Goal: Task Accomplishment & Management: Use online tool/utility

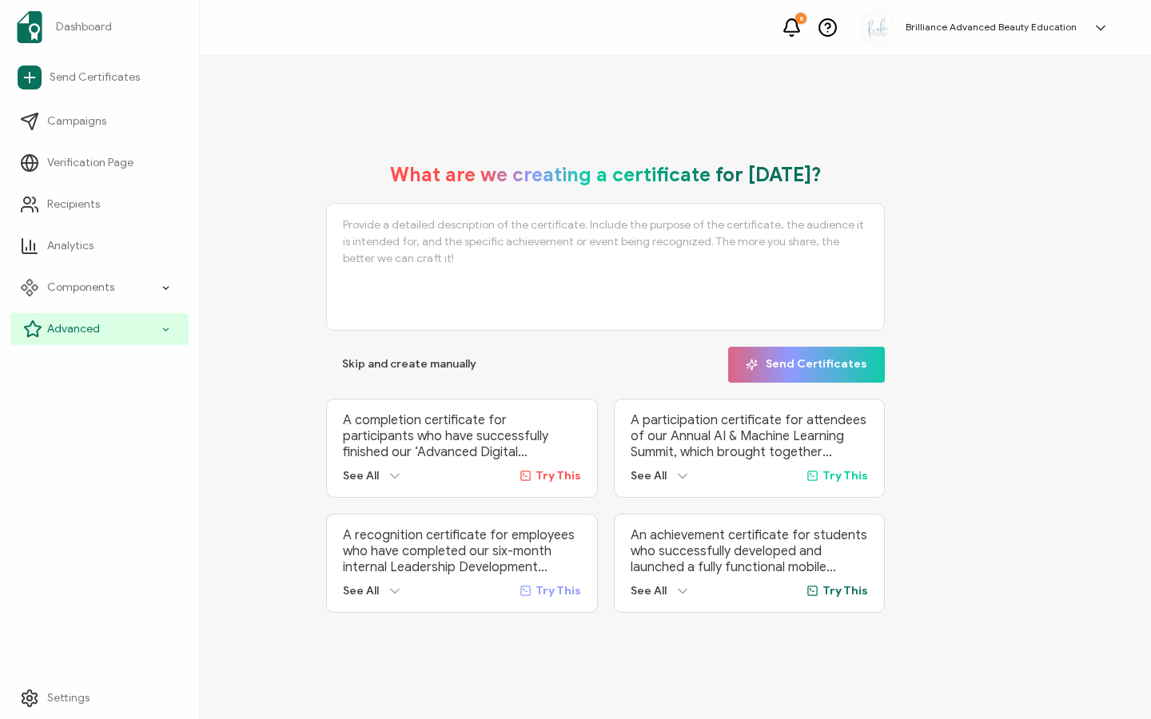
click at [106, 323] on div "Advanced" at bounding box center [99, 329] width 178 height 32
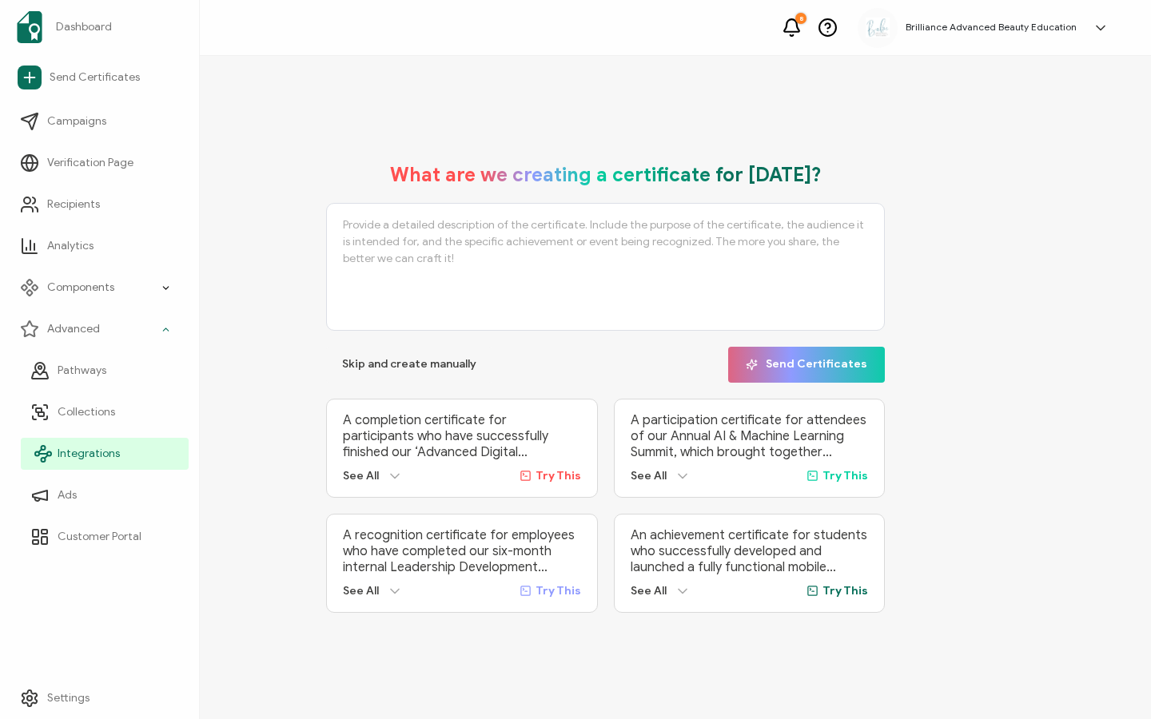
click at [88, 450] on span "Integrations" at bounding box center [89, 454] width 62 height 16
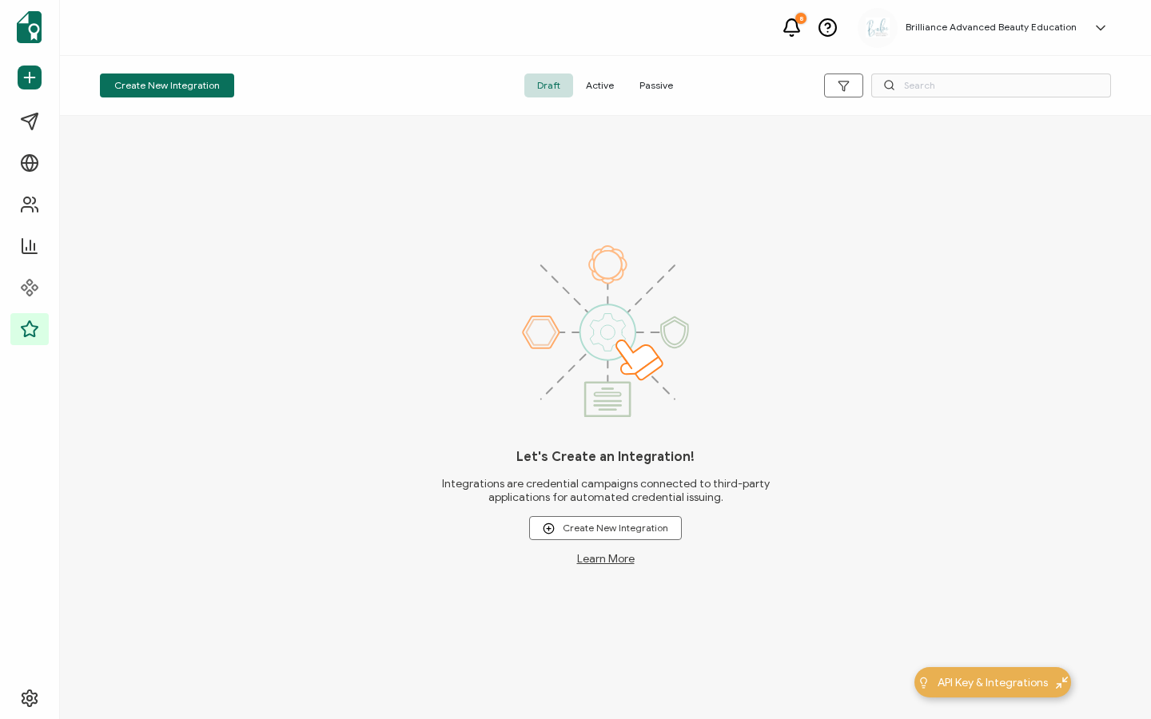
click at [600, 90] on span "Active" at bounding box center [600, 86] width 54 height 24
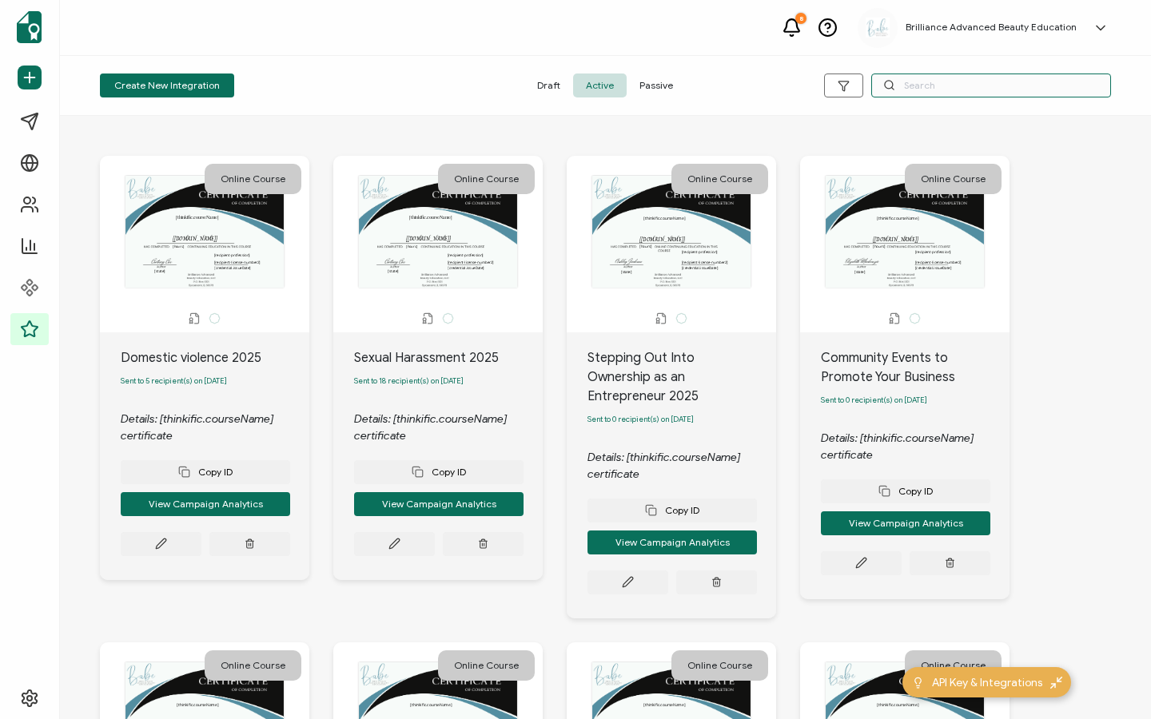
click at [977, 85] on input "text" at bounding box center [991, 86] width 240 height 24
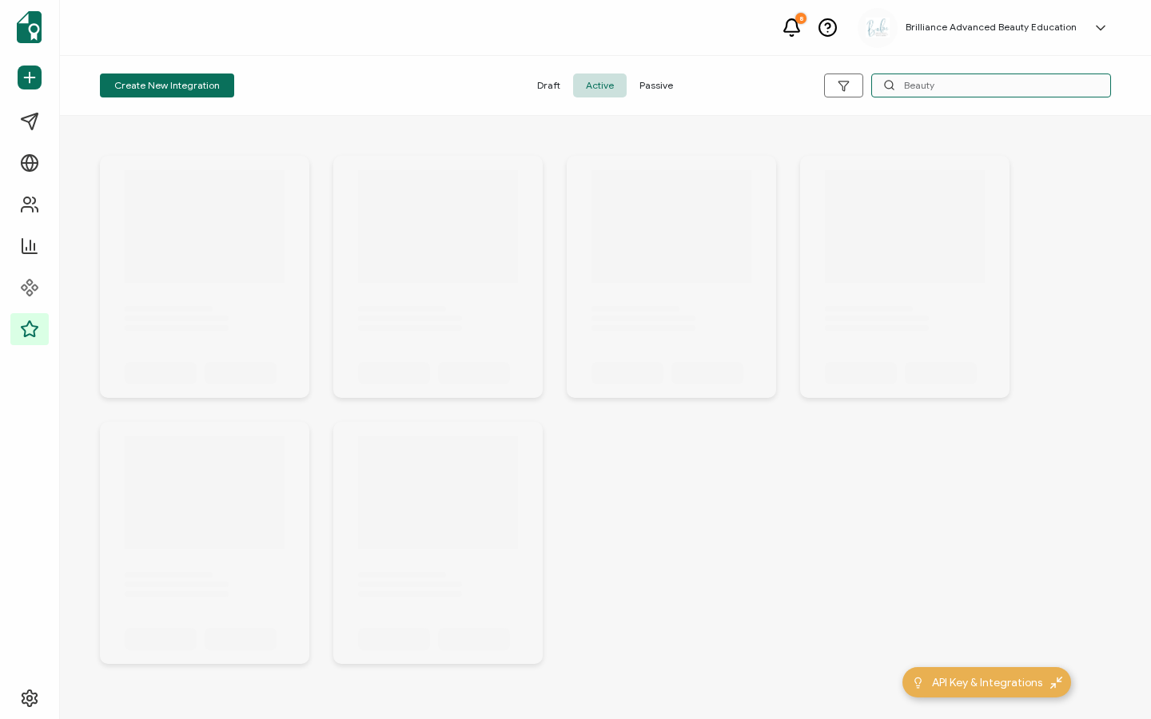
type input "Beauty"
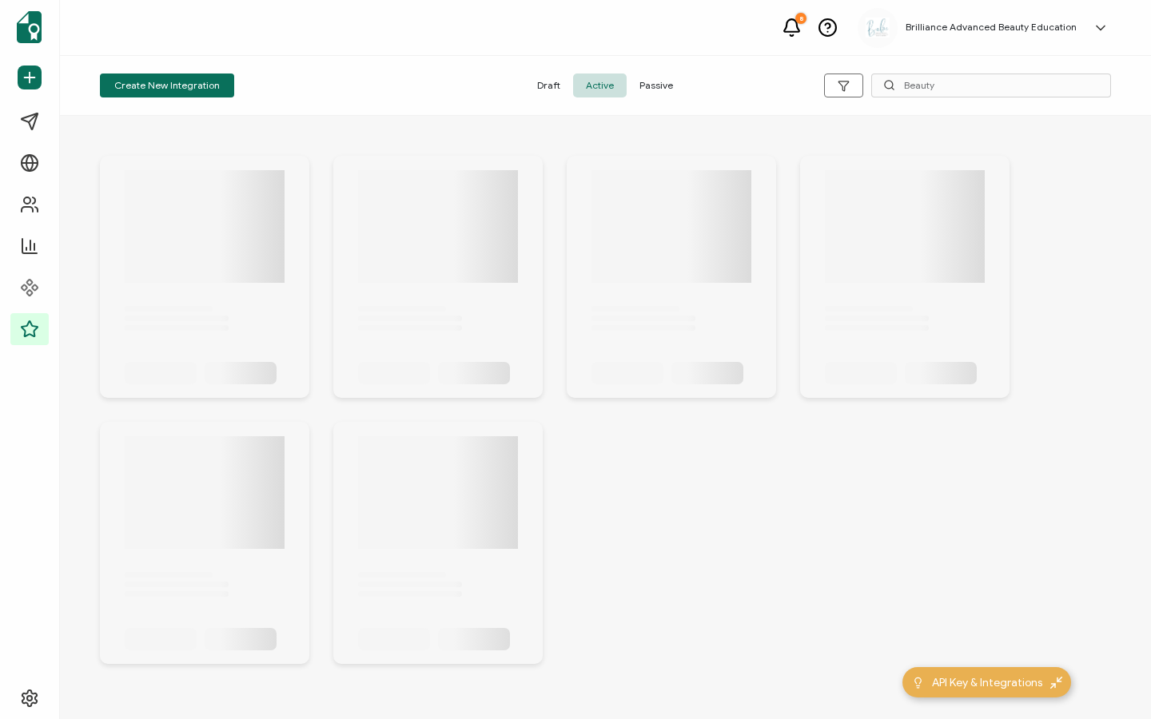
click at [671, 78] on span "Passive" at bounding box center [656, 86] width 59 height 24
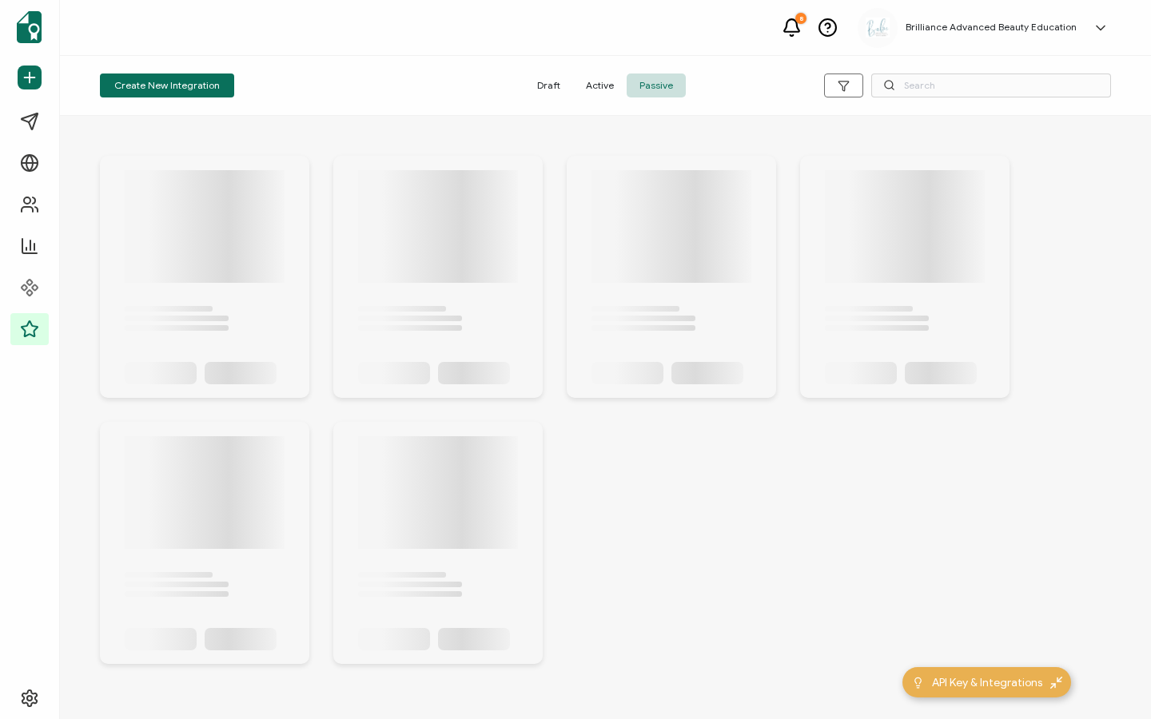
click at [612, 89] on span "Active" at bounding box center [600, 86] width 54 height 24
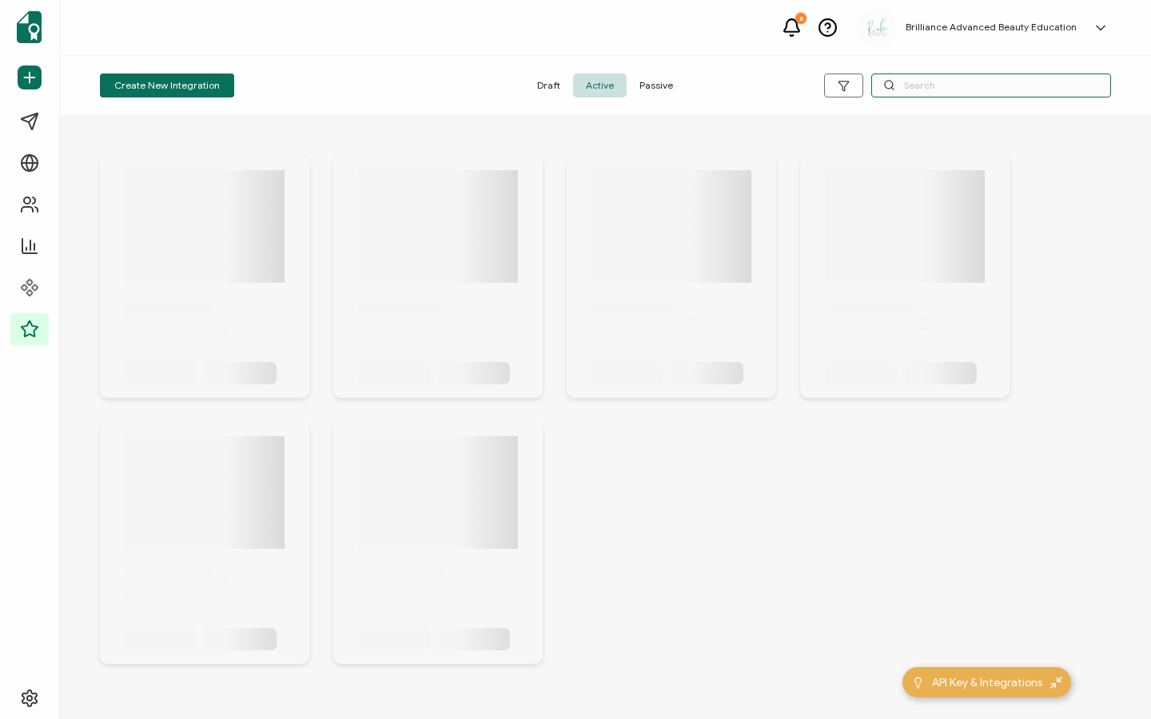
click at [920, 86] on input "text" at bounding box center [991, 86] width 240 height 24
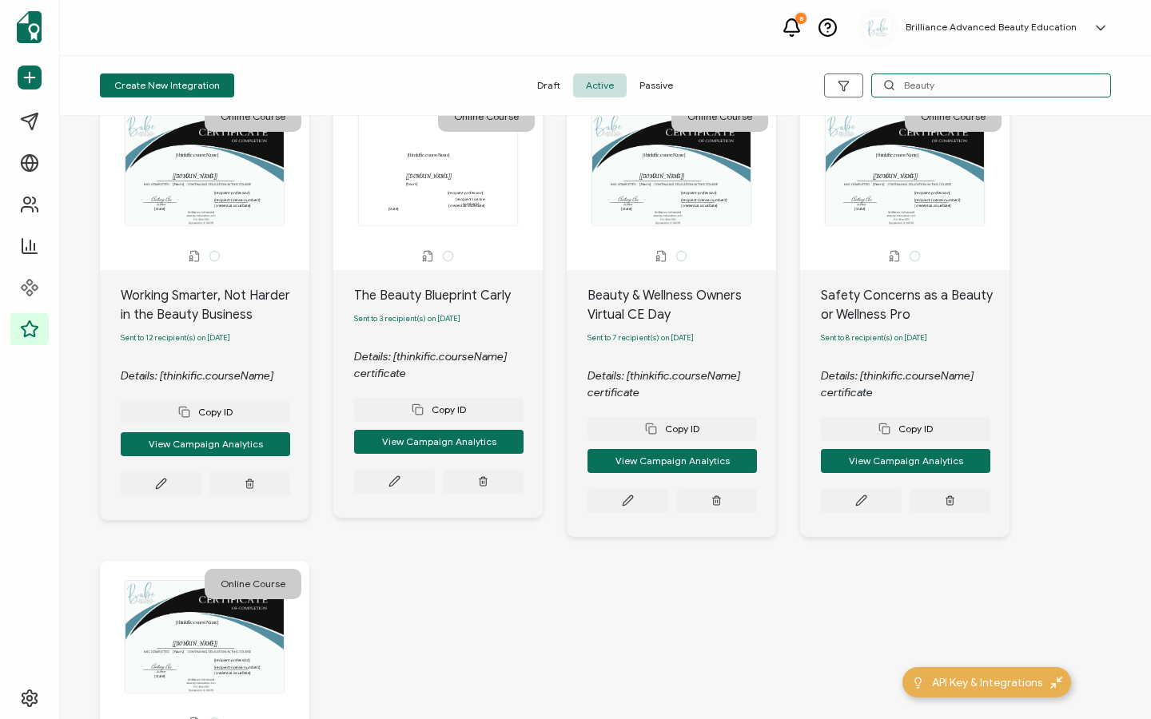
scroll to position [69, 0]
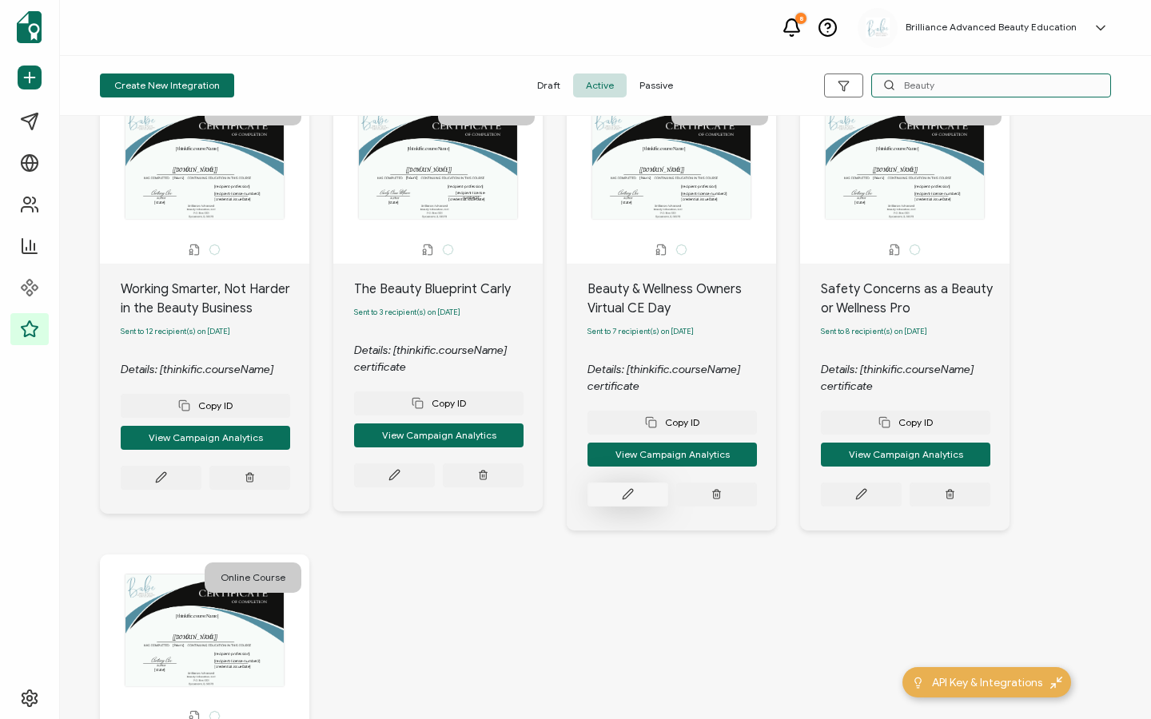
type input "Beauty"
click at [201, 490] on button at bounding box center [161, 478] width 81 height 24
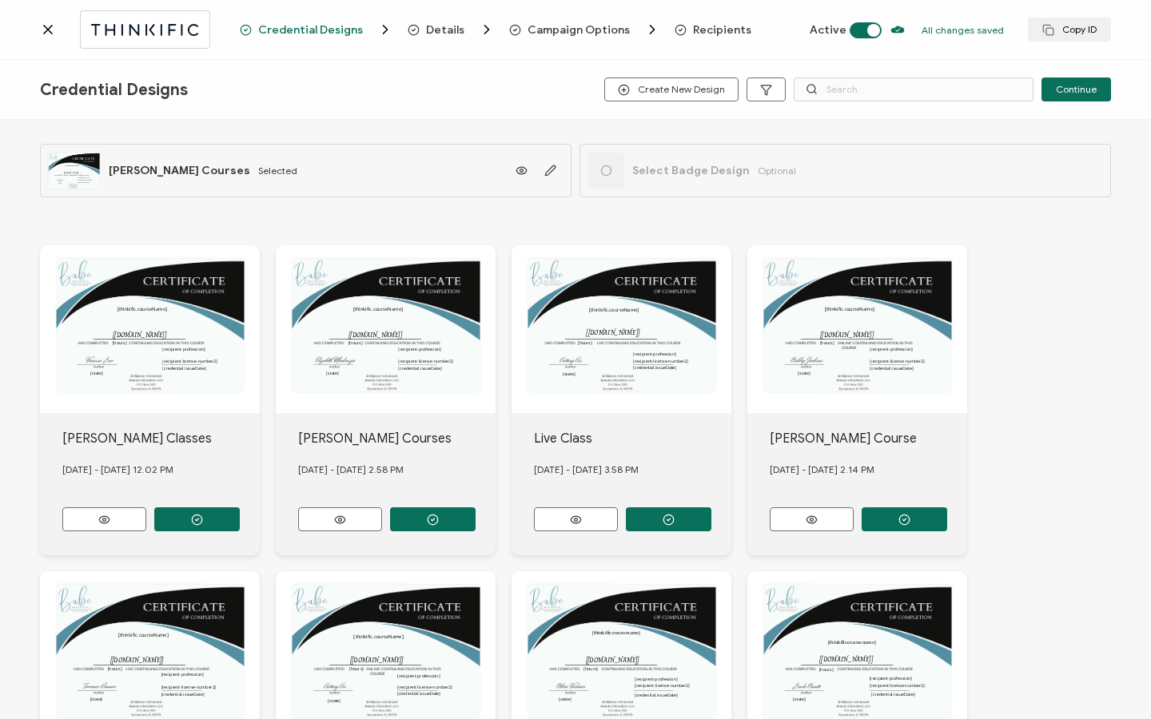
click at [716, 27] on span "Recipients" at bounding box center [722, 30] width 58 height 12
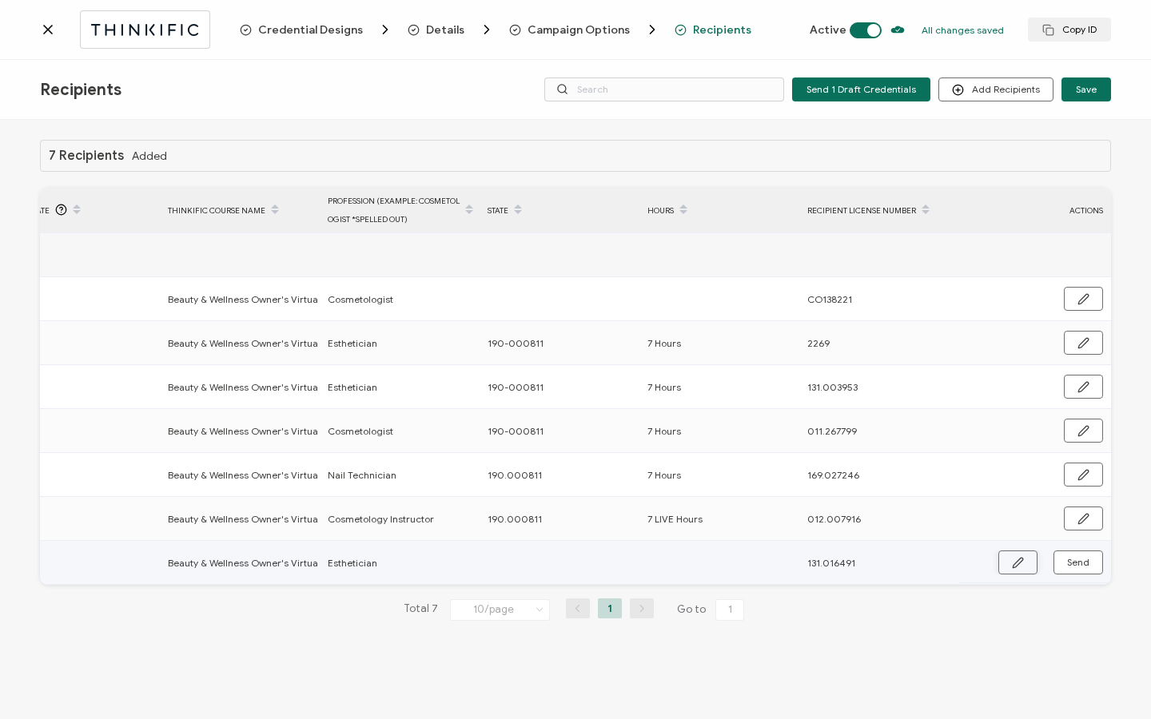
click at [1024, 564] on icon "button" at bounding box center [1018, 563] width 12 height 12
drag, startPoint x: 555, startPoint y: 522, endPoint x: 470, endPoint y: 521, distance: 84.7
click at [470, 521] on tr "[PERSON_NAME] [EMAIL_ADDRESS][DOMAIN_NAME] Sent [DATE] Beauty & Wellness Owner'…" at bounding box center [194, 519] width 1834 height 44
copy tr "190.000811"
click at [520, 556] on input "text" at bounding box center [558, 564] width 140 height 26
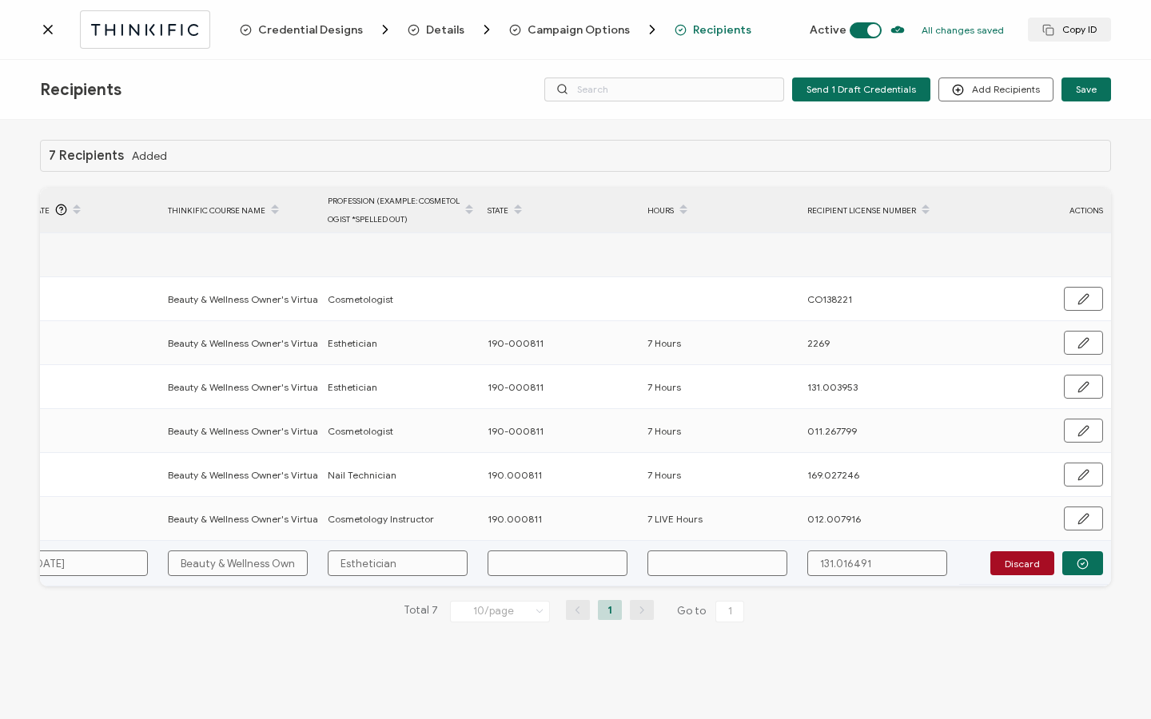
paste input "190.000811"
type input "190.000811"
click at [705, 561] on input "text" at bounding box center [717, 564] width 140 height 26
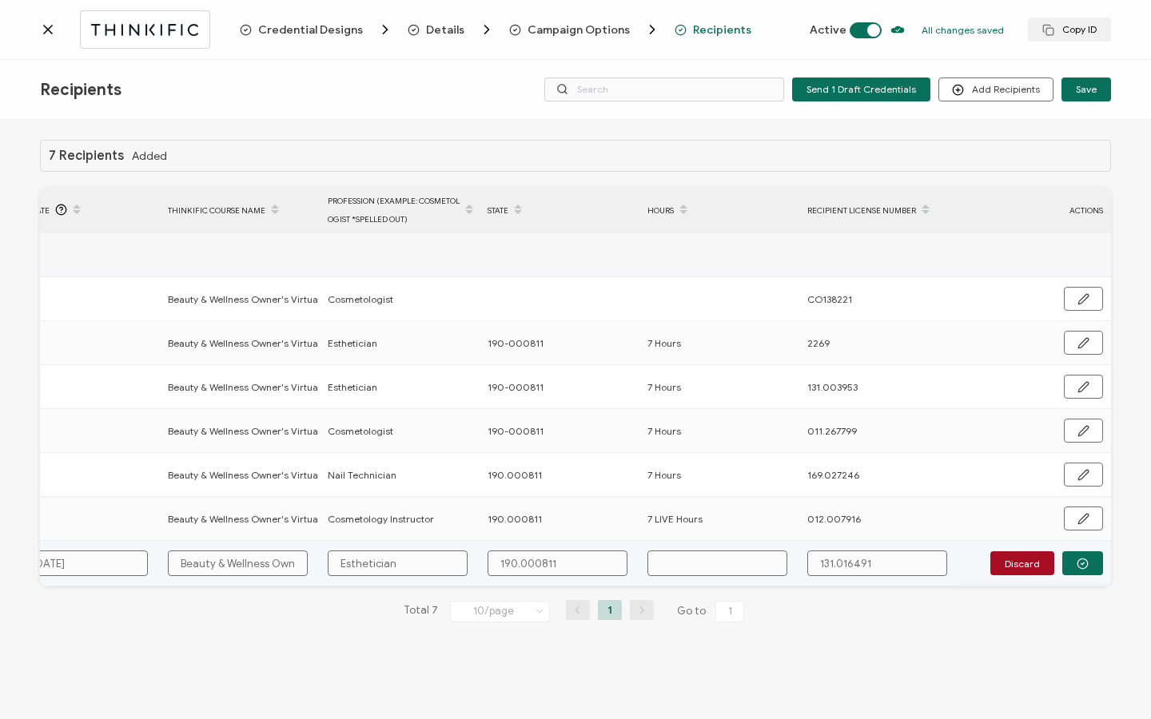
type input "7"
type input "7 H"
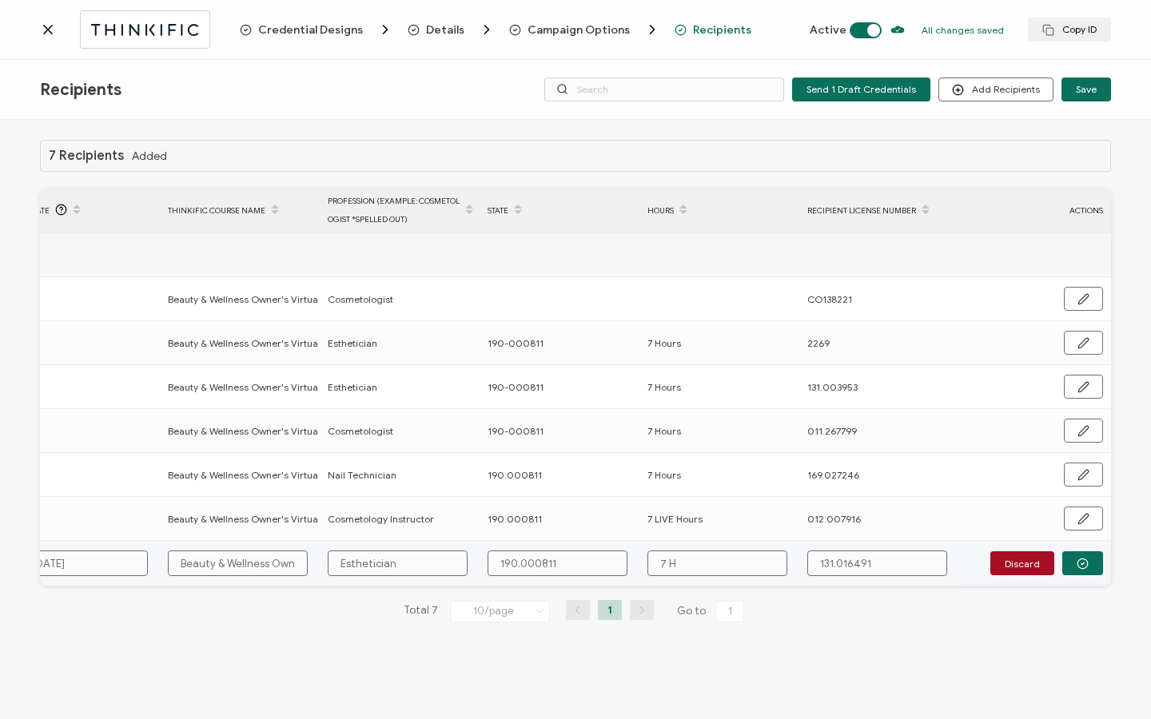
type input "7 H"
type input "7 Ho"
type input "7 Hou"
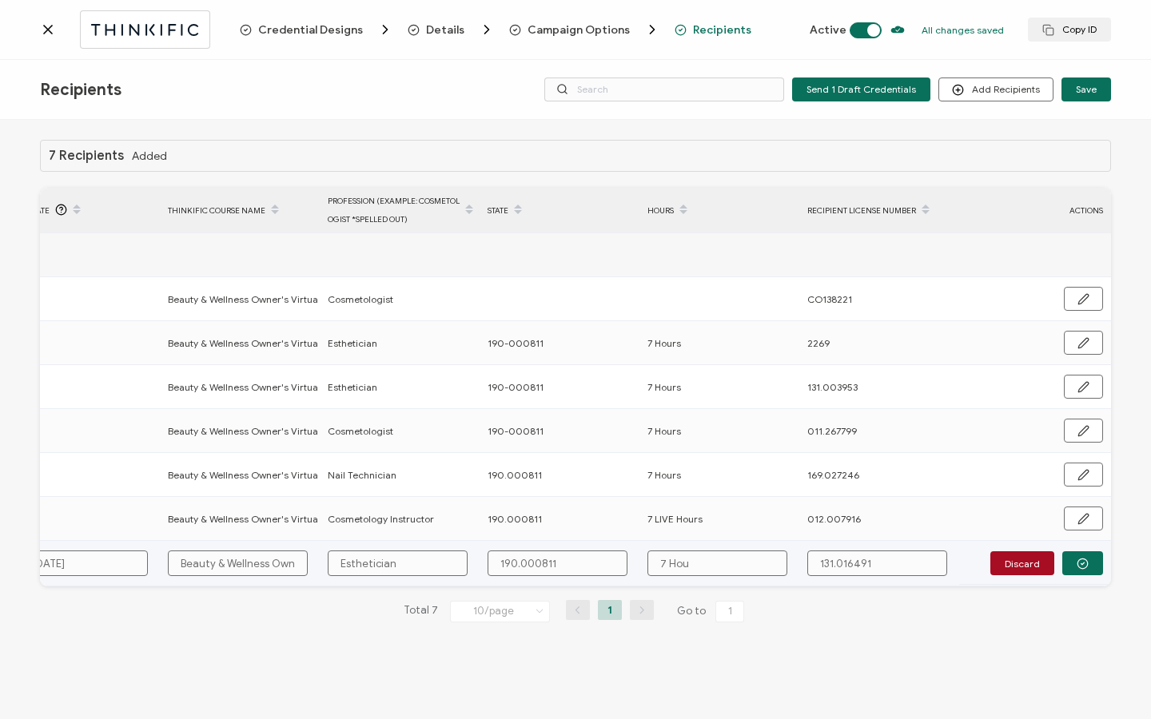
type input "7 Hour"
type input "7 Hours"
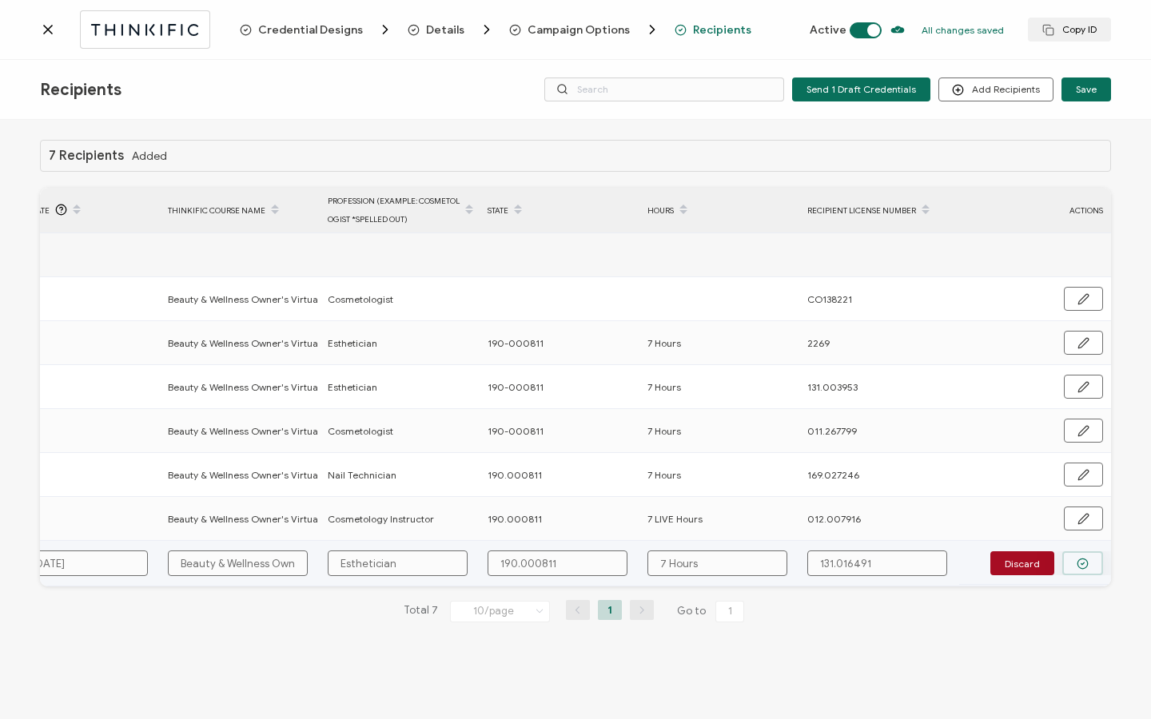
click at [1089, 561] on button "button" at bounding box center [1082, 564] width 41 height 24
click at [1089, 561] on button "Send" at bounding box center [1079, 563] width 50 height 24
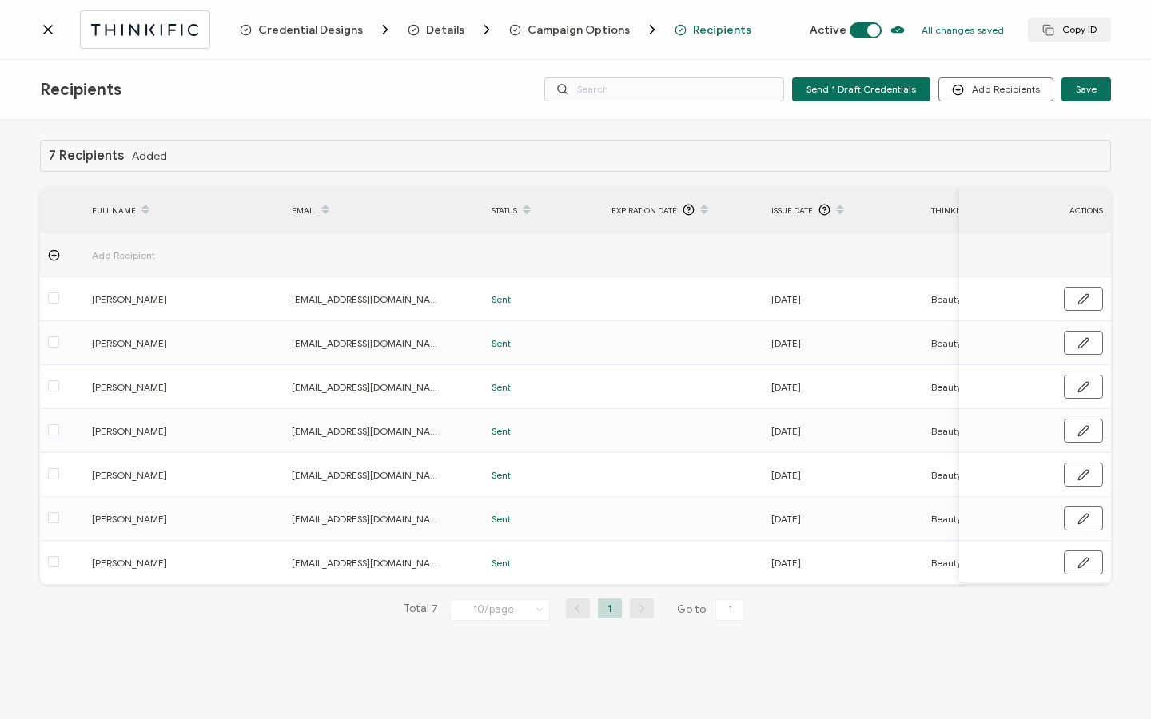
click at [50, 37] on icon at bounding box center [48, 30] width 16 height 16
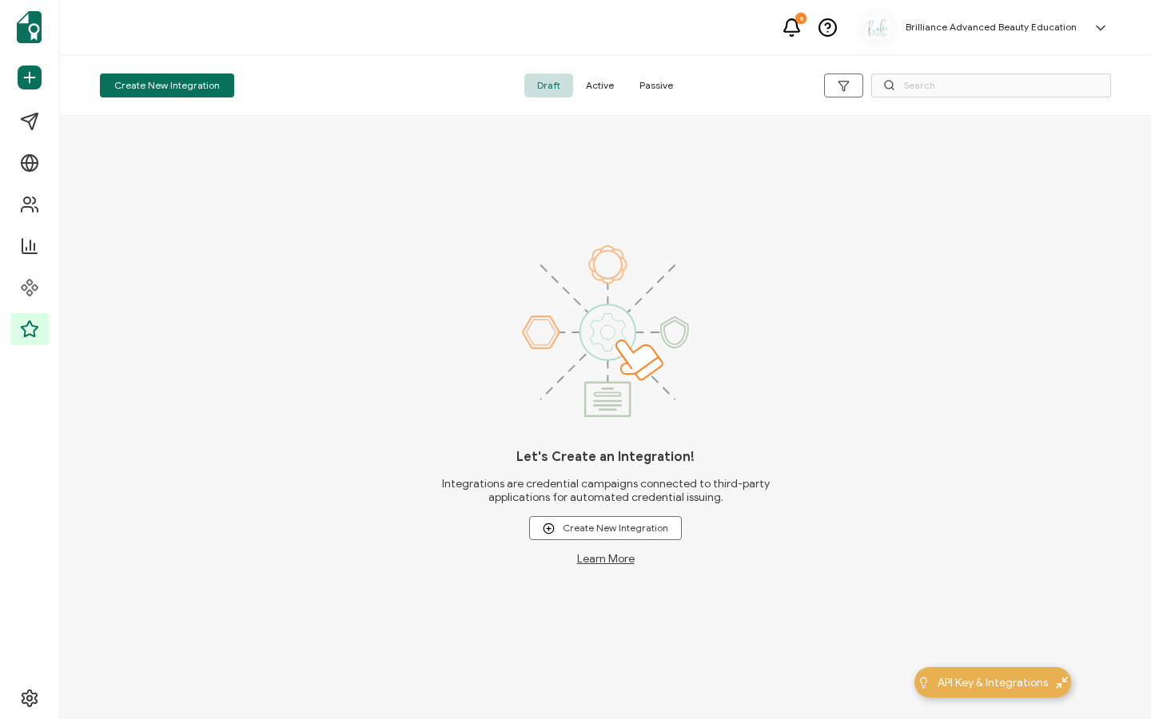
click at [609, 80] on span "Active" at bounding box center [600, 86] width 54 height 24
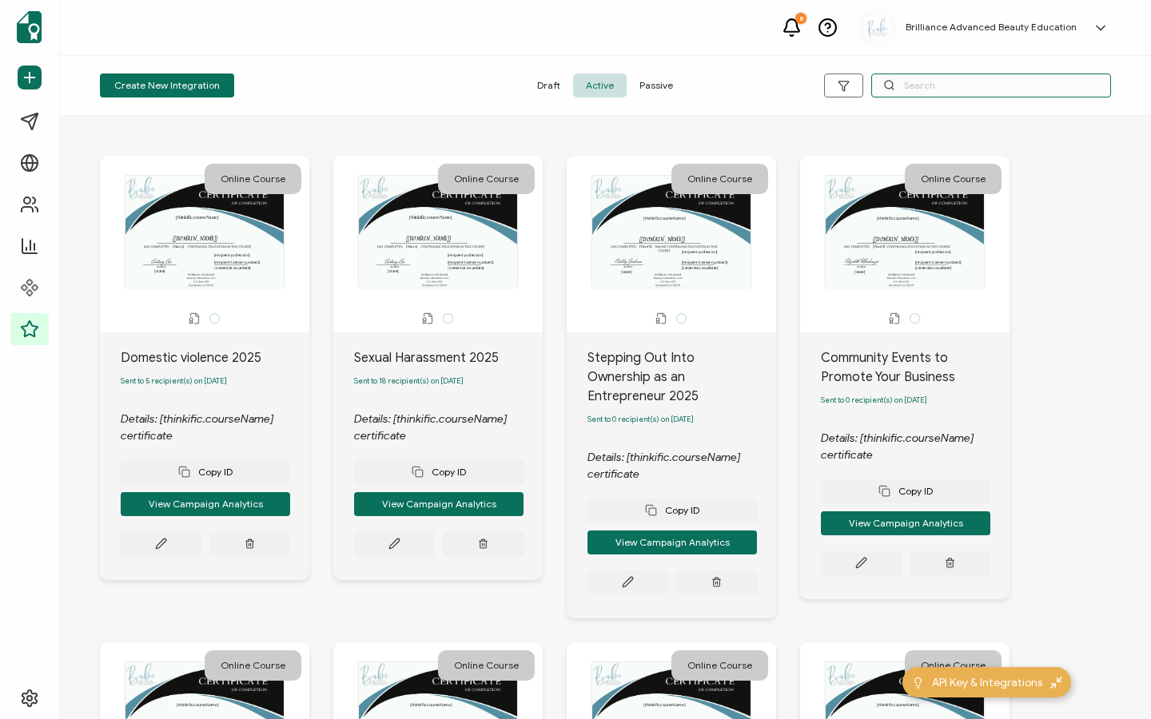
click at [962, 89] on input "text" at bounding box center [991, 86] width 240 height 24
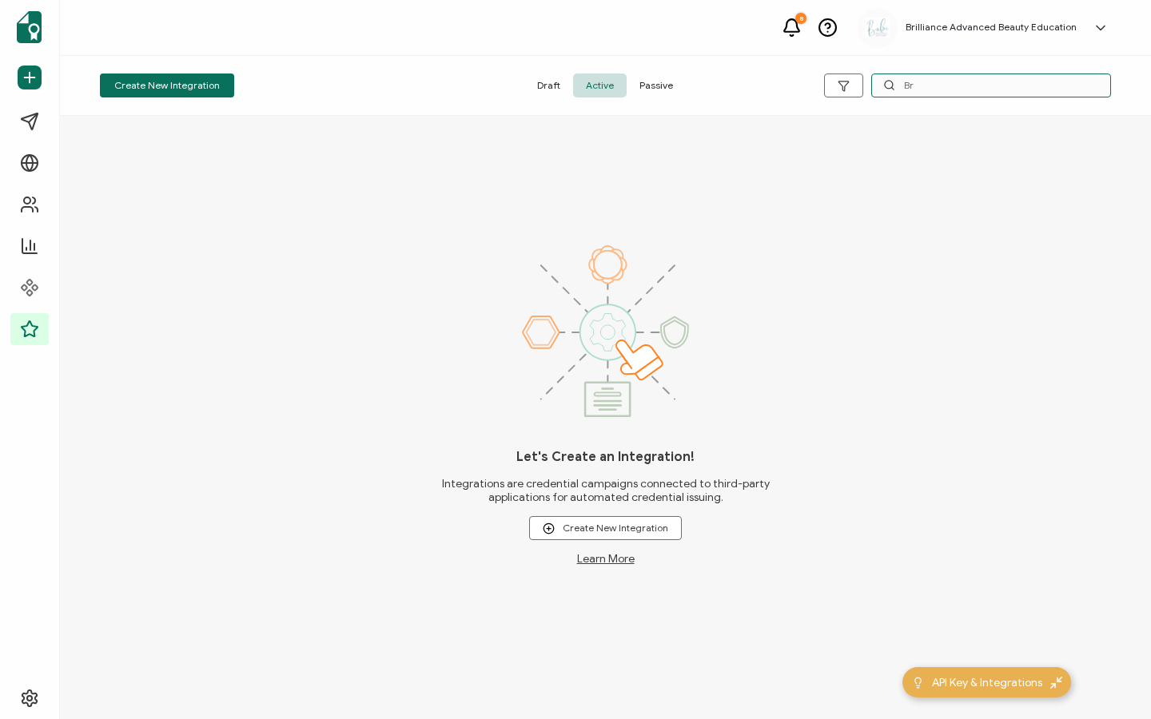
type input "B"
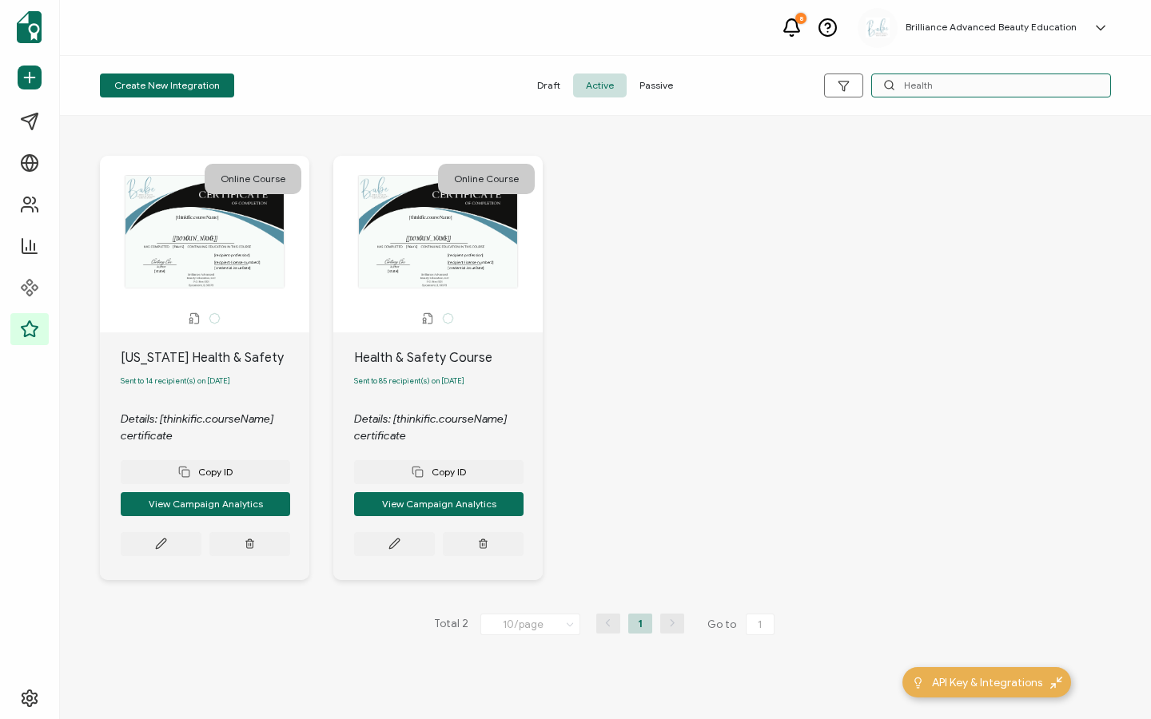
type input "Health"
click at [201, 541] on button at bounding box center [161, 544] width 81 height 24
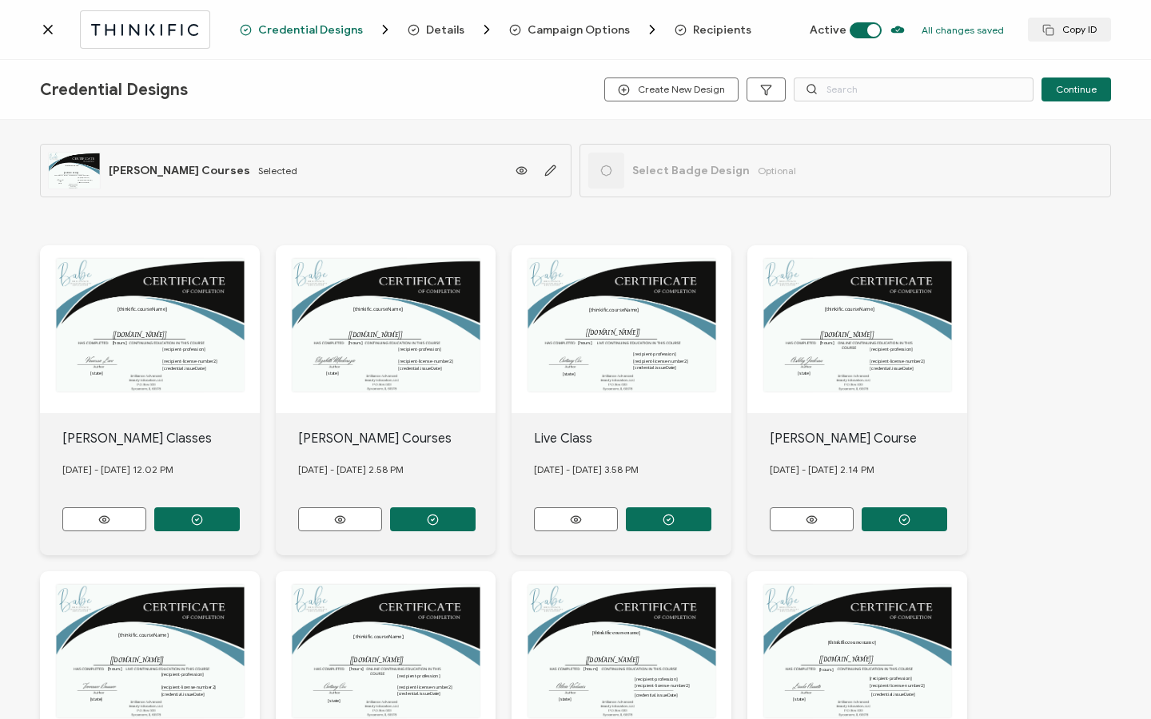
click at [716, 27] on span "Recipients" at bounding box center [722, 30] width 58 height 12
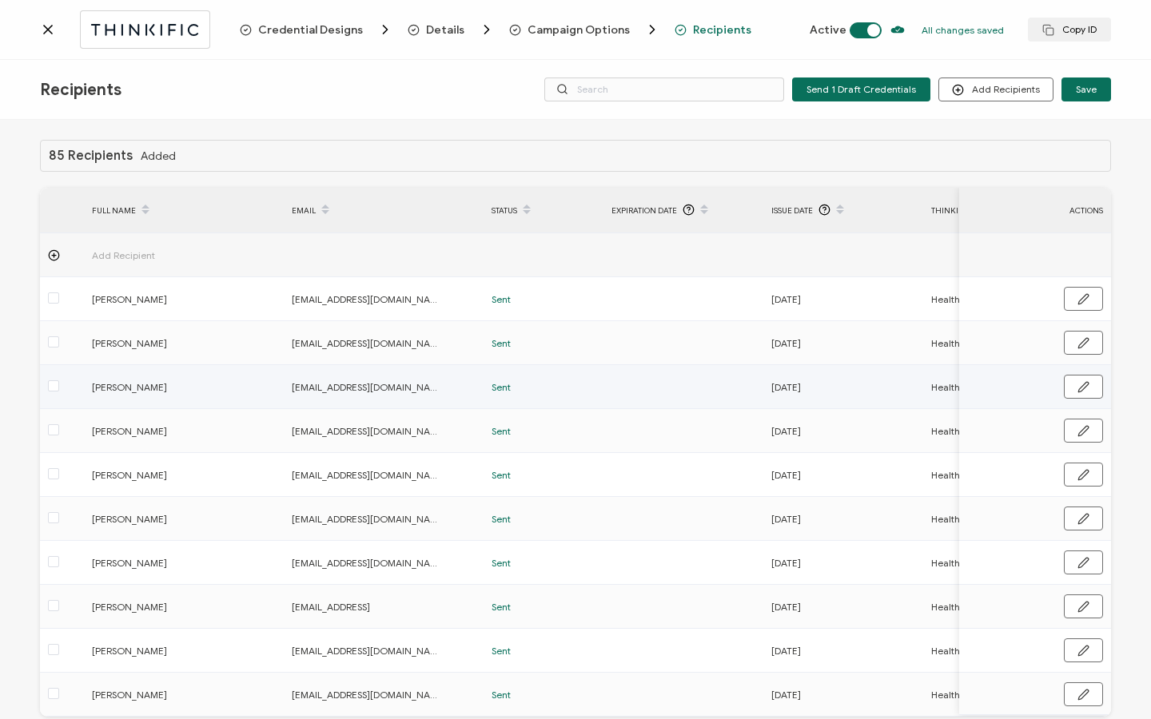
scroll to position [81, 0]
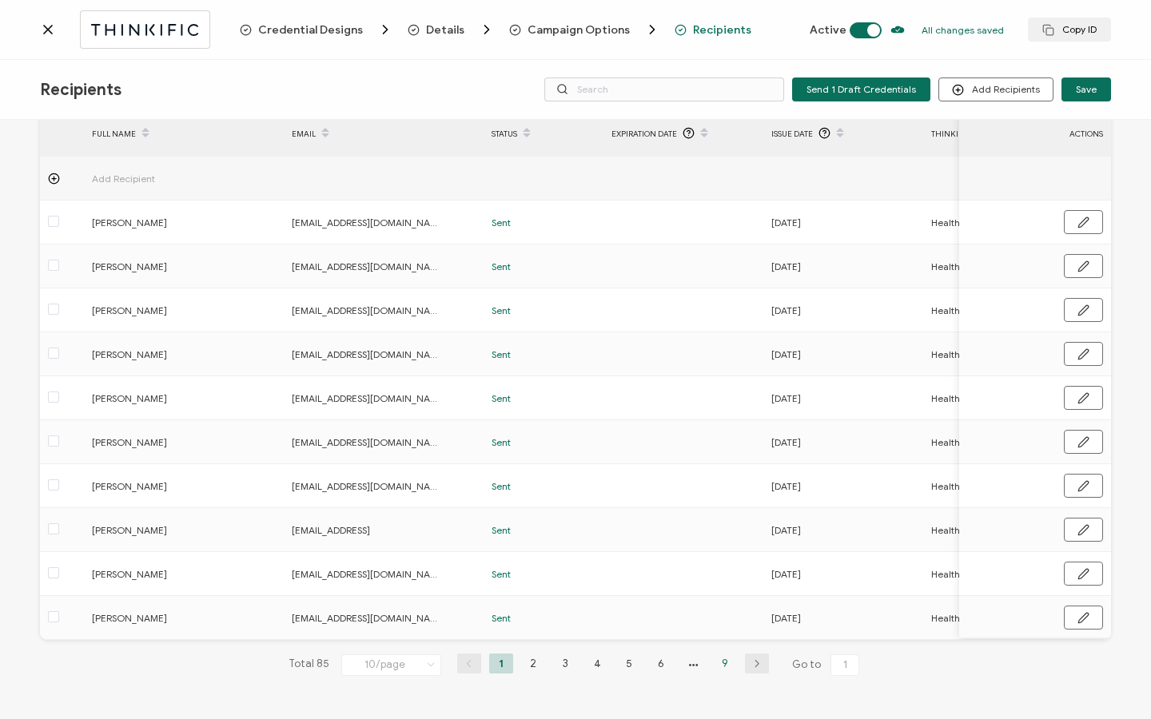
click at [713, 669] on li "9" at bounding box center [725, 664] width 24 height 20
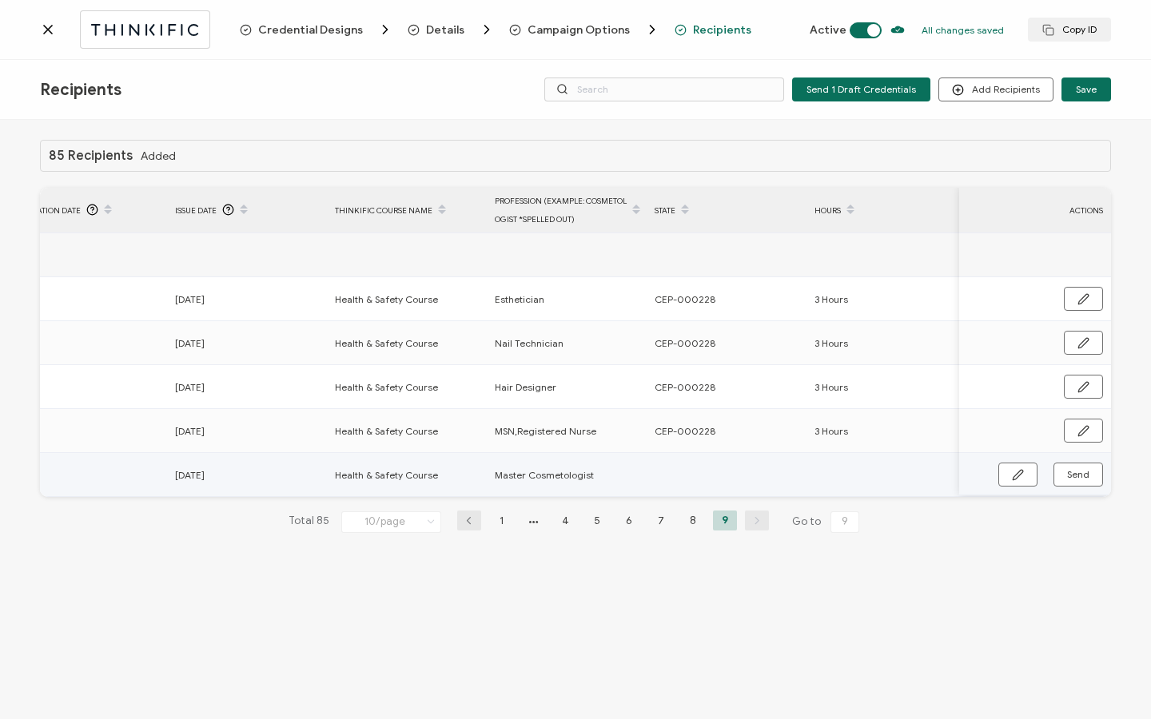
scroll to position [0, 763]
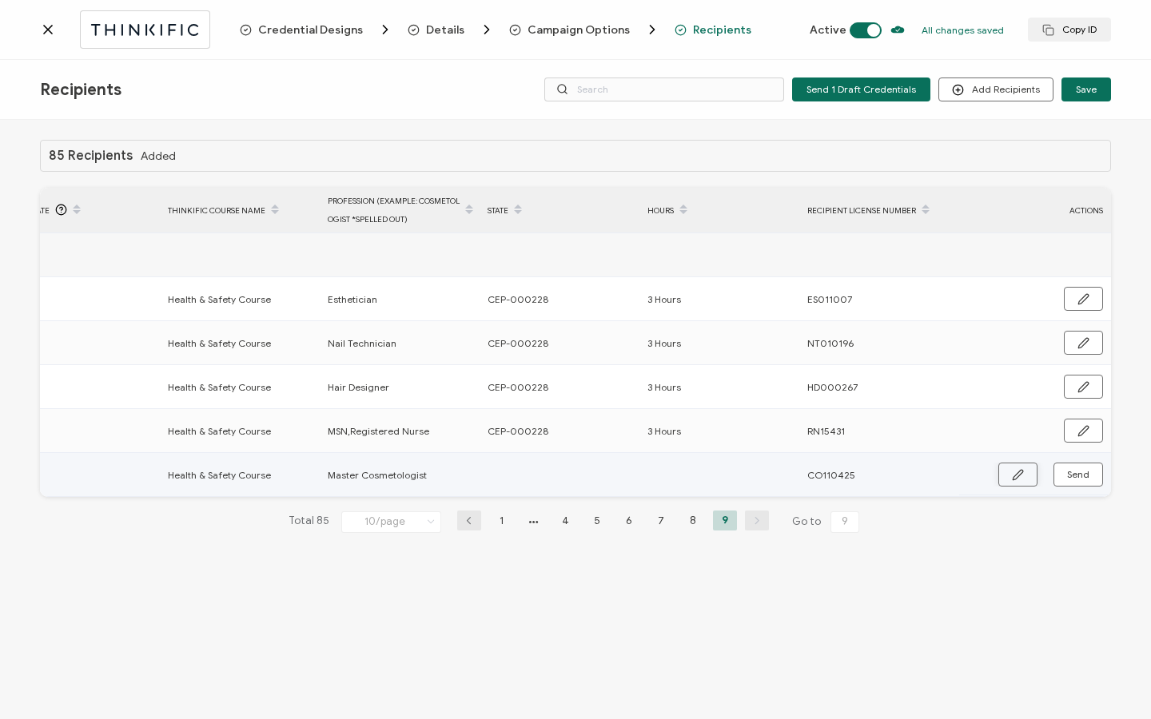
click at [1017, 469] on icon "button" at bounding box center [1018, 475] width 12 height 12
drag, startPoint x: 485, startPoint y: 430, endPoint x: 544, endPoint y: 437, distance: 59.6
click at [544, 437] on div "CEP-000228" at bounding box center [559, 431] width 158 height 18
copy span "CEP-000228"
click at [532, 472] on input "text" at bounding box center [558, 476] width 140 height 26
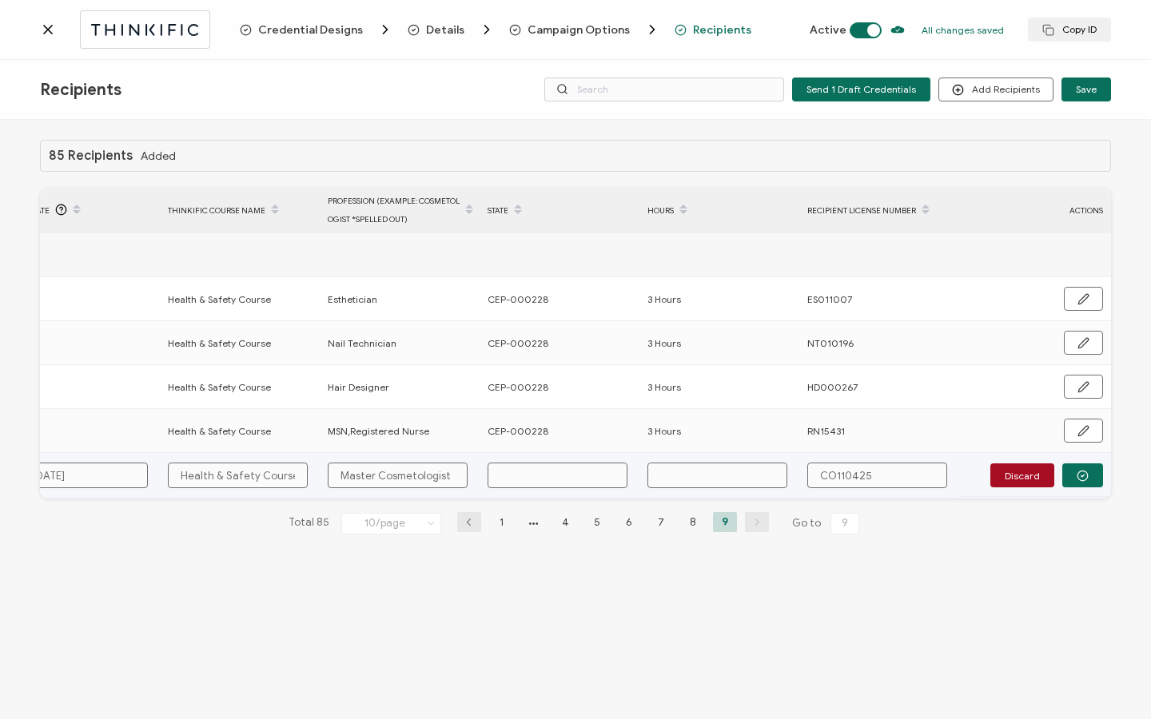
paste input "CEP-000228"
type input "CEP-000228"
click at [697, 484] on input "text" at bounding box center [717, 476] width 140 height 26
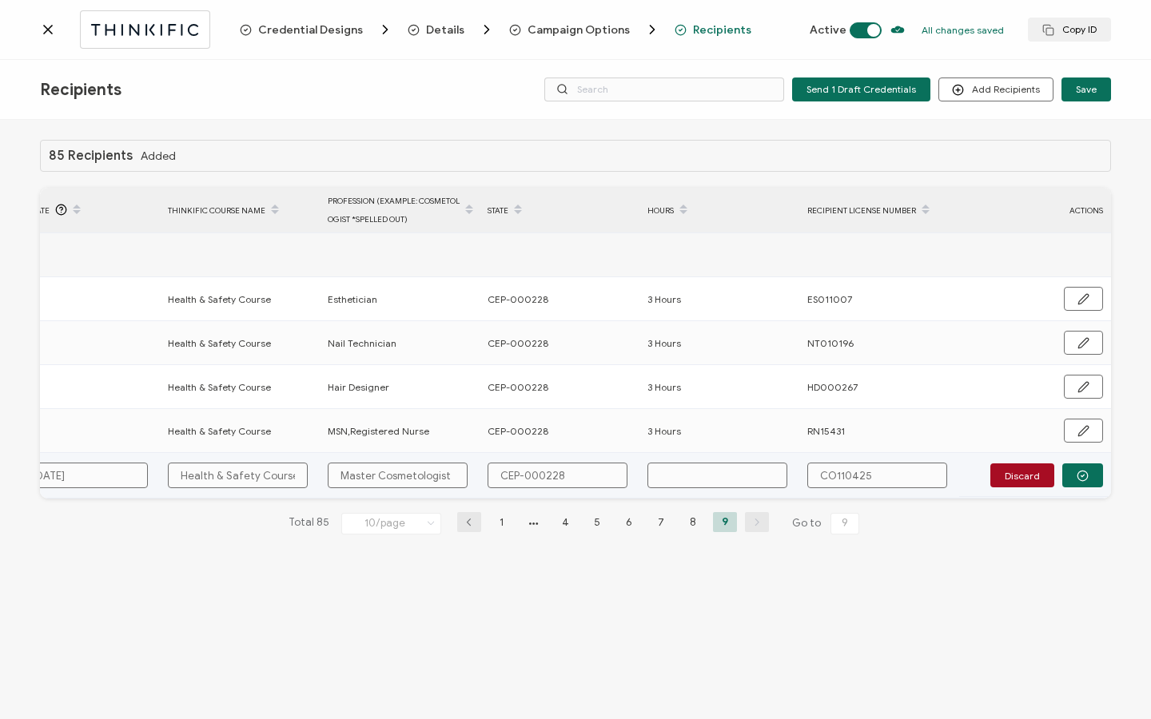
type input "3"
type input "3 H"
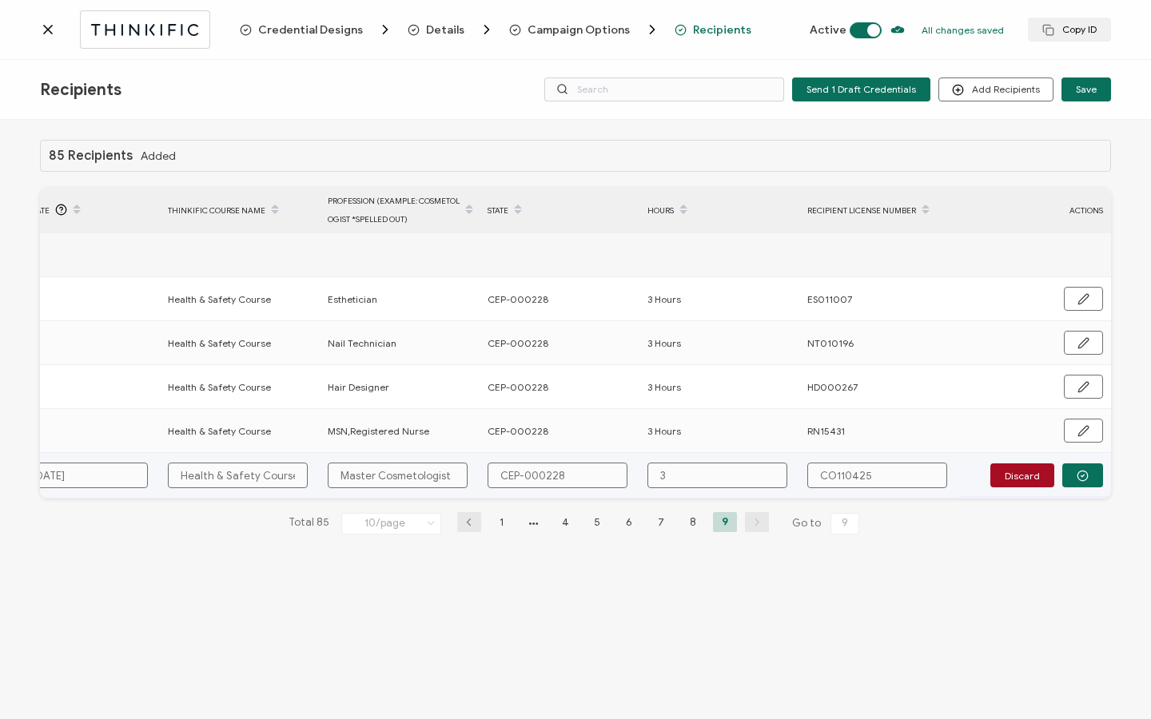
type input "3 H"
type input "3 Ho"
type input "3 Hou"
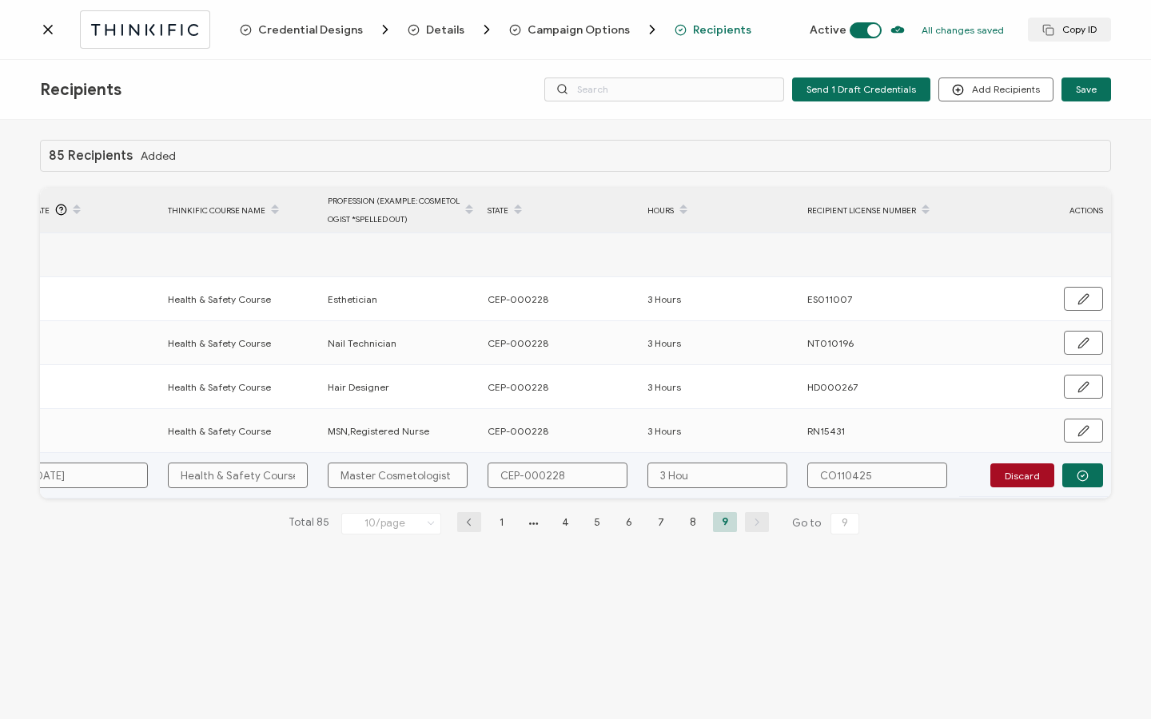
type input "3 Hour"
type input "3 Hours"
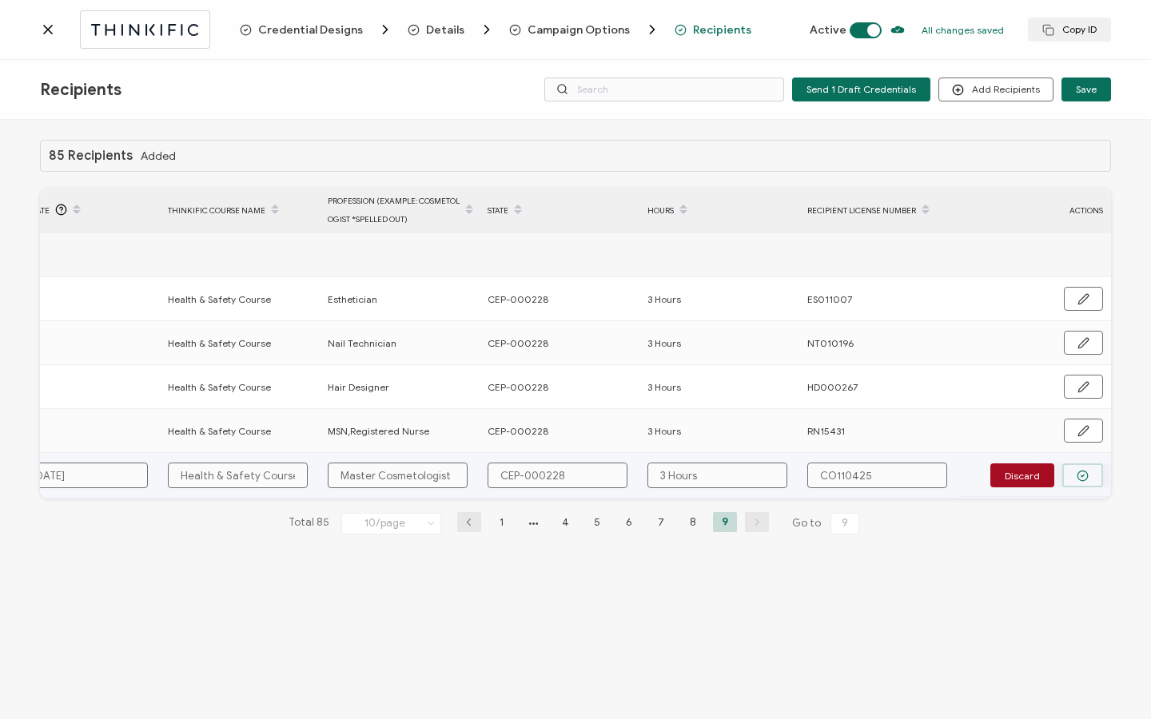
click at [1077, 477] on icon "button" at bounding box center [1083, 476] width 12 height 12
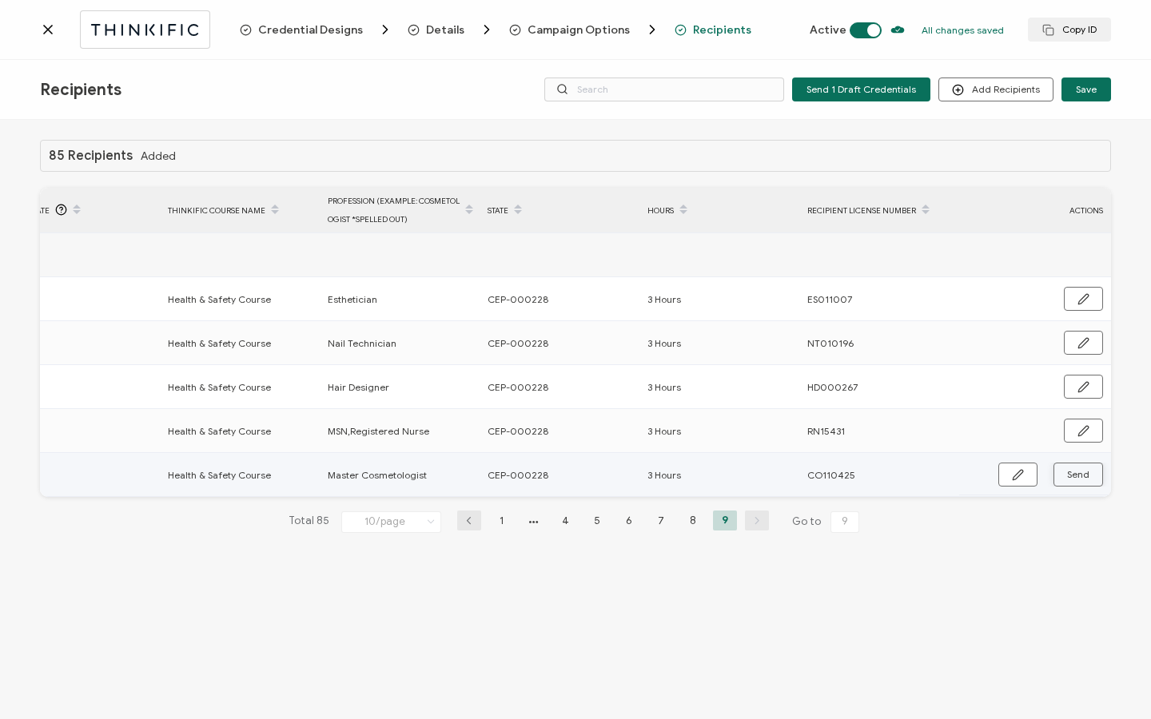
click at [1065, 474] on button "Send" at bounding box center [1079, 475] width 50 height 24
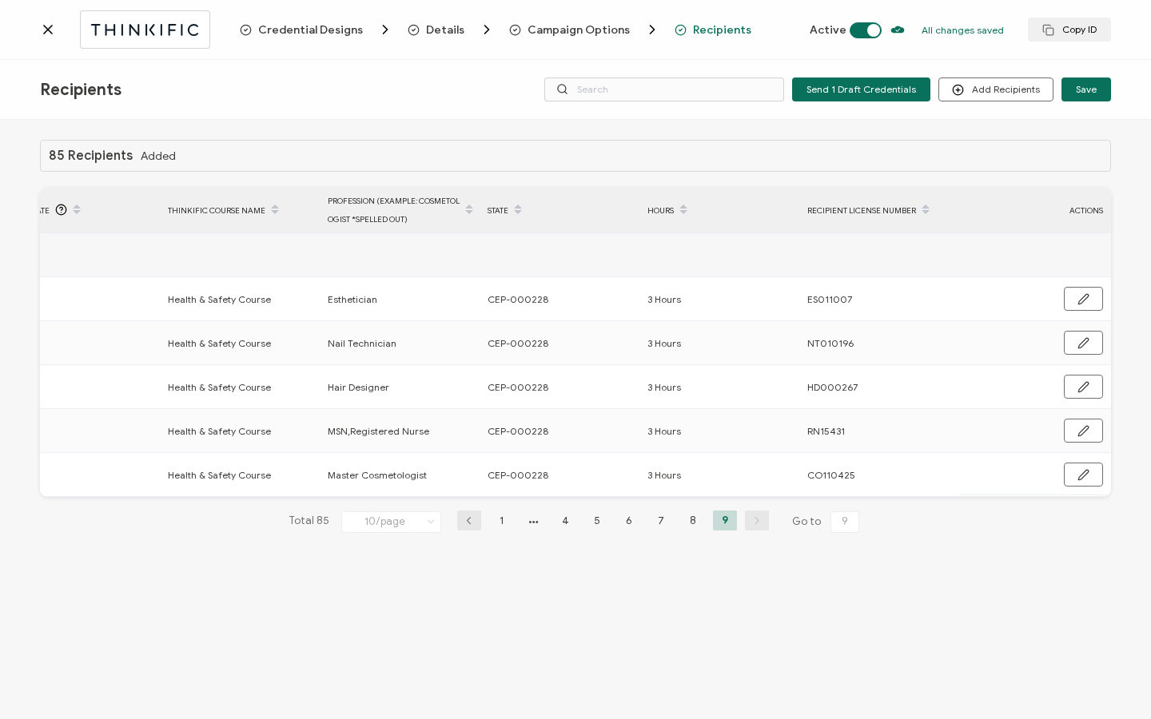
click at [52, 30] on icon at bounding box center [48, 30] width 16 height 16
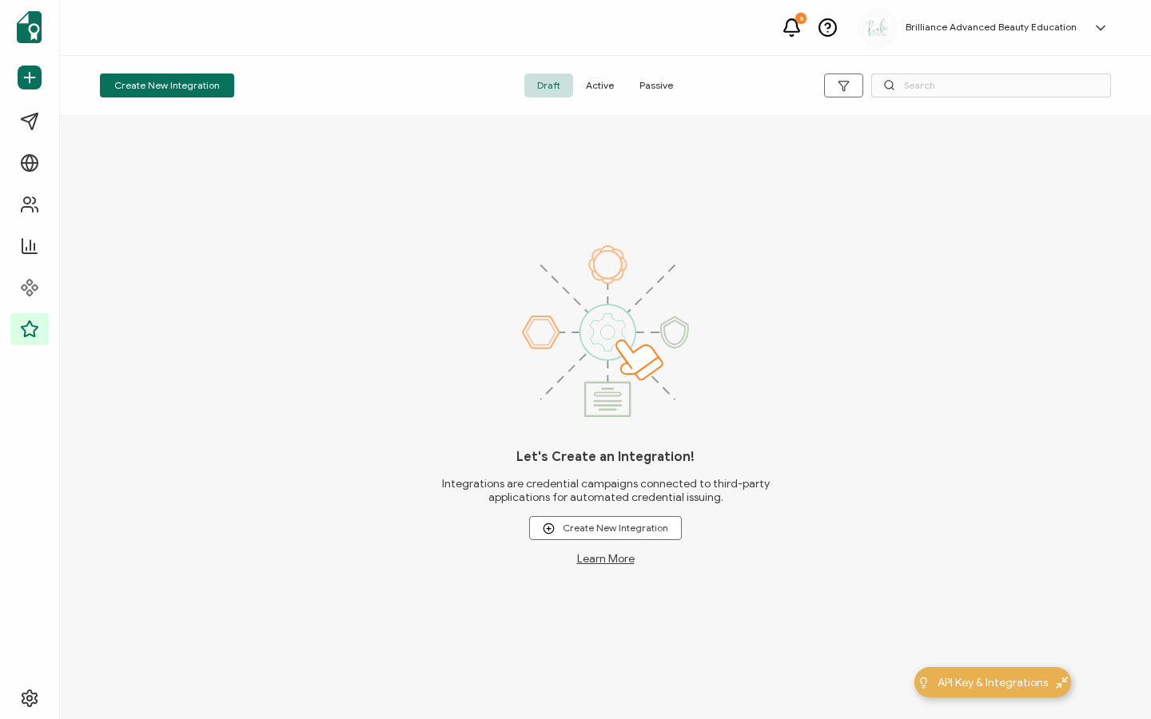
click at [599, 87] on span "Active" at bounding box center [600, 86] width 54 height 24
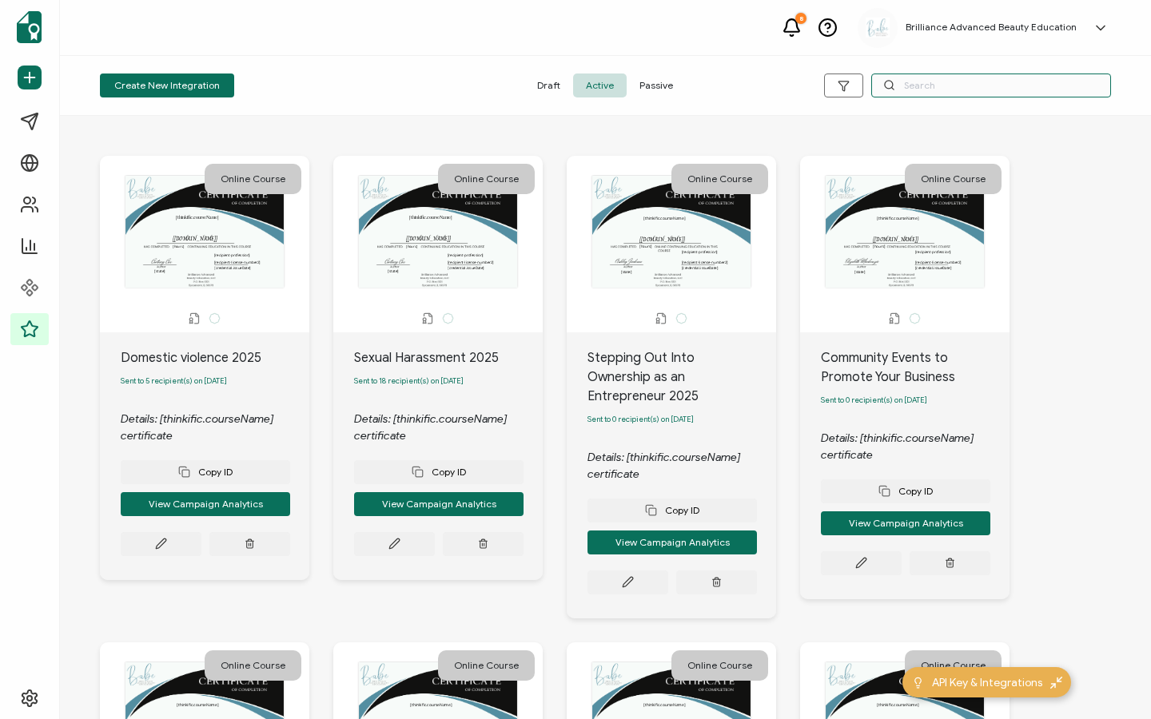
click at [942, 75] on input "text" at bounding box center [991, 86] width 240 height 24
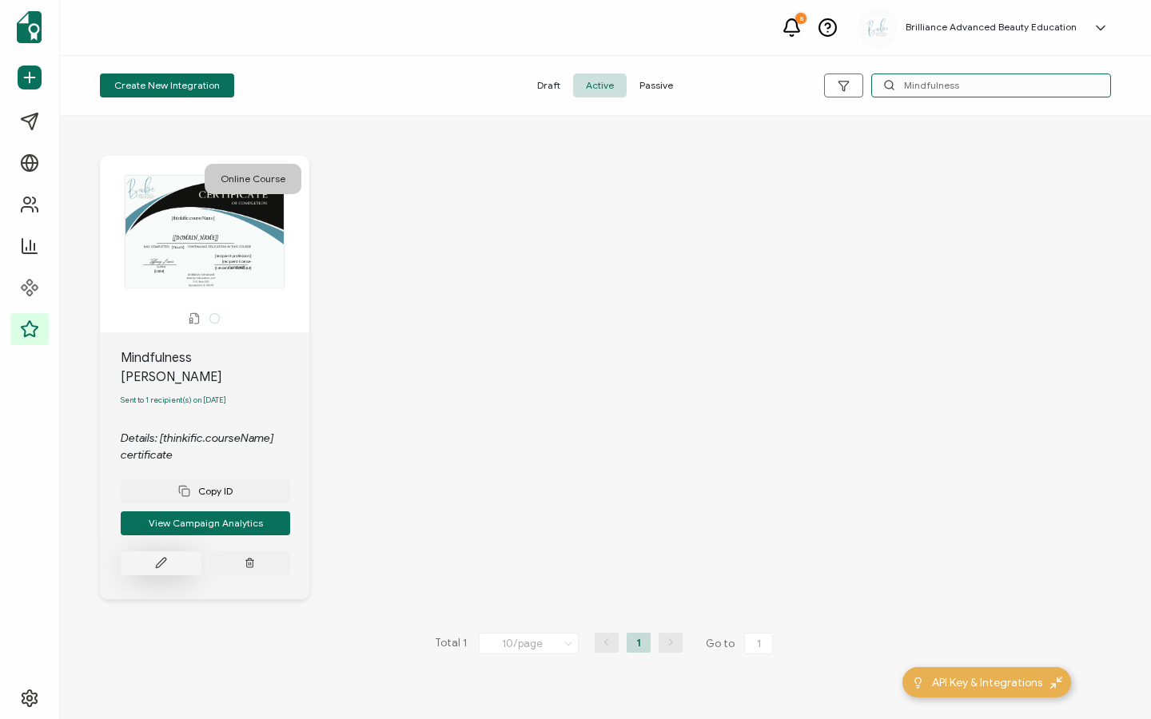
type input "Mindfulness"
click at [173, 552] on button at bounding box center [161, 564] width 81 height 24
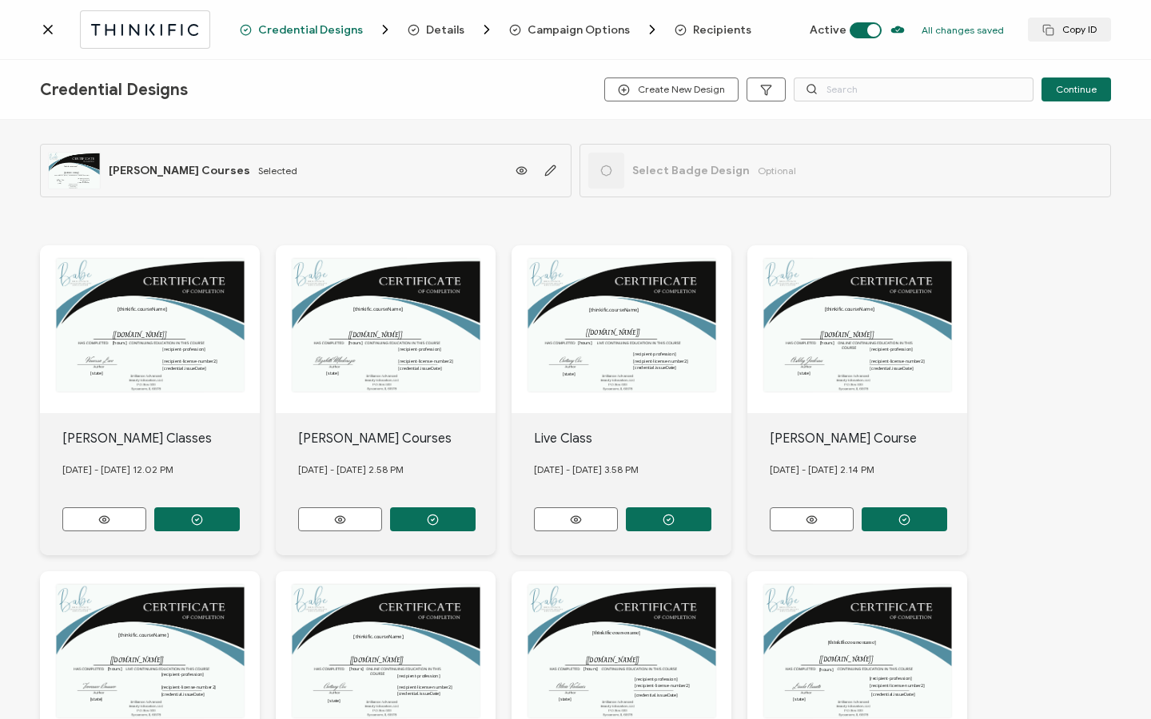
click at [723, 32] on span "Recipients" at bounding box center [722, 30] width 58 height 12
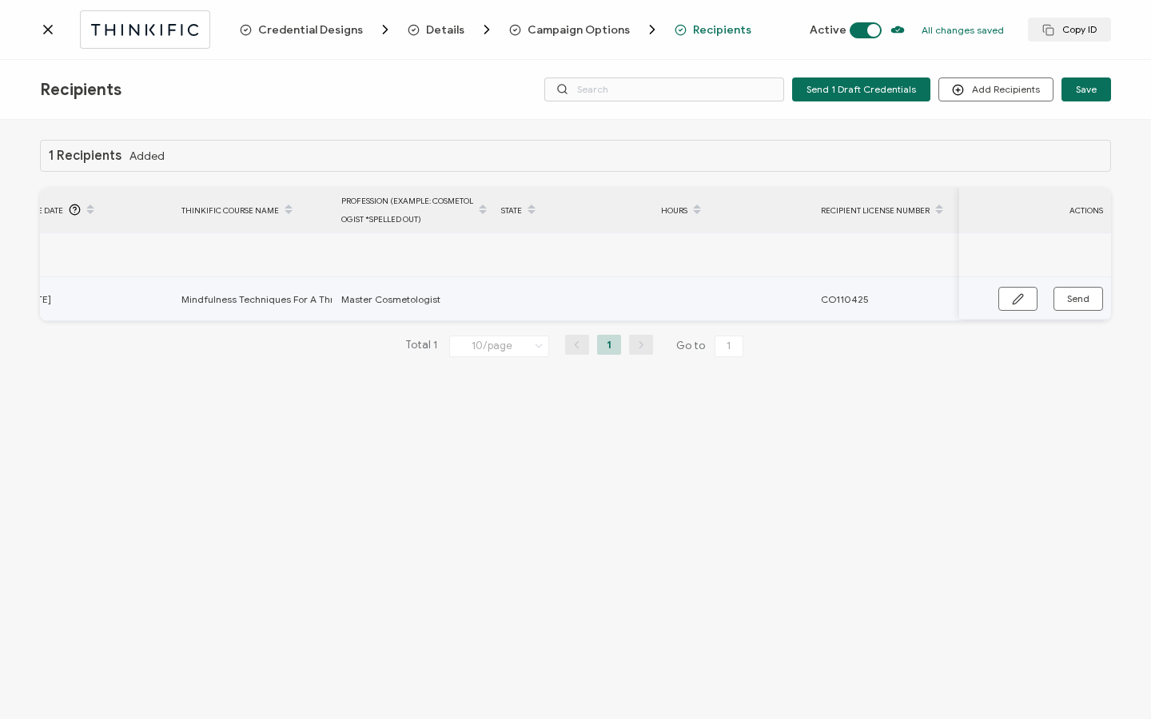
scroll to position [0, 763]
click at [1027, 298] on button "button" at bounding box center [1017, 299] width 39 height 24
click at [564, 298] on input "text" at bounding box center [558, 300] width 140 height 26
paste input "CEP-000228"
type input "CEP-000228"
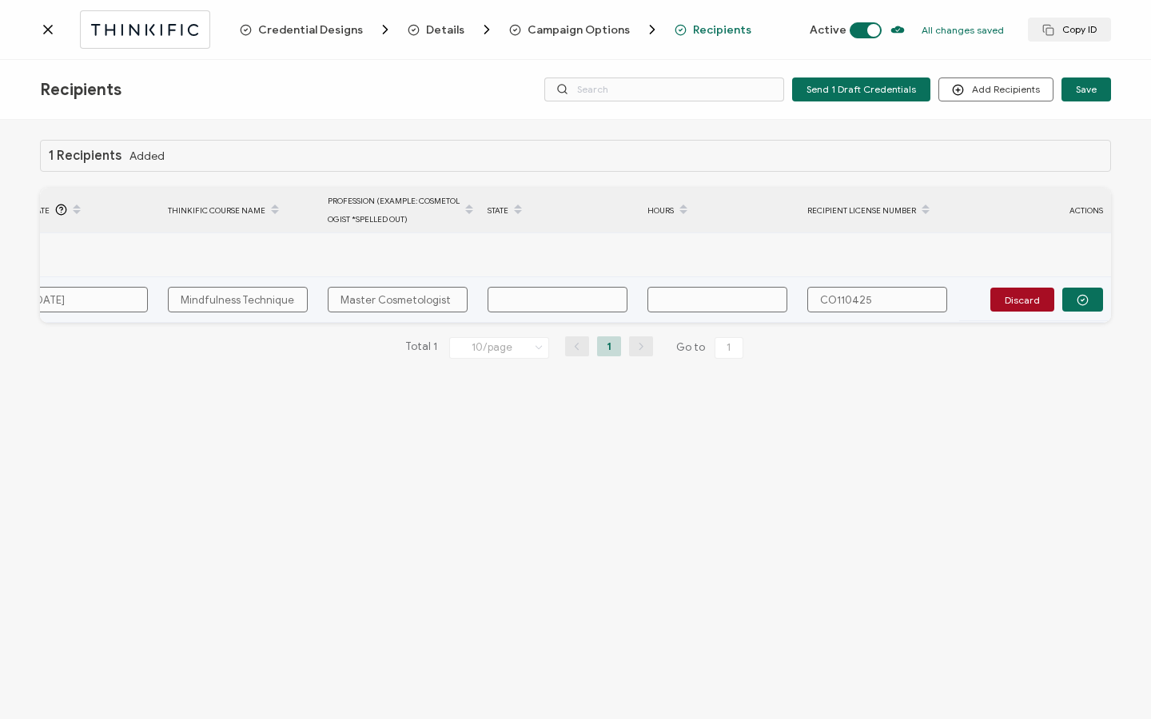
type input "CEP-000228"
click at [693, 313] on td at bounding box center [719, 300] width 160 height 46
click at [694, 299] on input "text" at bounding box center [717, 300] width 140 height 26
type input "2"
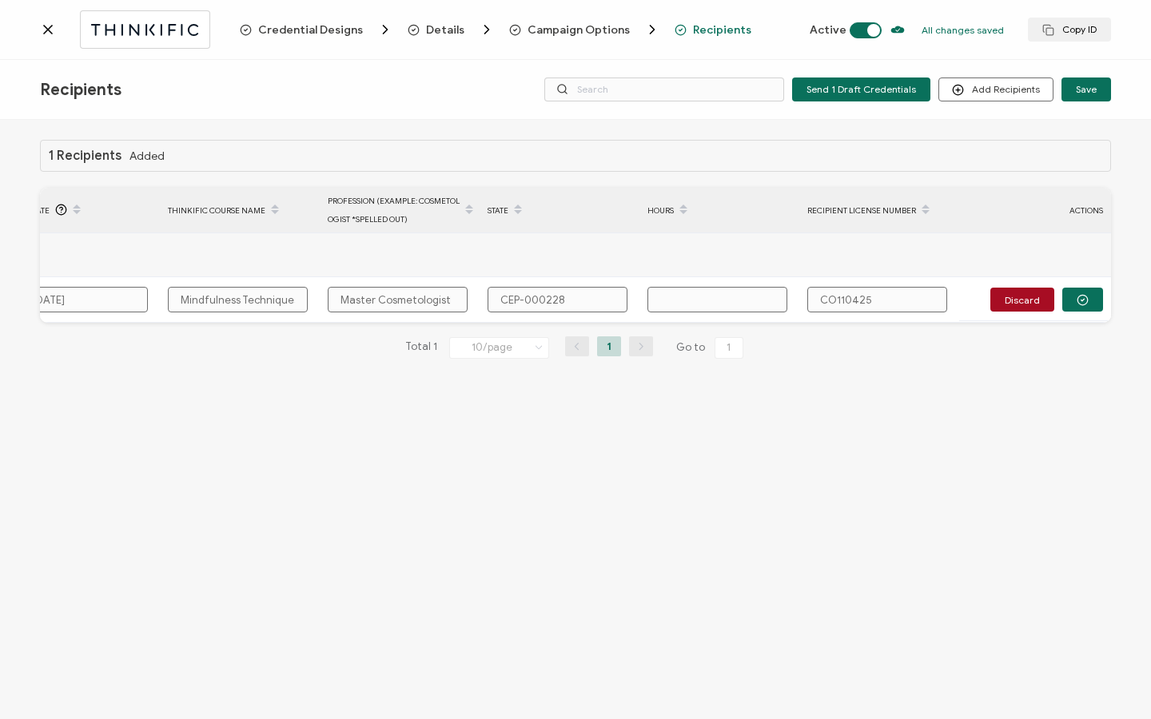
type input "2"
type input "2 H"
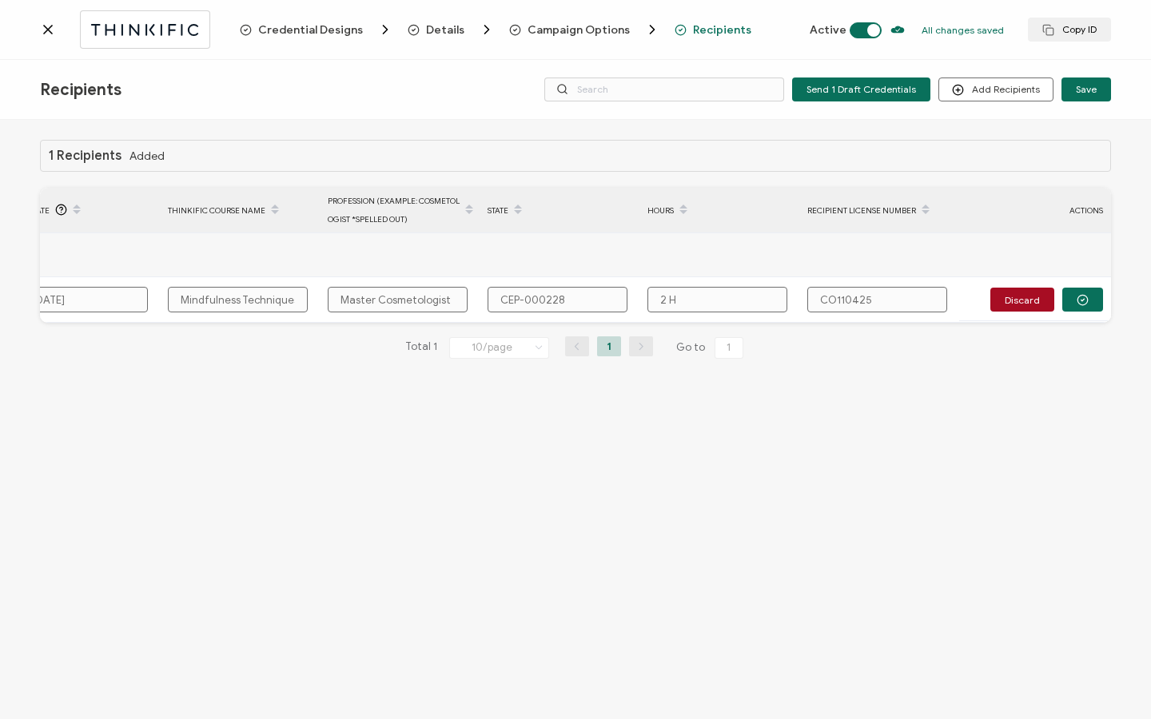
type input "2 Ho"
type input "2 Hou"
type input "2 Hour"
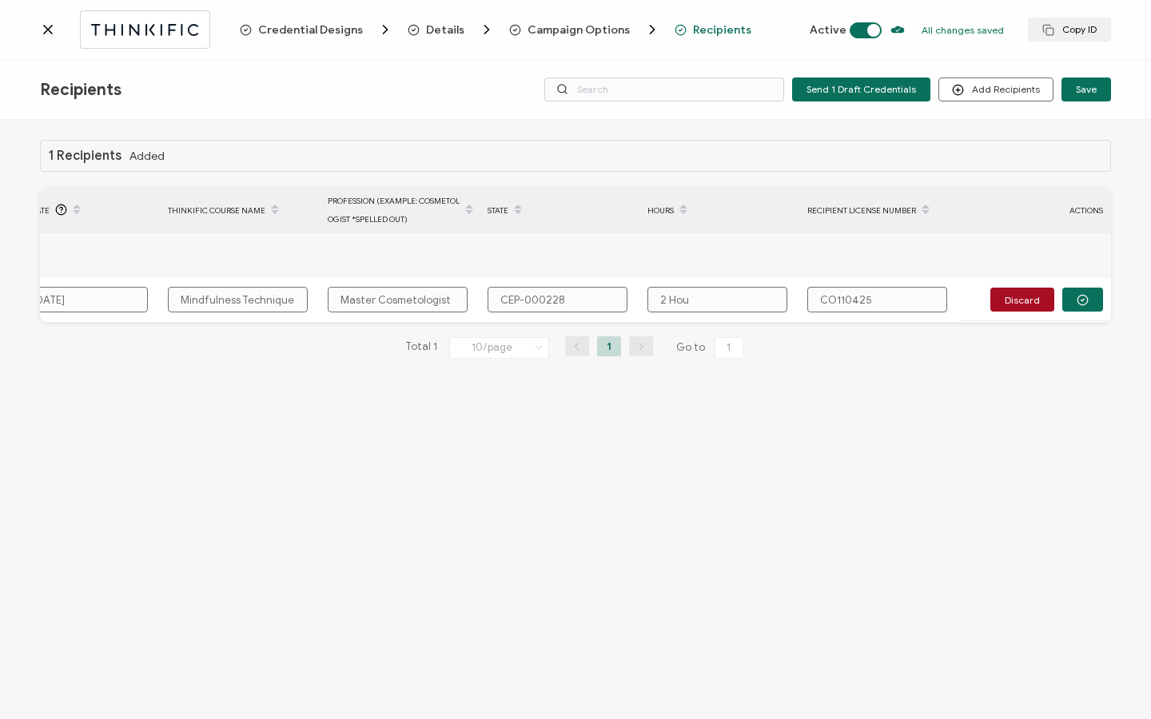
type input "2 Hour"
type input "2 Hours"
click at [1080, 309] on button "button" at bounding box center [1082, 300] width 41 height 24
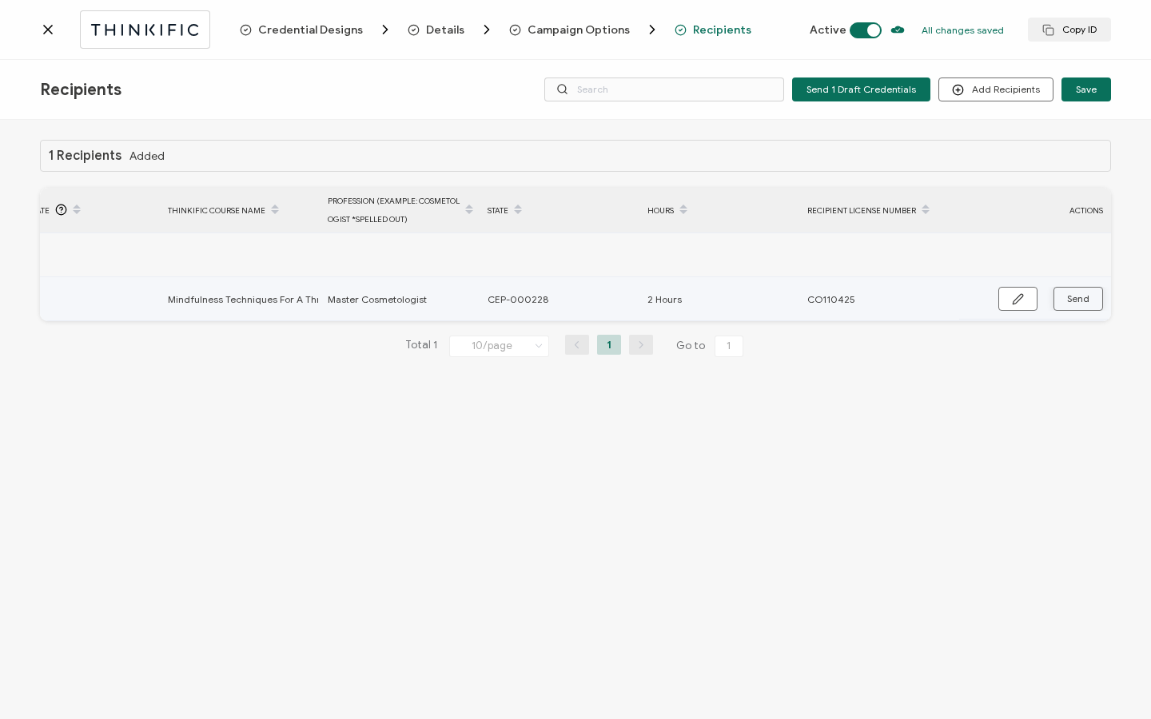
click at [1024, 303] on span "Send" at bounding box center [1018, 299] width 12 height 12
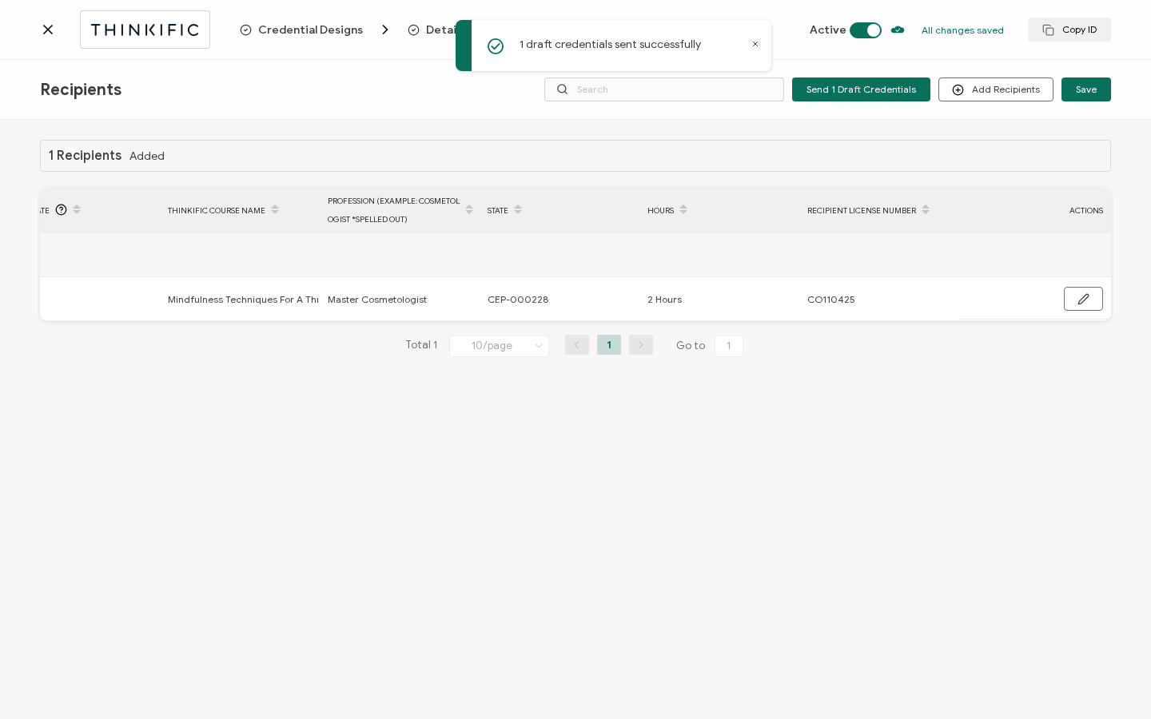
click at [42, 29] on icon at bounding box center [48, 30] width 16 height 16
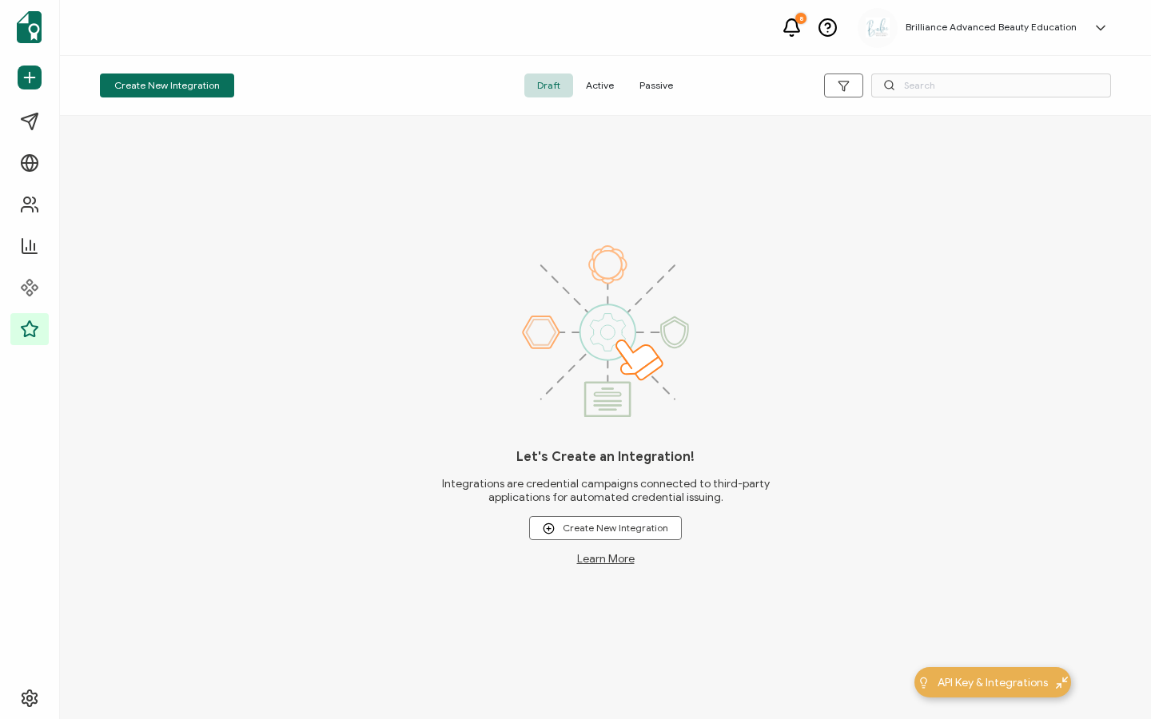
click at [599, 81] on span "Active" at bounding box center [600, 86] width 54 height 24
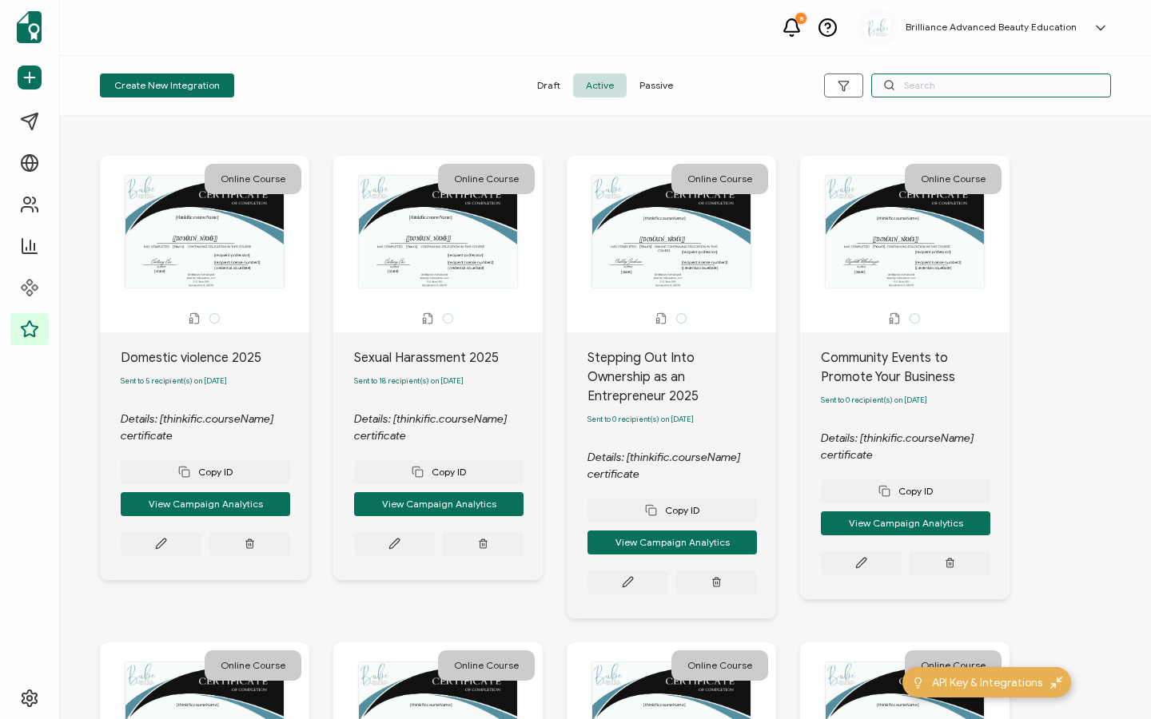
click at [934, 88] on input "text" at bounding box center [991, 86] width 240 height 24
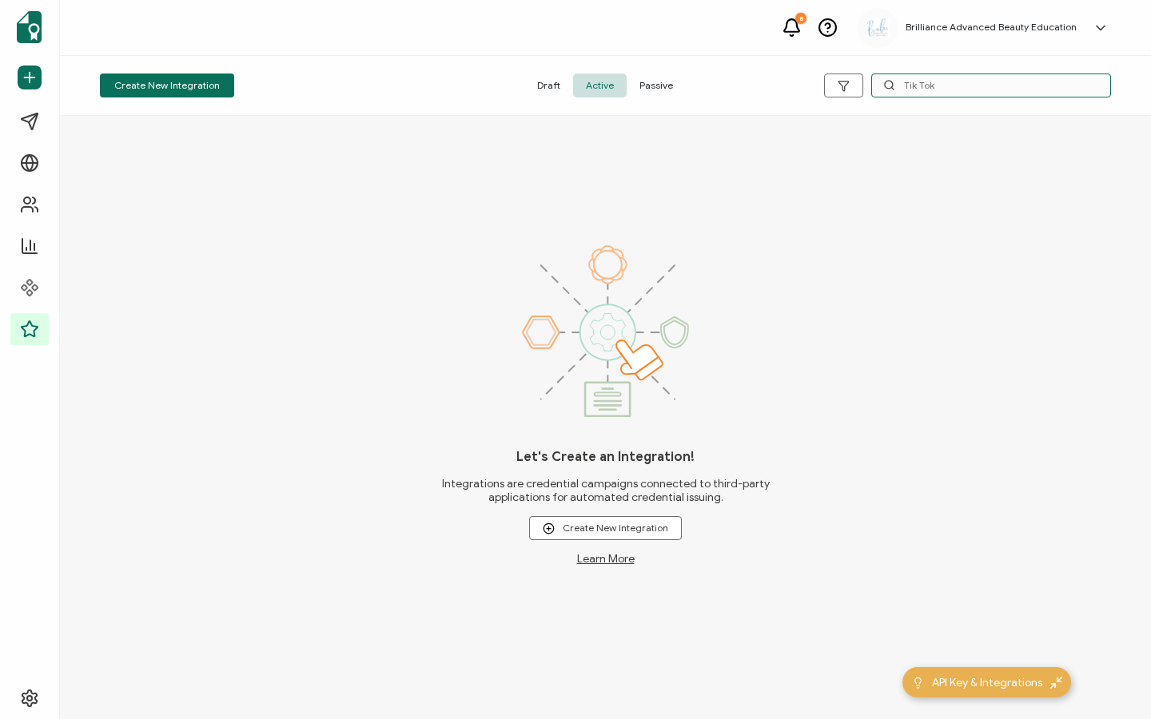
click at [918, 84] on input "Tik Tok" at bounding box center [991, 86] width 240 height 24
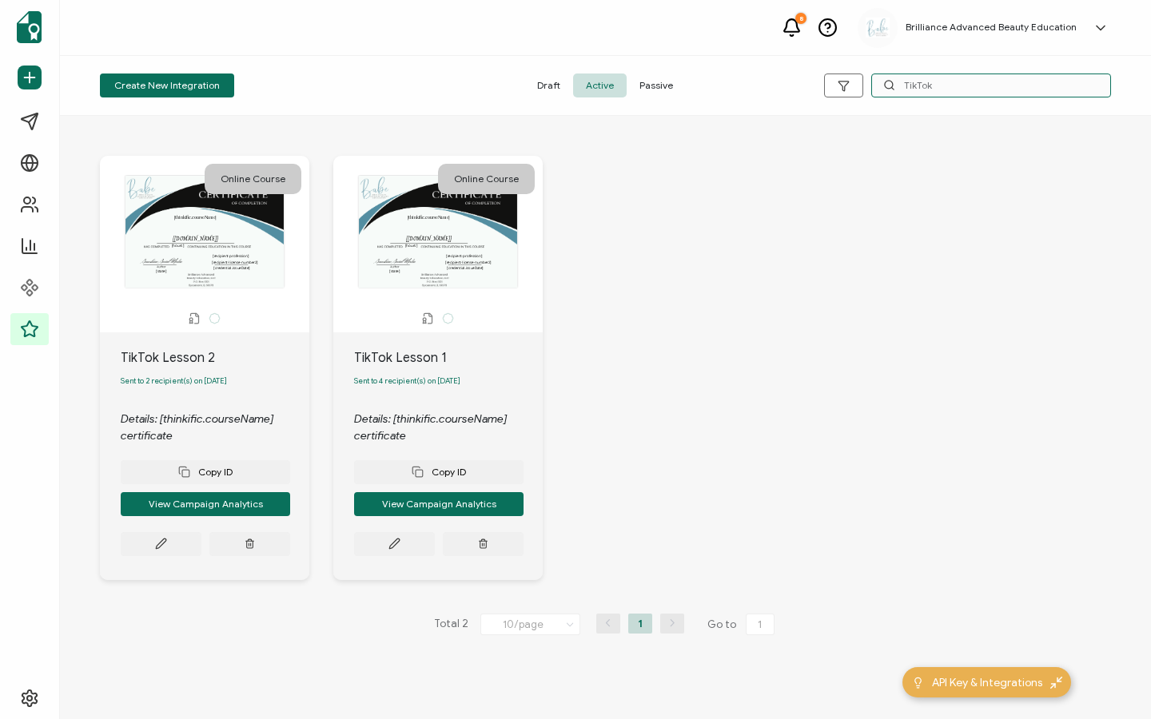
type input "TikTok"
click at [290, 528] on div "Copy ID View Campaign Analytics" at bounding box center [205, 500] width 169 height 112
click at [167, 547] on icon at bounding box center [161, 544] width 12 height 12
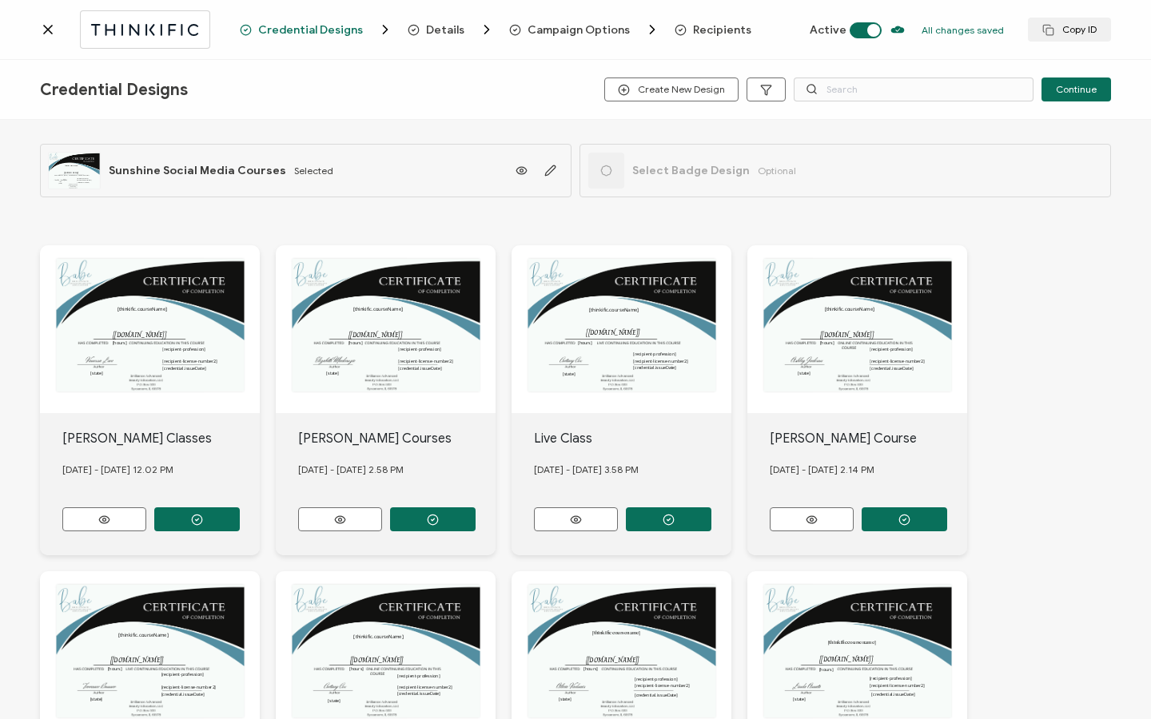
click at [694, 30] on span "Recipients" at bounding box center [722, 30] width 58 height 12
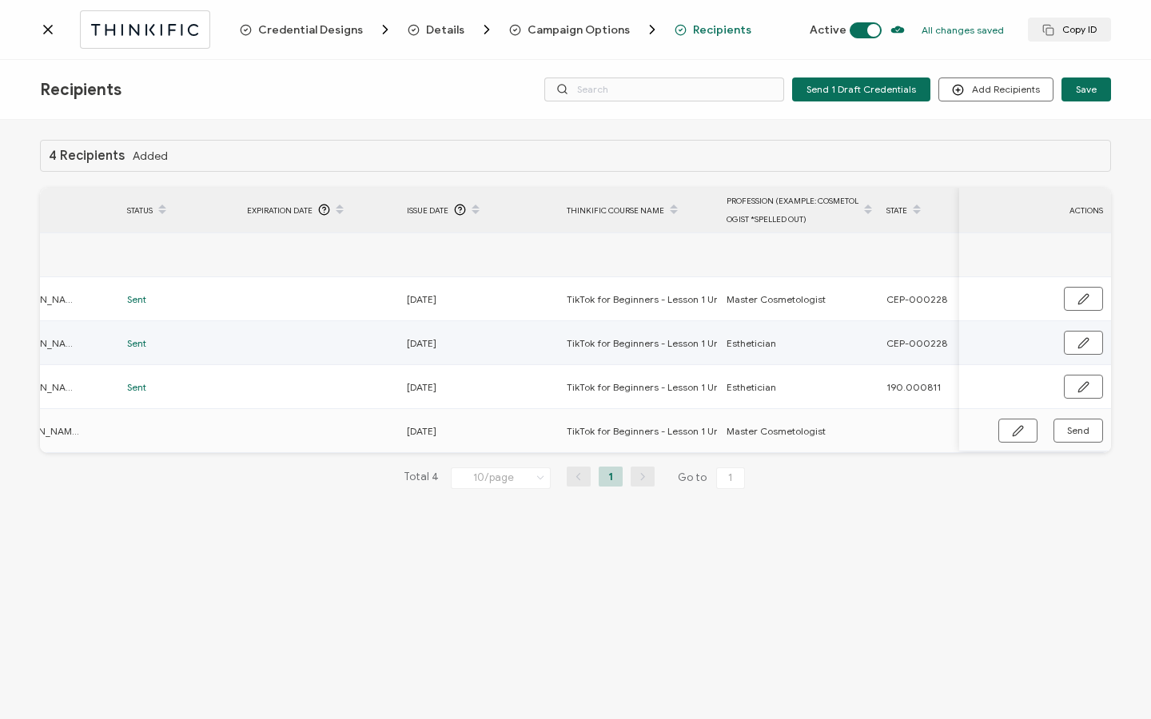
scroll to position [0, 763]
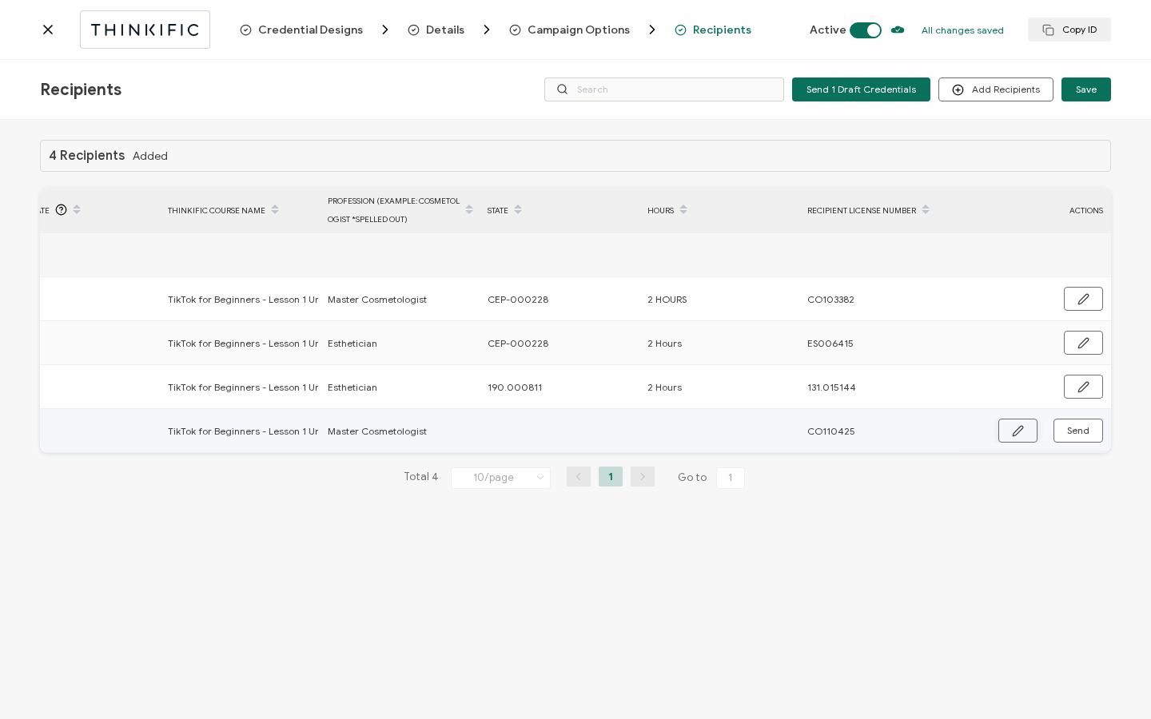
click at [1017, 426] on icon "button" at bounding box center [1018, 431] width 12 height 12
click at [573, 433] on input "text" at bounding box center [558, 432] width 140 height 26
paste input "CEP-000228"
type input "CEP-000228"
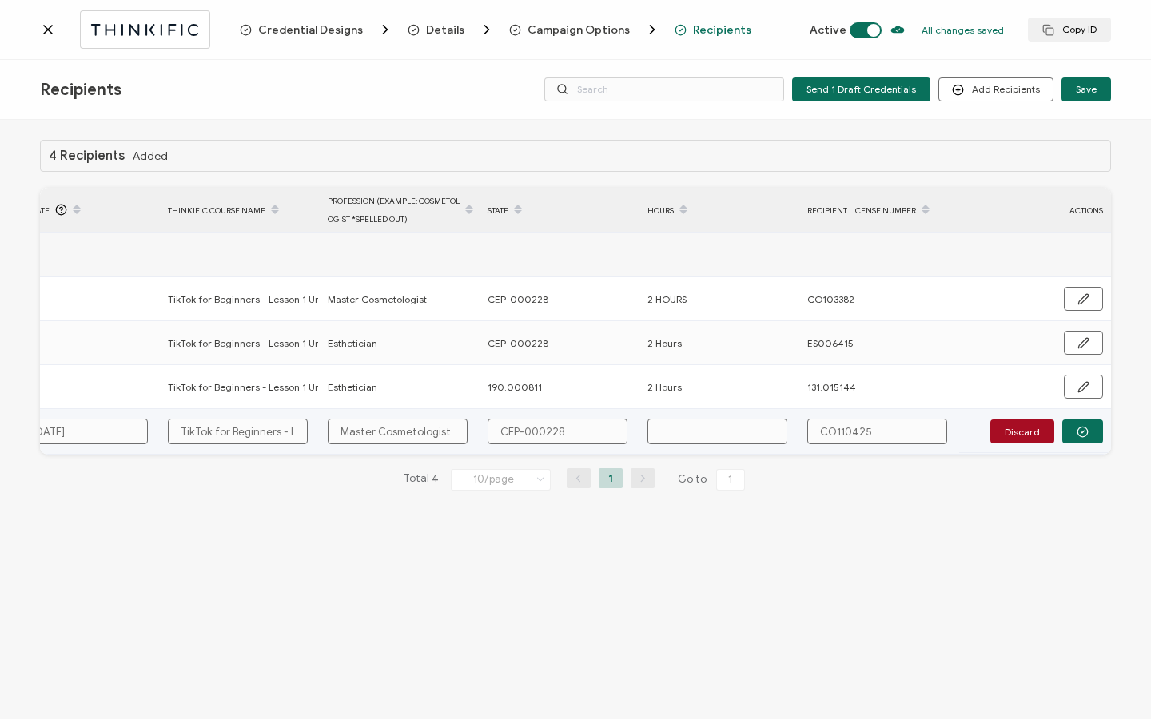
type input "CEP-000228"
click at [740, 420] on input "text" at bounding box center [717, 432] width 140 height 26
type input "2"
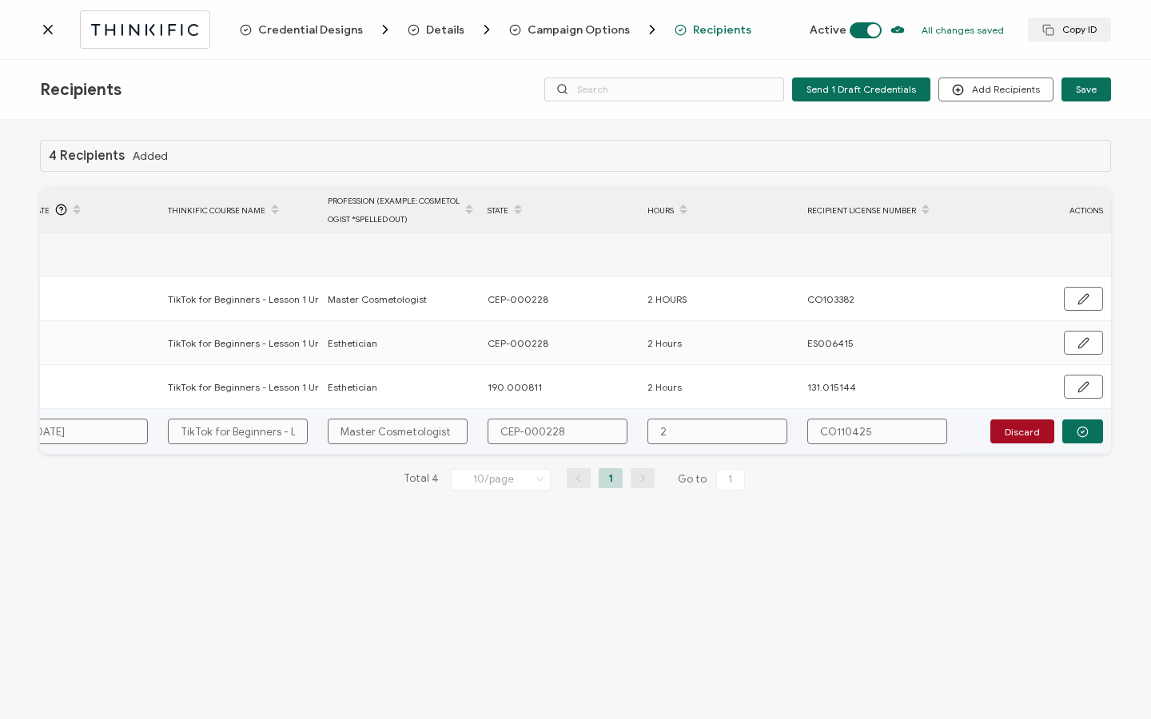
type input "2"
type input "2 H"
type input "2 Ho"
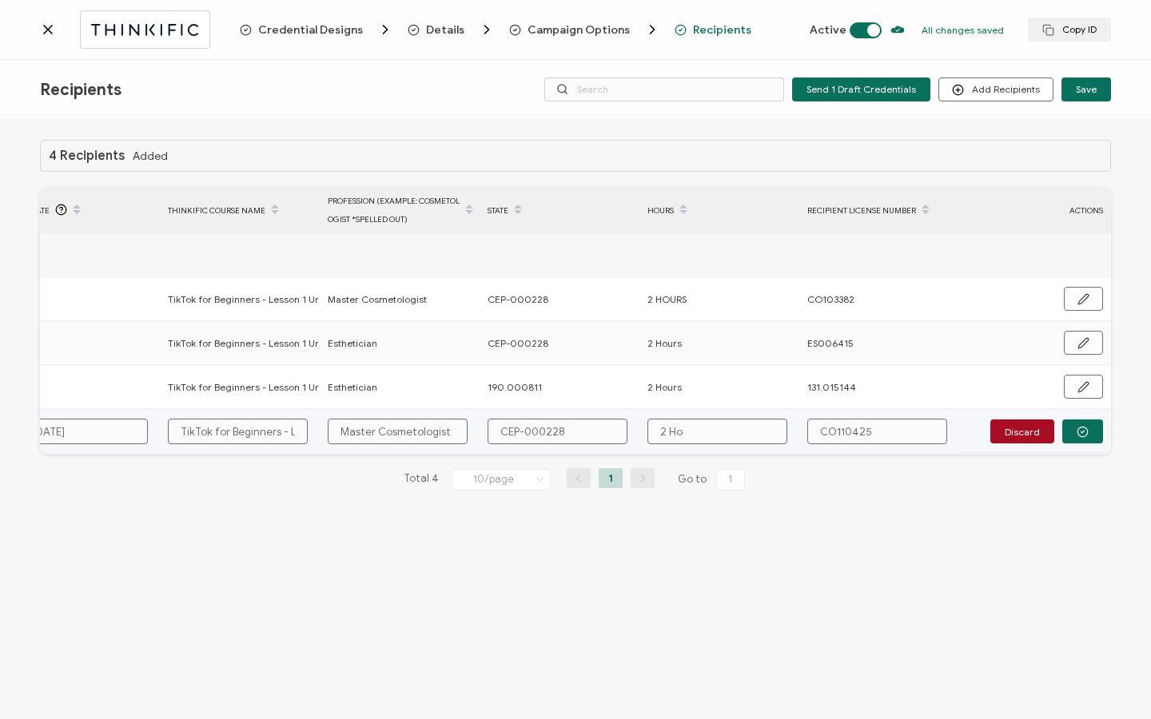
type input "2 Hou"
type input "2 Hour"
type input "2 Hours"
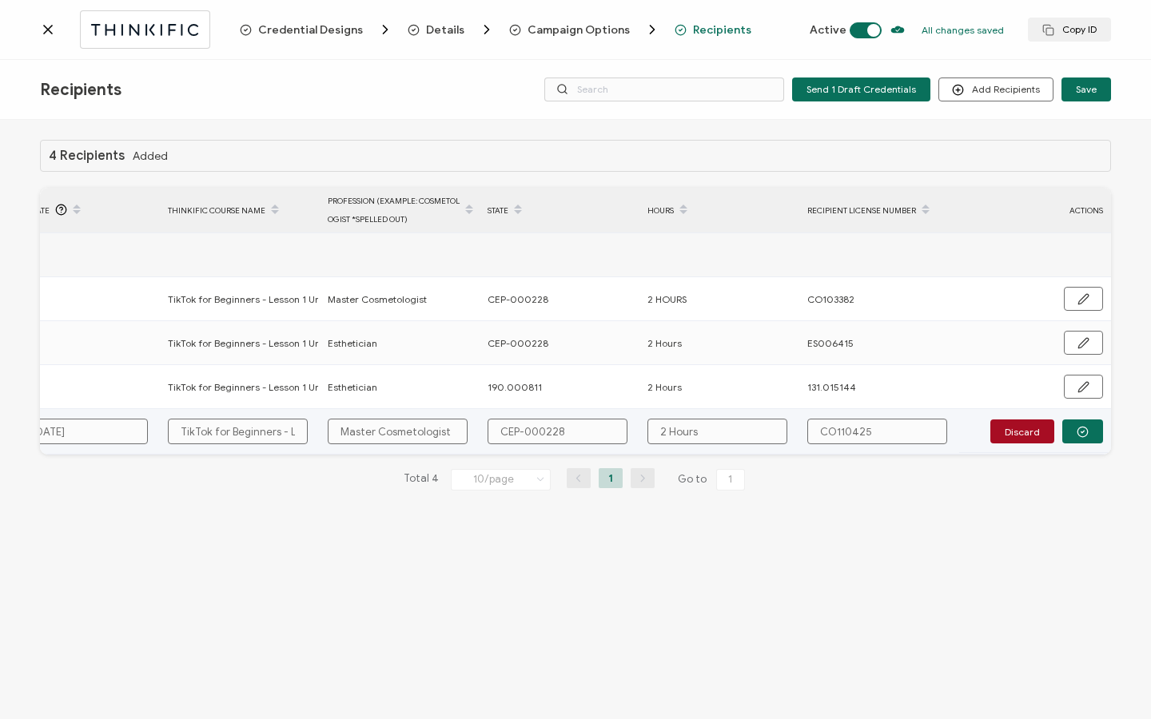
type input "2 Hours"
click at [1082, 432] on icon "button" at bounding box center [1083, 432] width 3 height 2
click at [1024, 428] on span "Send" at bounding box center [1018, 431] width 12 height 12
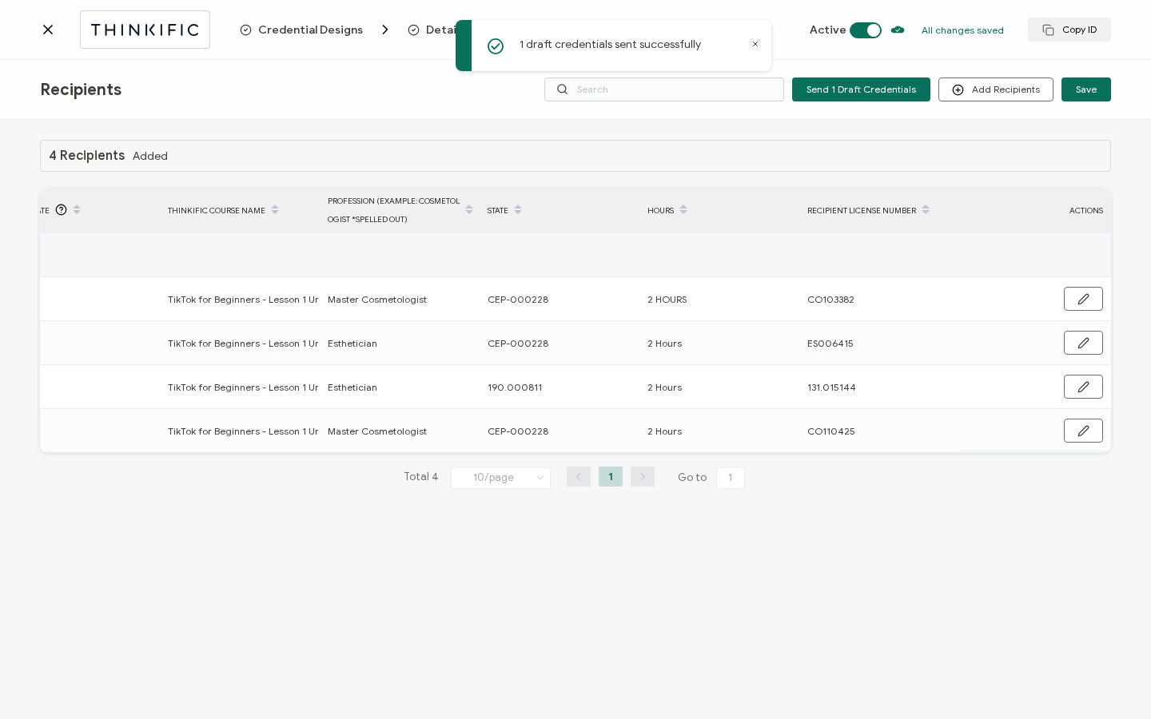
click at [46, 27] on icon at bounding box center [48, 30] width 8 height 8
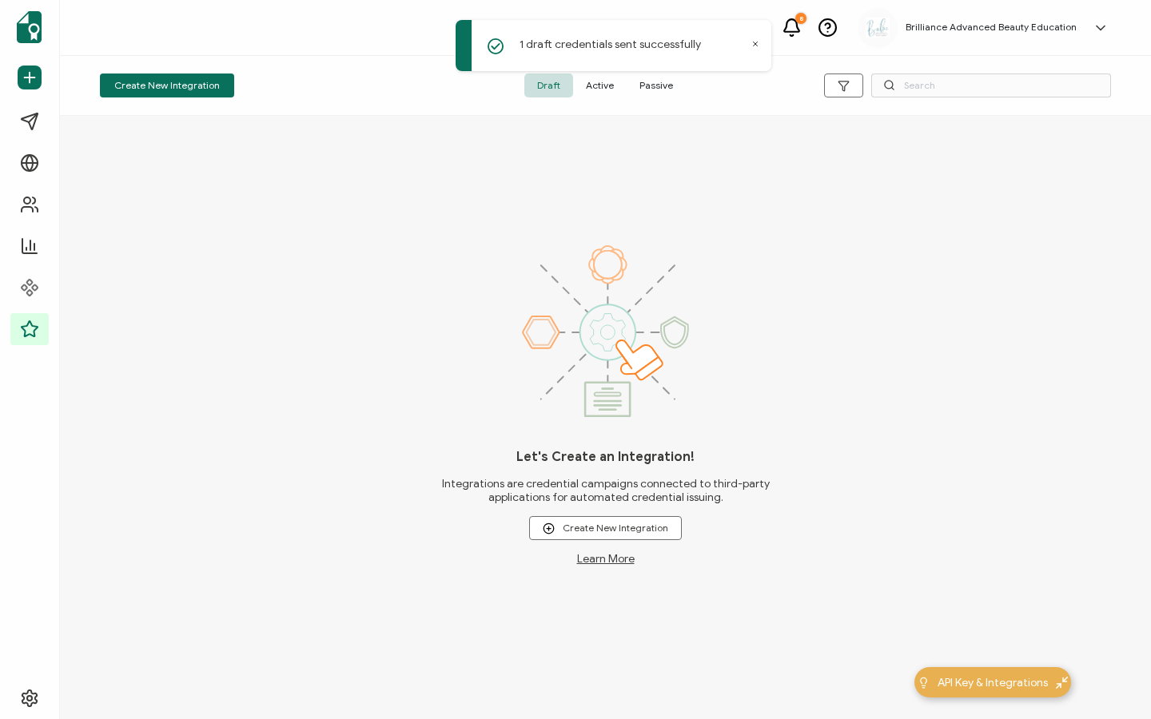
click at [611, 87] on span "Active" at bounding box center [600, 86] width 54 height 24
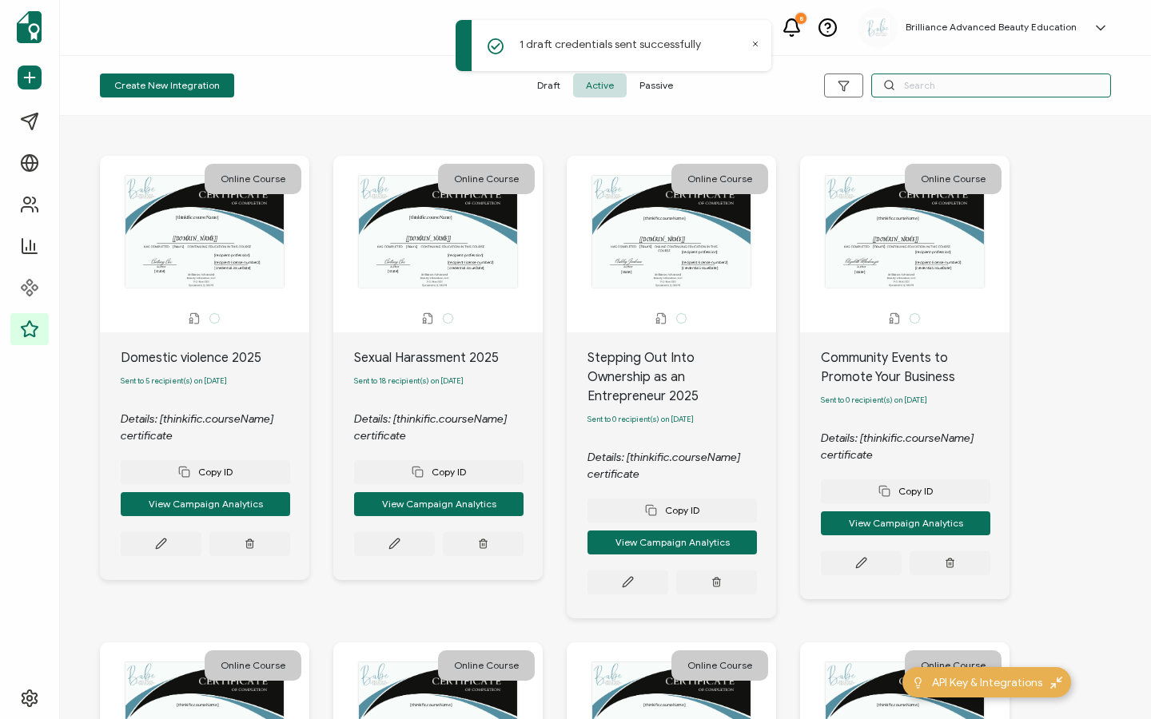
click at [930, 90] on input "text" at bounding box center [991, 86] width 240 height 24
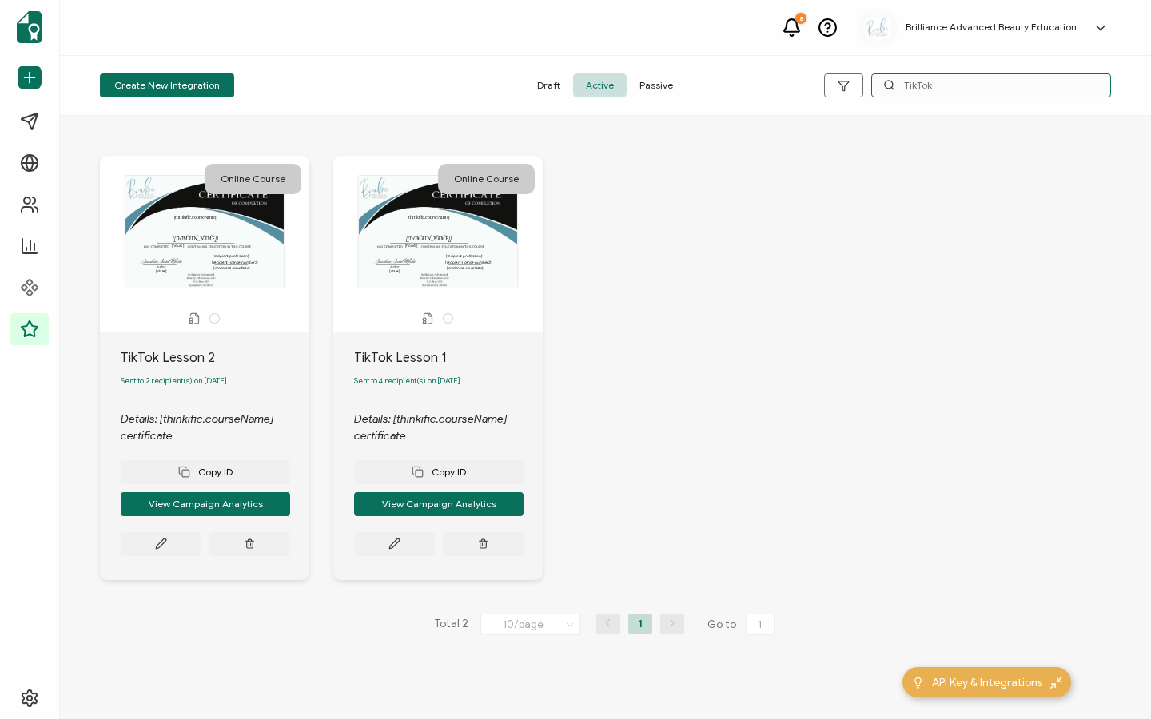
drag, startPoint x: 943, startPoint y: 81, endPoint x: 894, endPoint y: 82, distance: 48.8
click at [894, 82] on div "TikTok" at bounding box center [991, 86] width 240 height 24
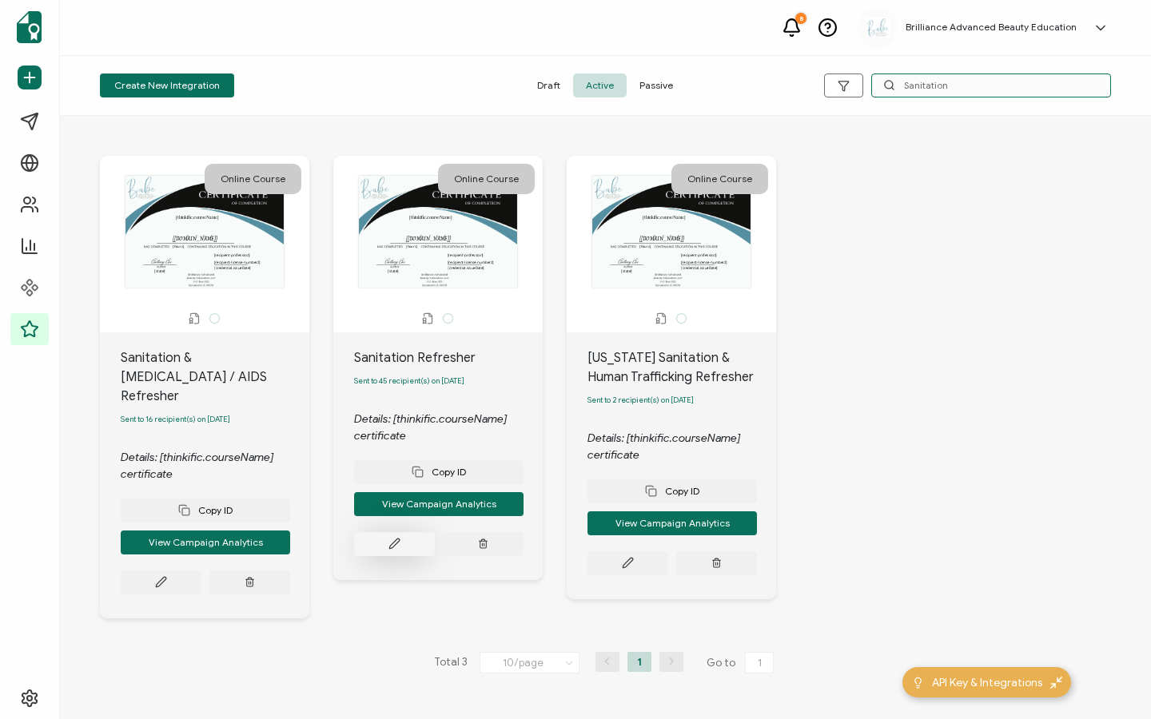
type input "Sanitation"
click at [201, 571] on button at bounding box center [161, 583] width 81 height 24
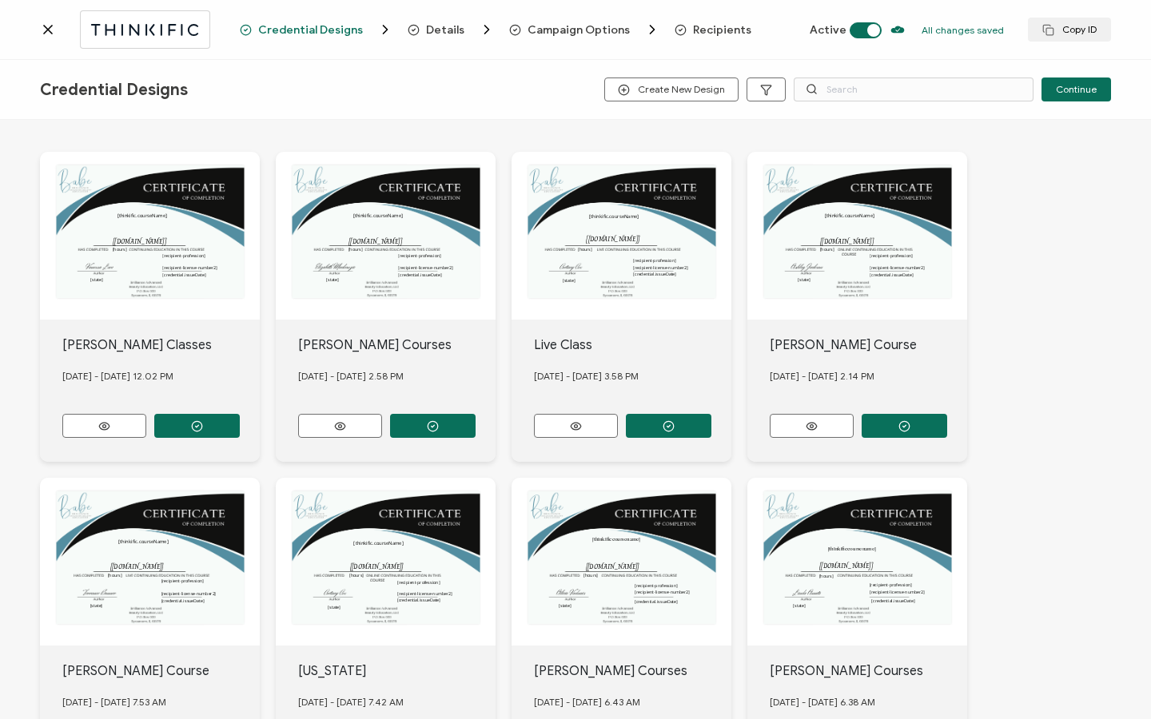
click at [713, 32] on span "Recipients" at bounding box center [722, 30] width 58 height 12
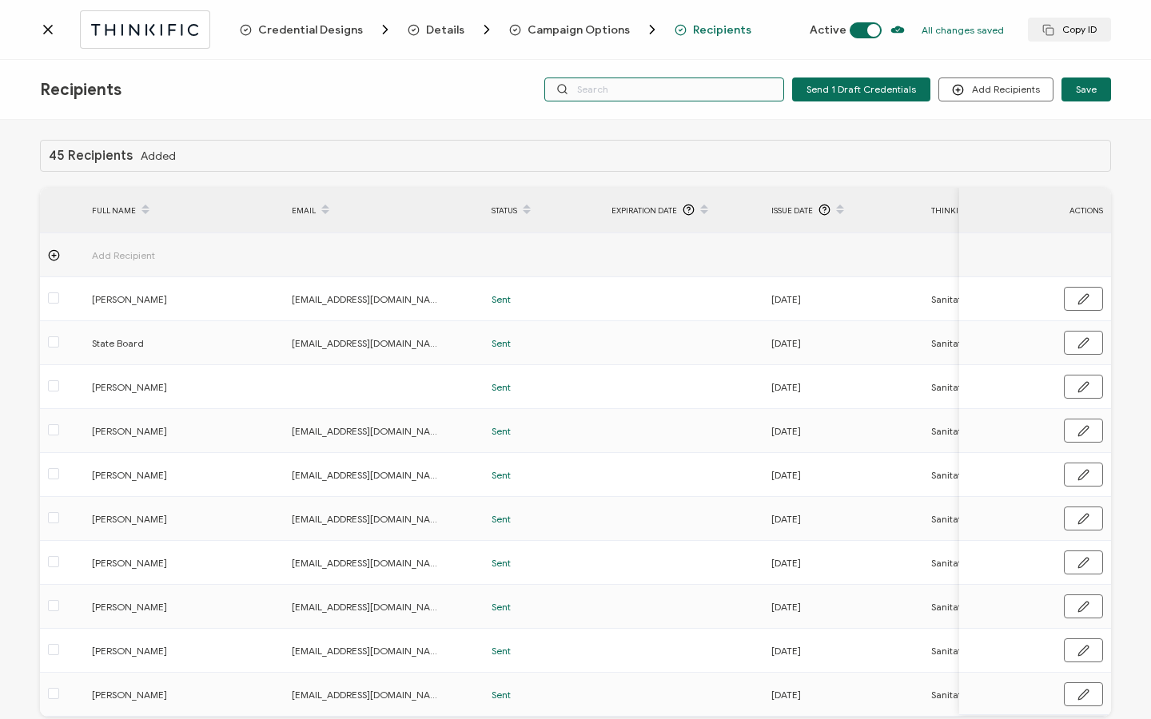
click at [687, 90] on input "text" at bounding box center [664, 90] width 240 height 24
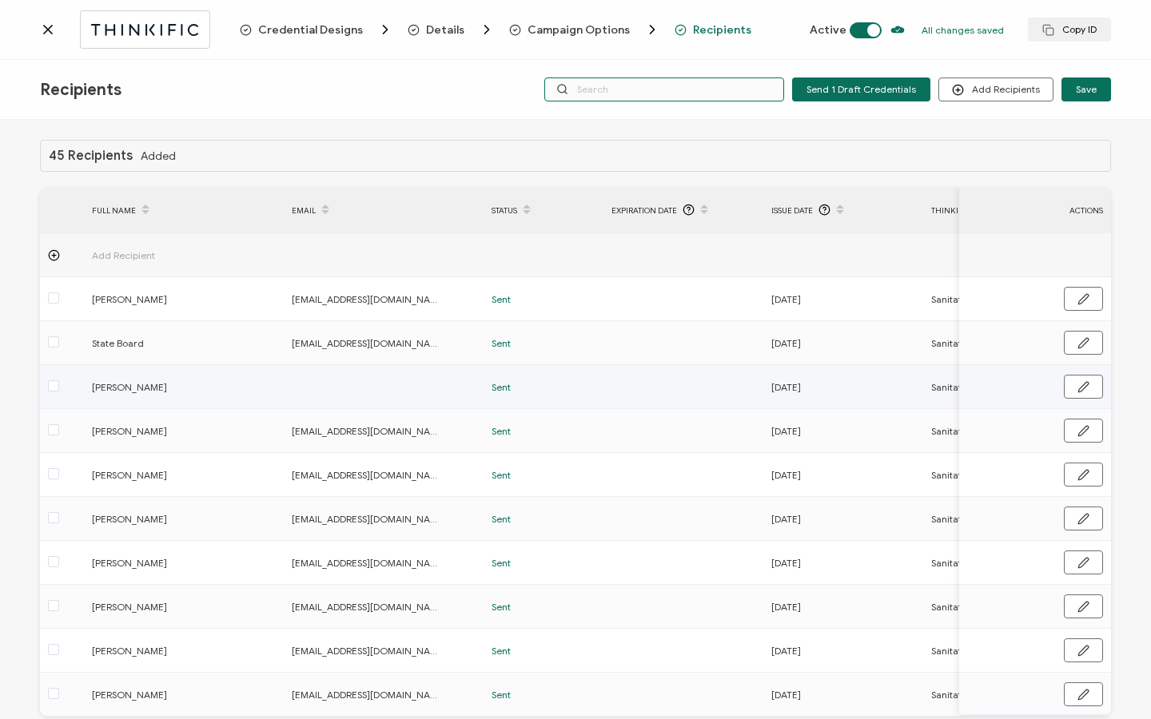
scroll to position [81, 0]
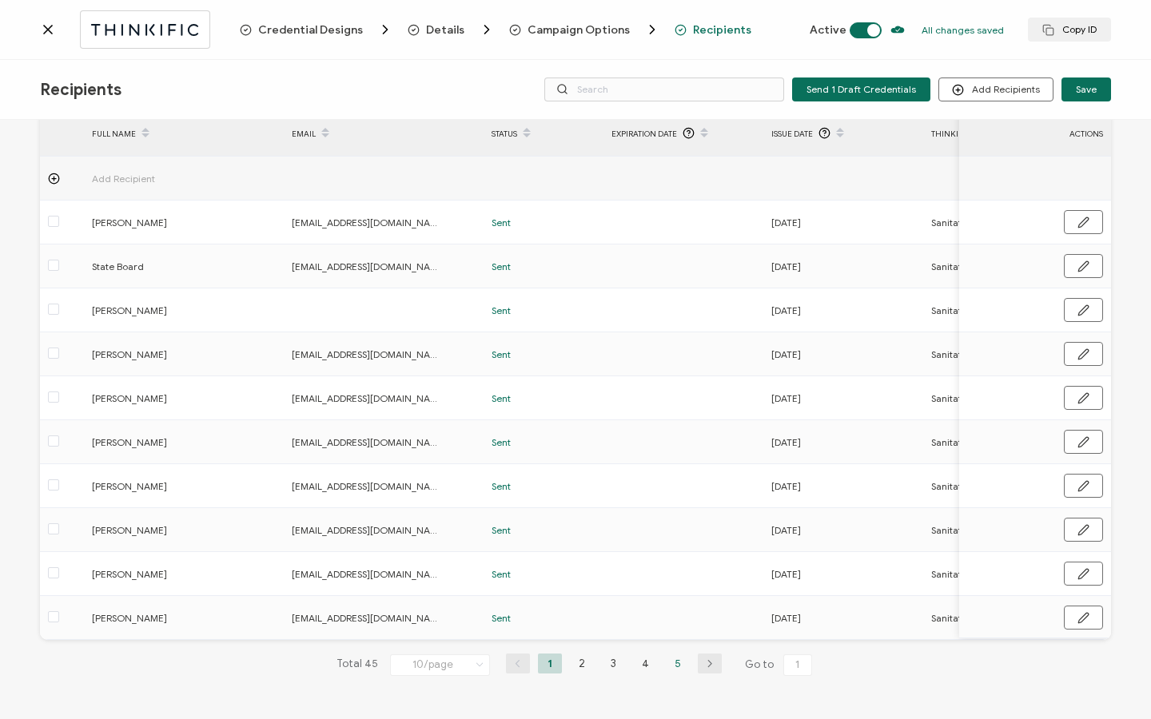
click at [671, 654] on li "5" at bounding box center [678, 664] width 24 height 20
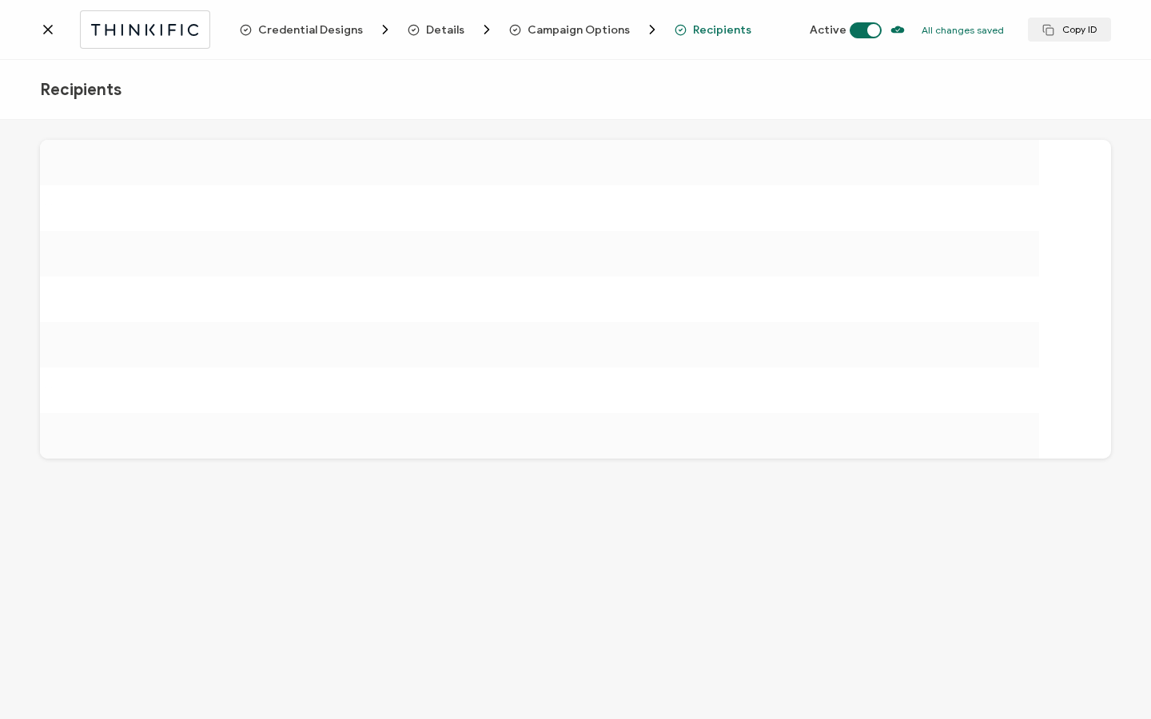
scroll to position [0, 0]
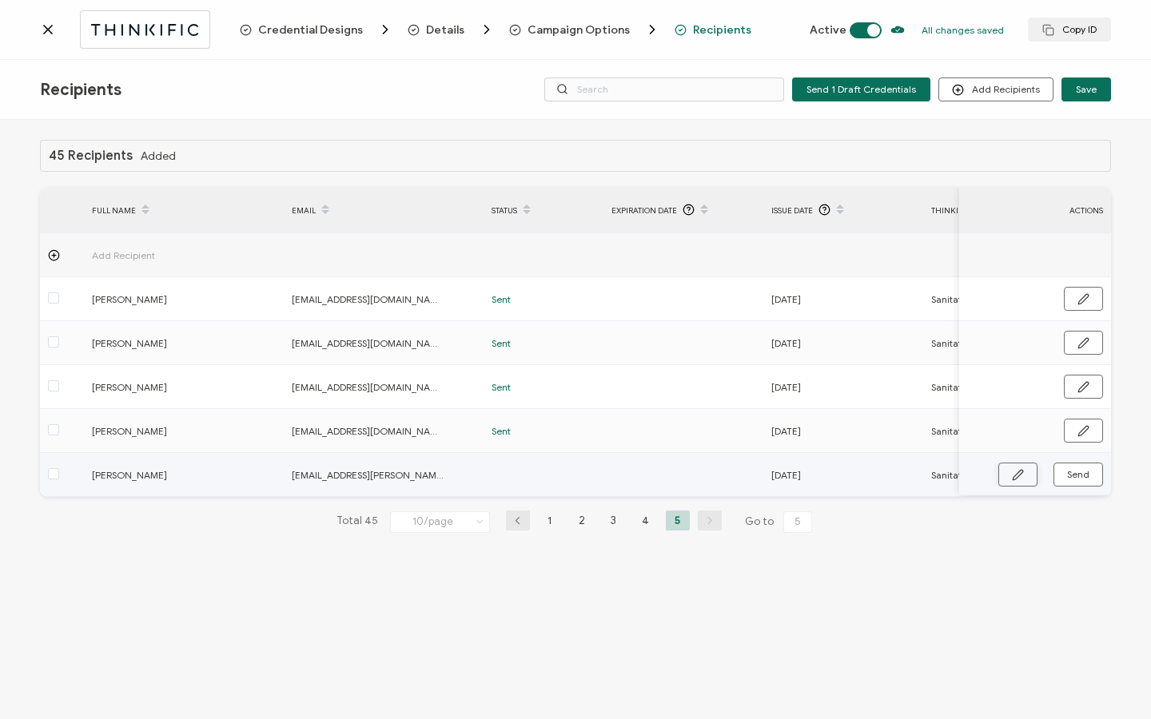
click at [1012, 469] on icon "button" at bounding box center [1018, 475] width 12 height 12
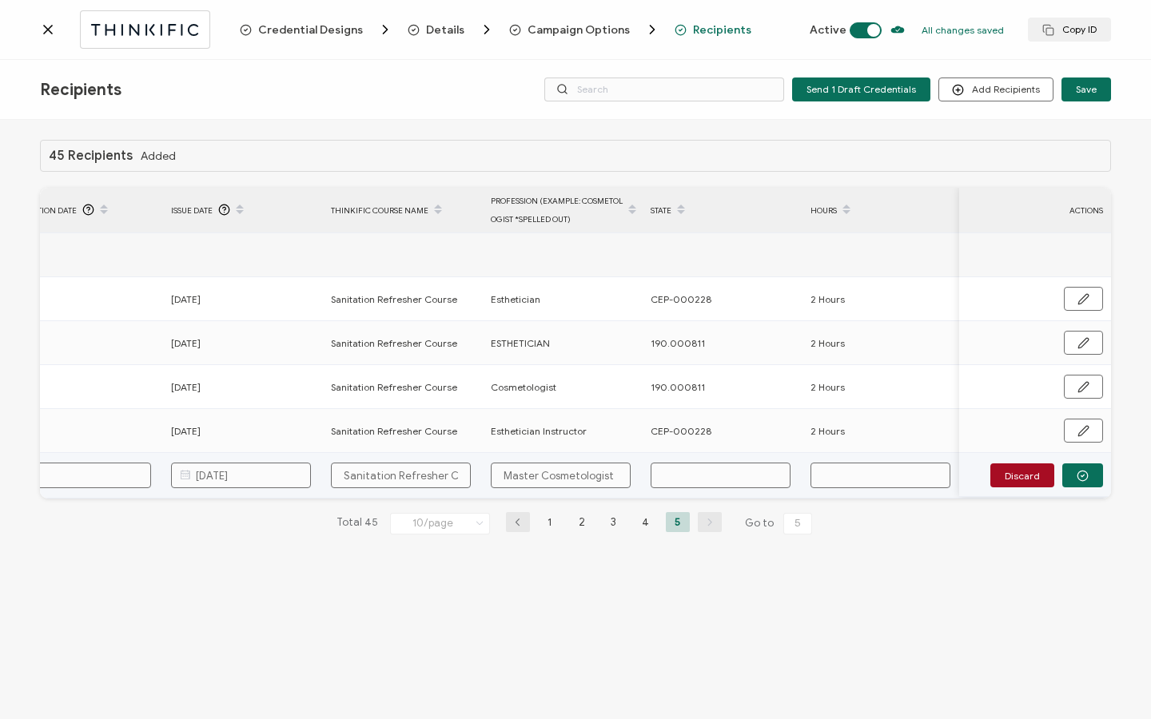
scroll to position [0, 646]
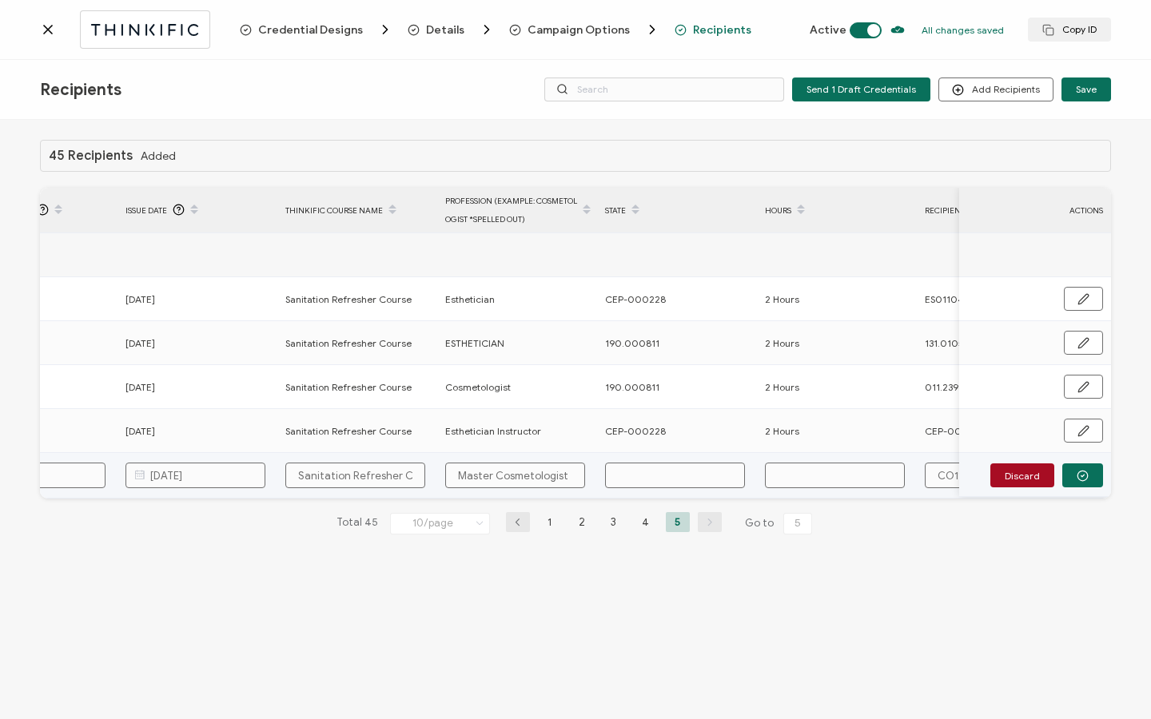
click at [707, 477] on input "text" at bounding box center [675, 476] width 140 height 26
paste input "CEP-000228"
type input "CEP-000228"
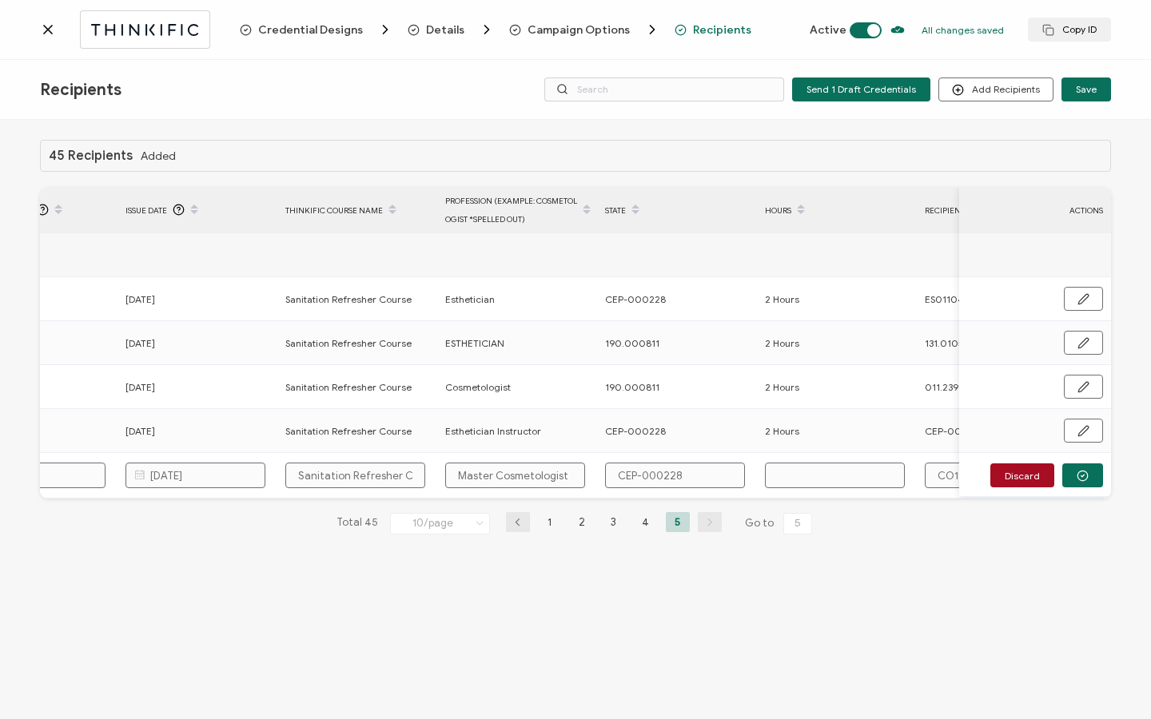
click at [858, 460] on td at bounding box center [837, 476] width 160 height 46
click at [852, 474] on input "text" at bounding box center [835, 476] width 140 height 26
type input "2"
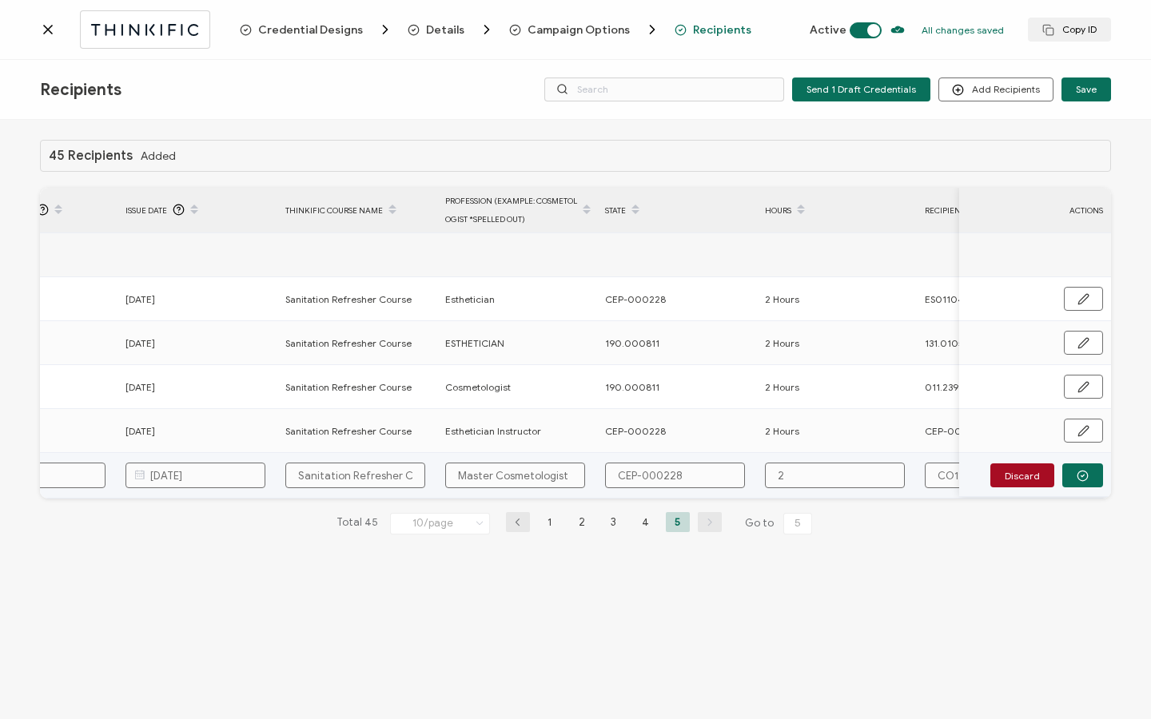
type input "2"
type input "2 H"
type input "2 Ho"
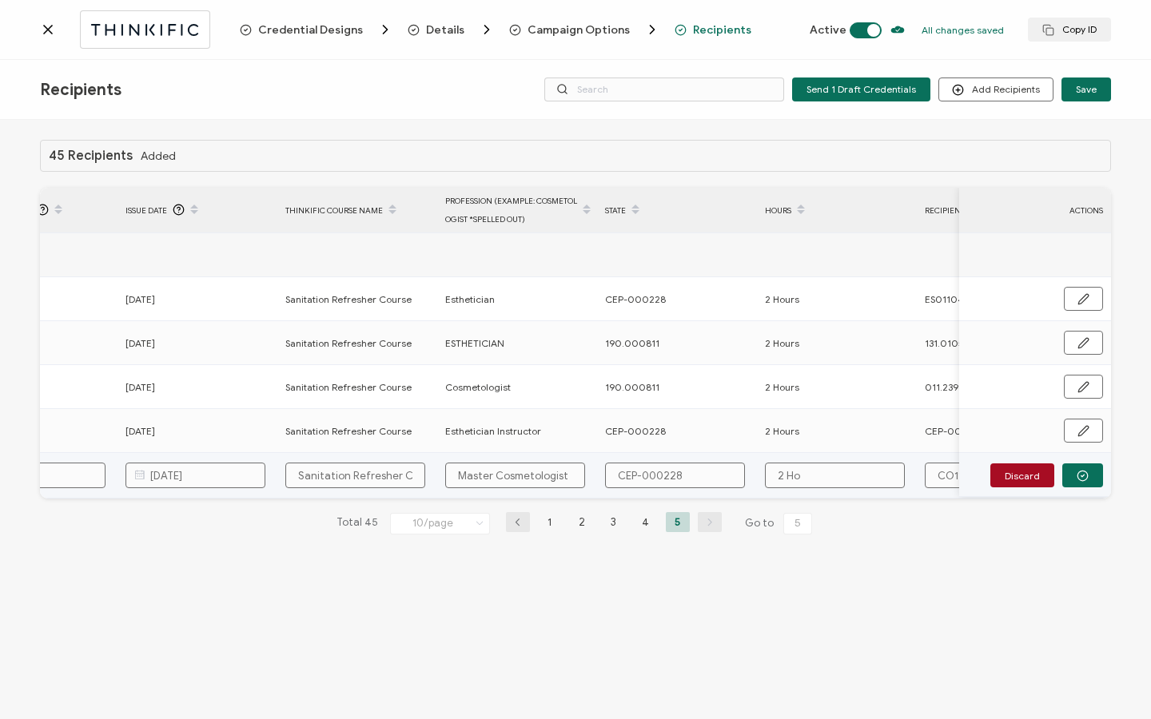
type input "2 Hou"
type input "2 Hour"
type input "2 Hours"
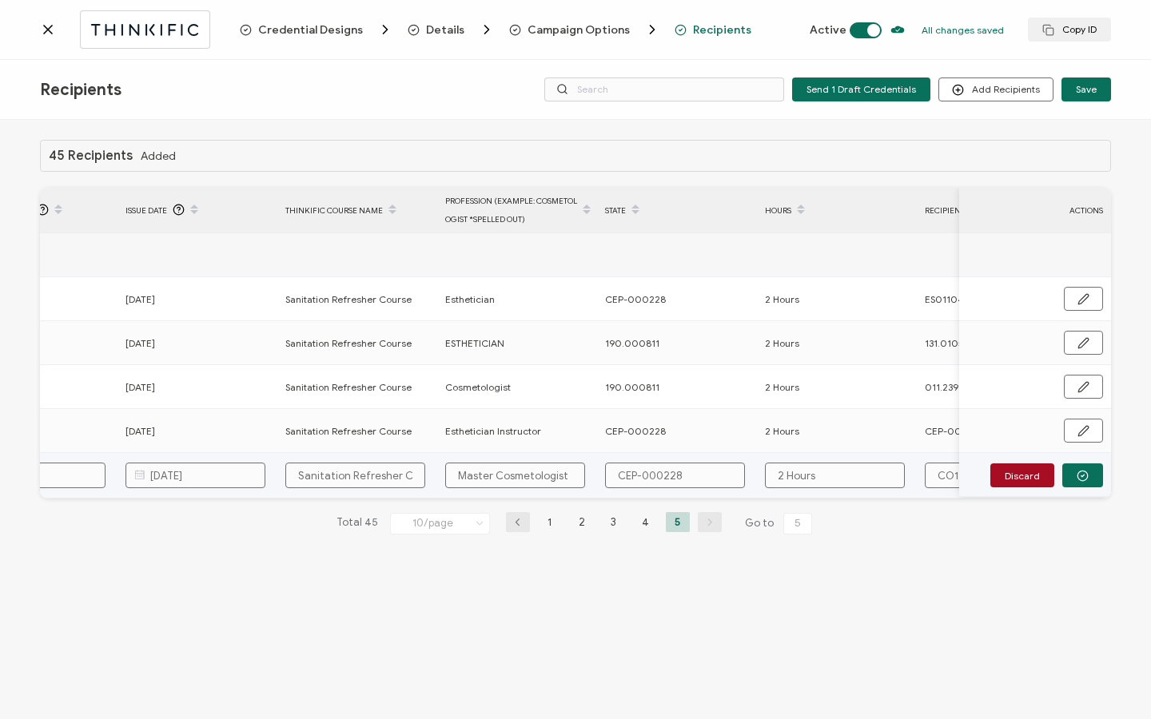
type input "2 Hours"
click at [1089, 475] on button "button" at bounding box center [1082, 476] width 41 height 24
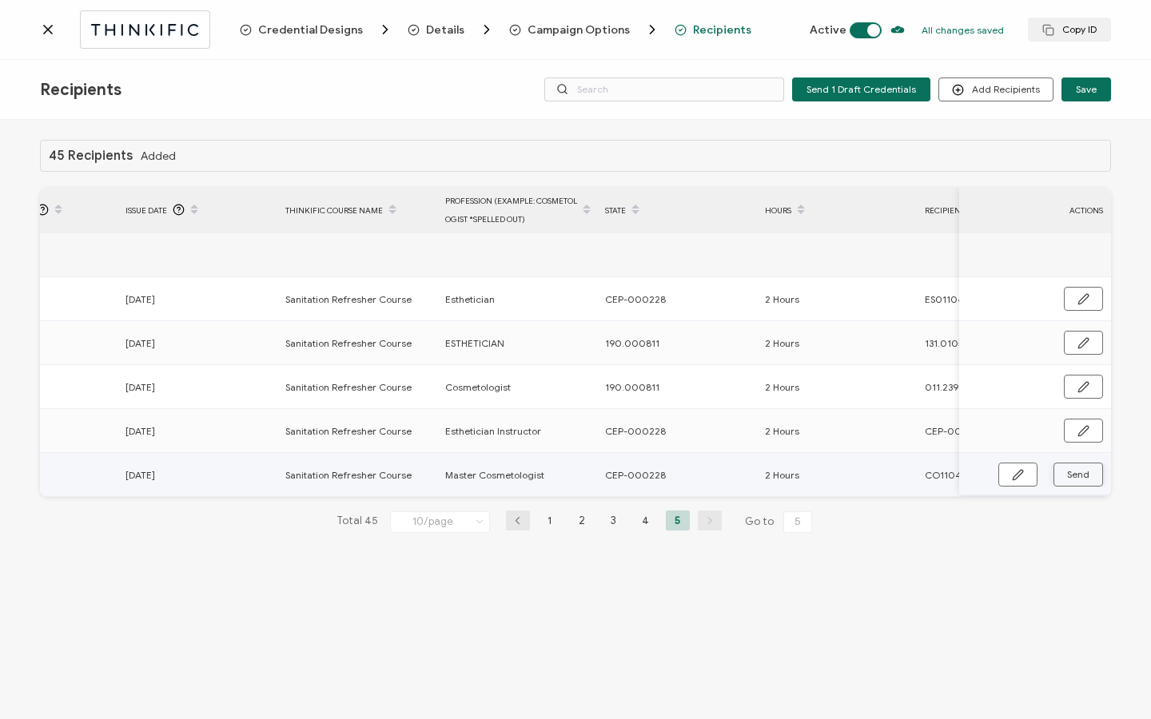
click at [1089, 474] on button "Send" at bounding box center [1079, 475] width 50 height 24
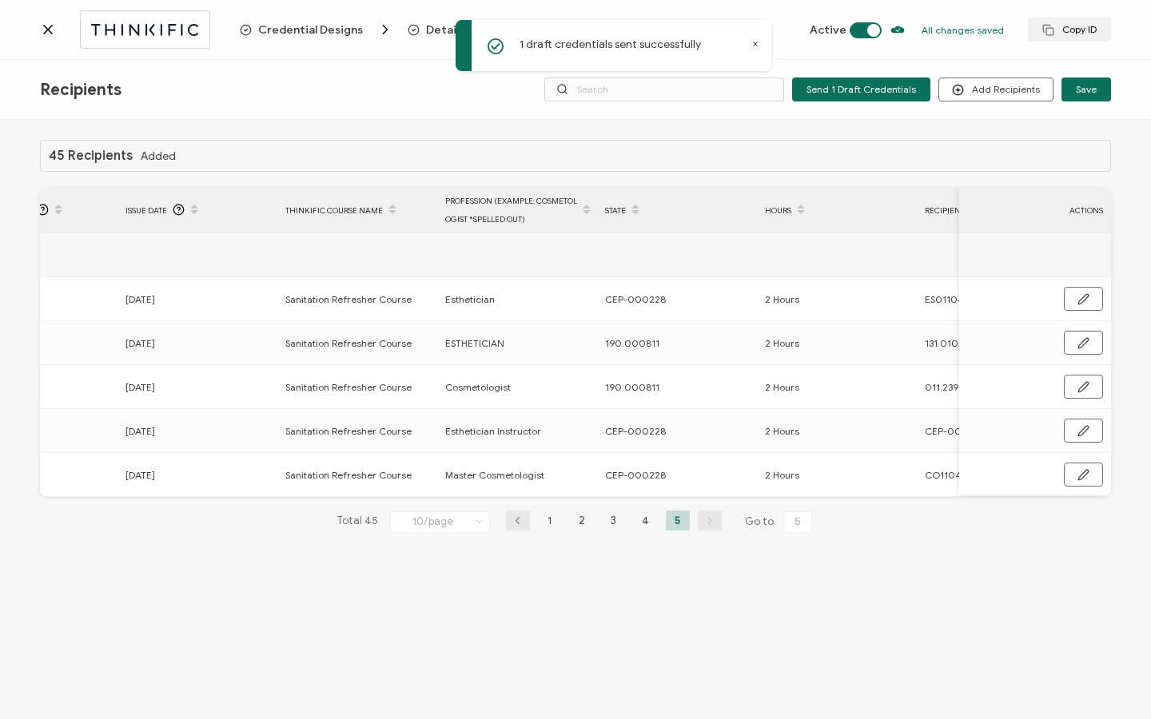
click at [48, 24] on icon at bounding box center [48, 30] width 16 height 16
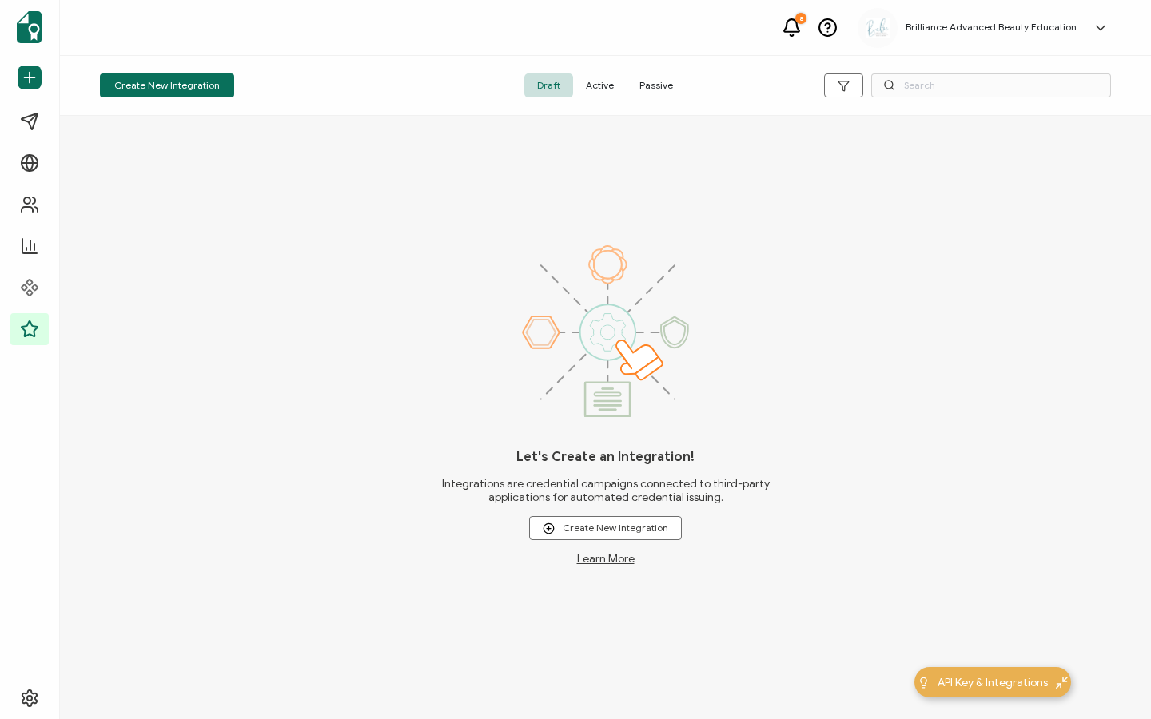
click at [609, 94] on span "Active" at bounding box center [600, 86] width 54 height 24
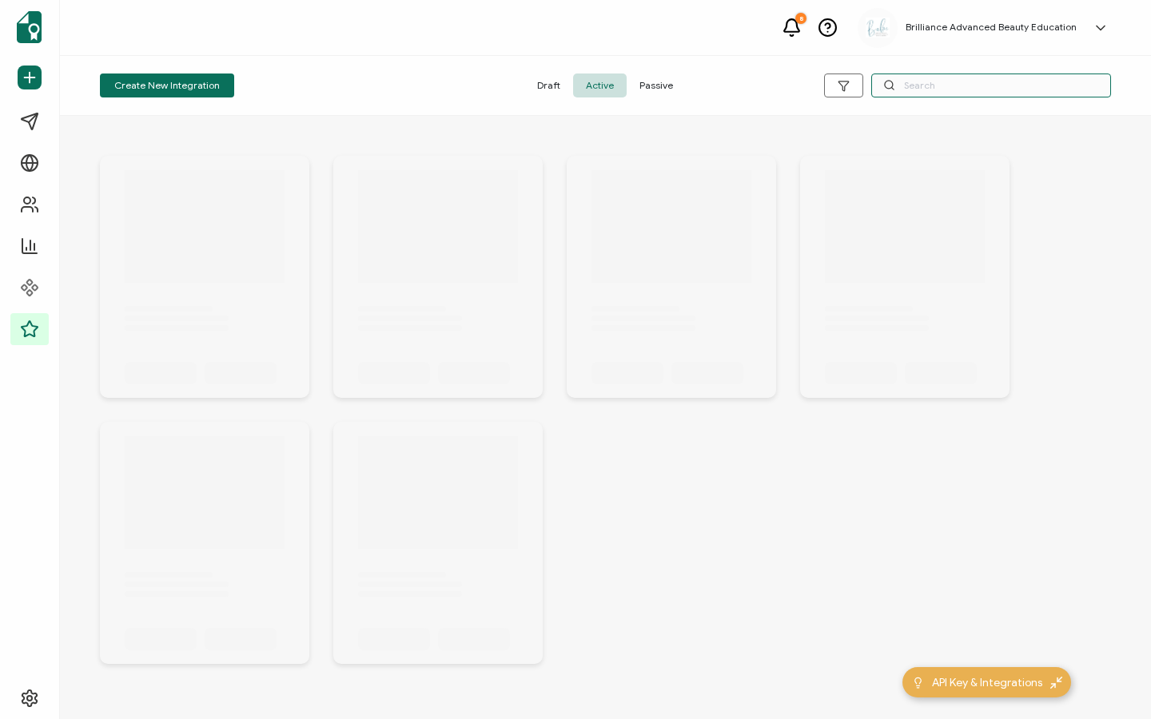
click at [922, 87] on input "text" at bounding box center [991, 86] width 240 height 24
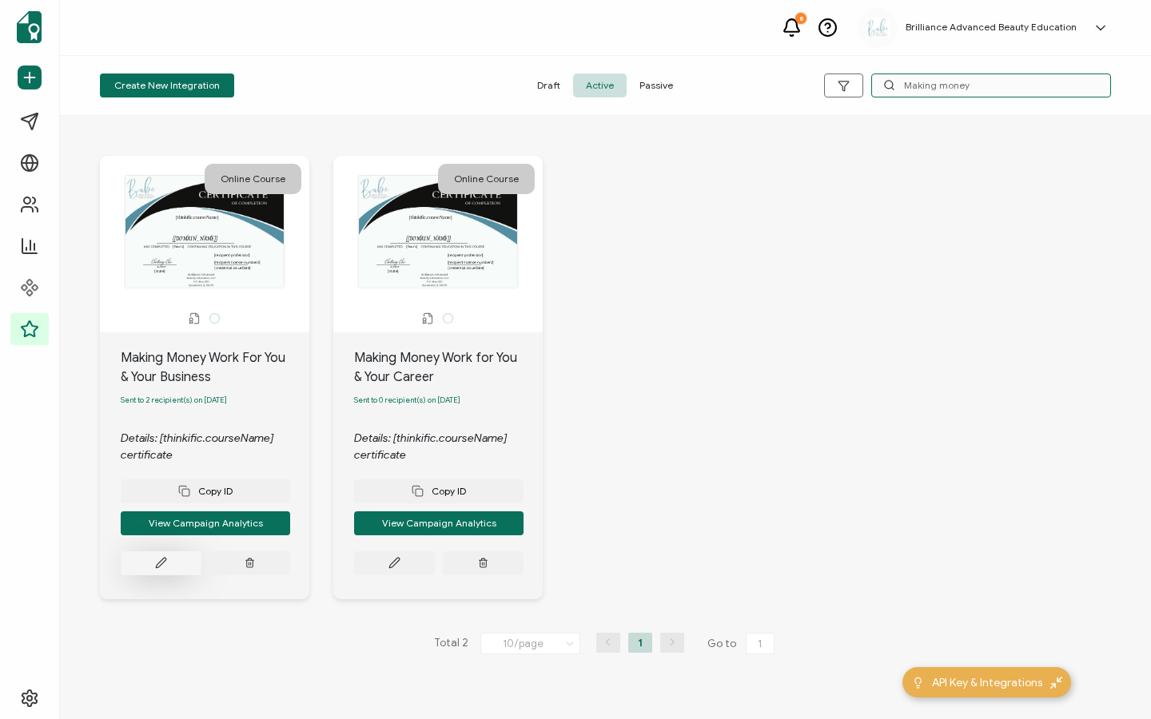
type input "Making money"
click at [149, 576] on button at bounding box center [161, 564] width 81 height 24
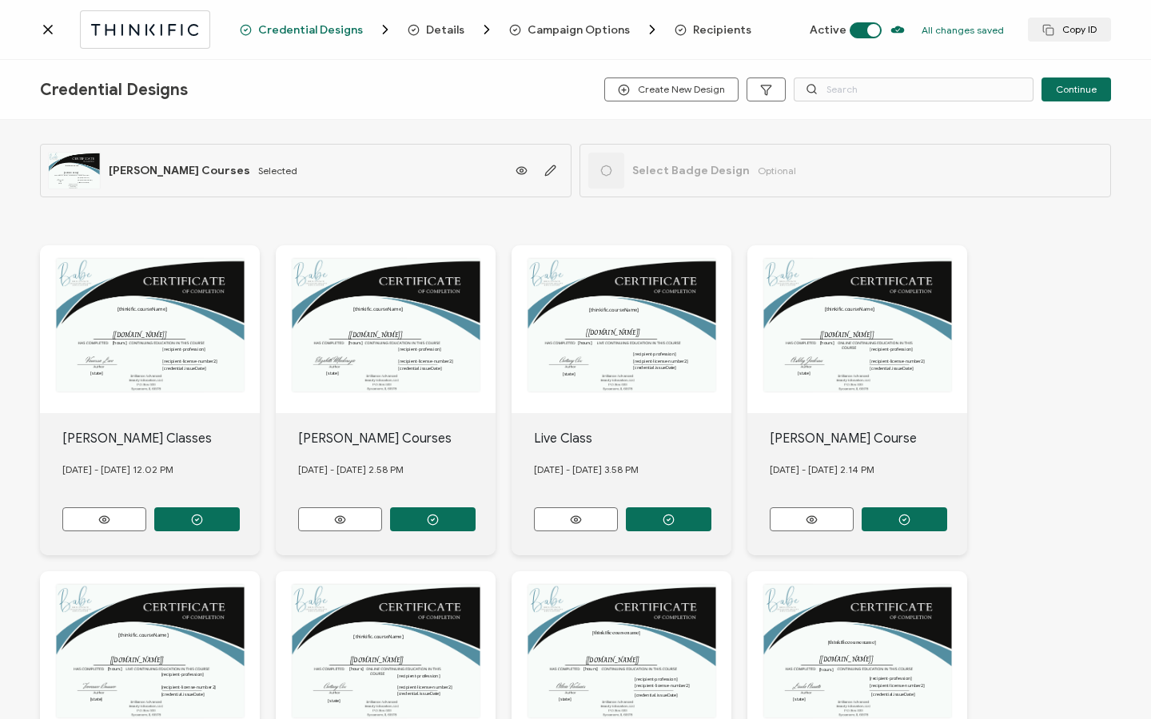
click at [707, 25] on span "Recipients" at bounding box center [722, 30] width 58 height 12
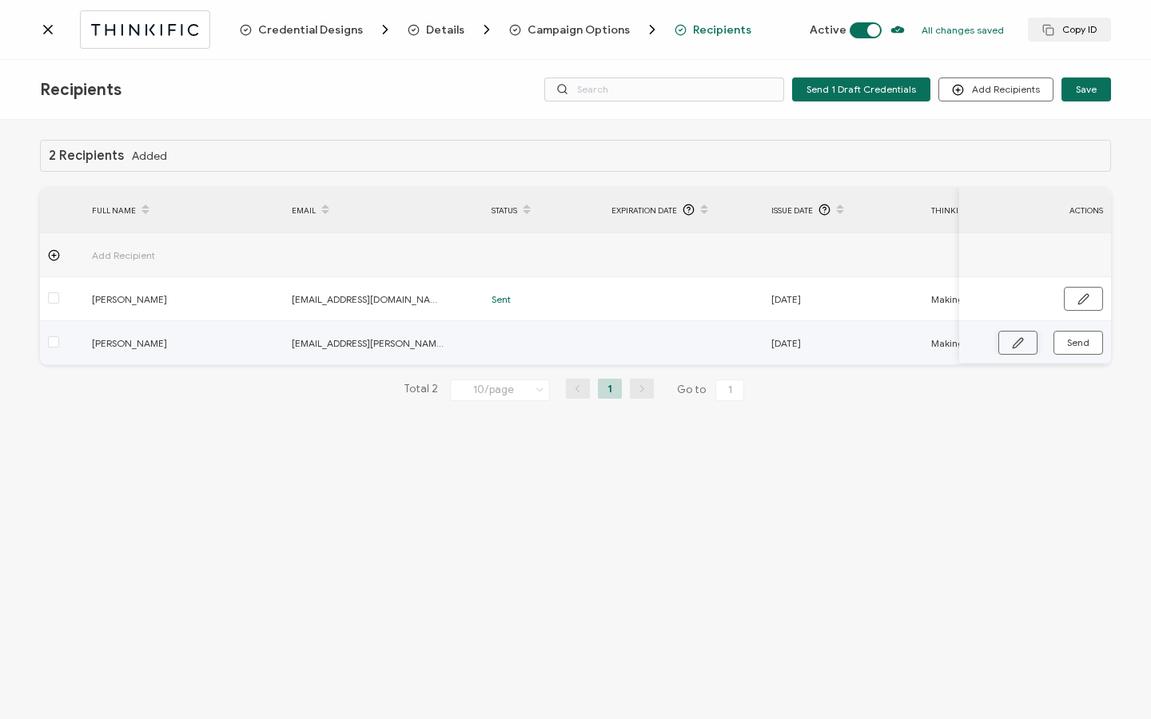
click at [1009, 342] on button "button" at bounding box center [1017, 343] width 39 height 24
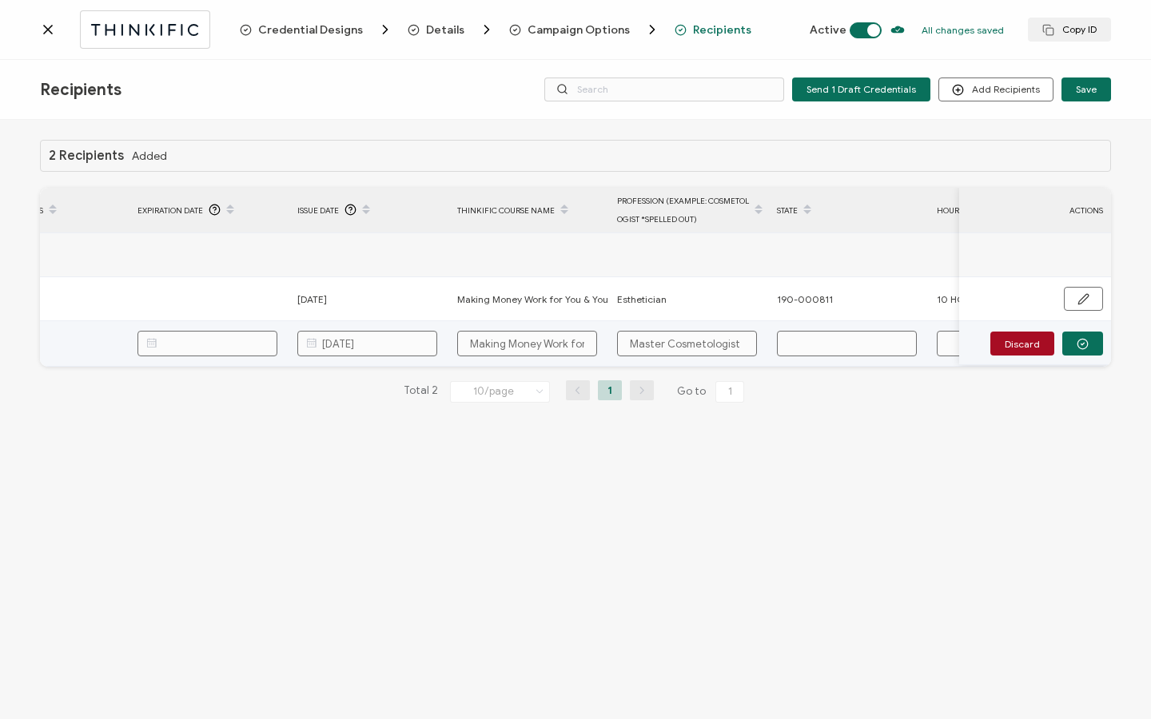
scroll to position [0, 529]
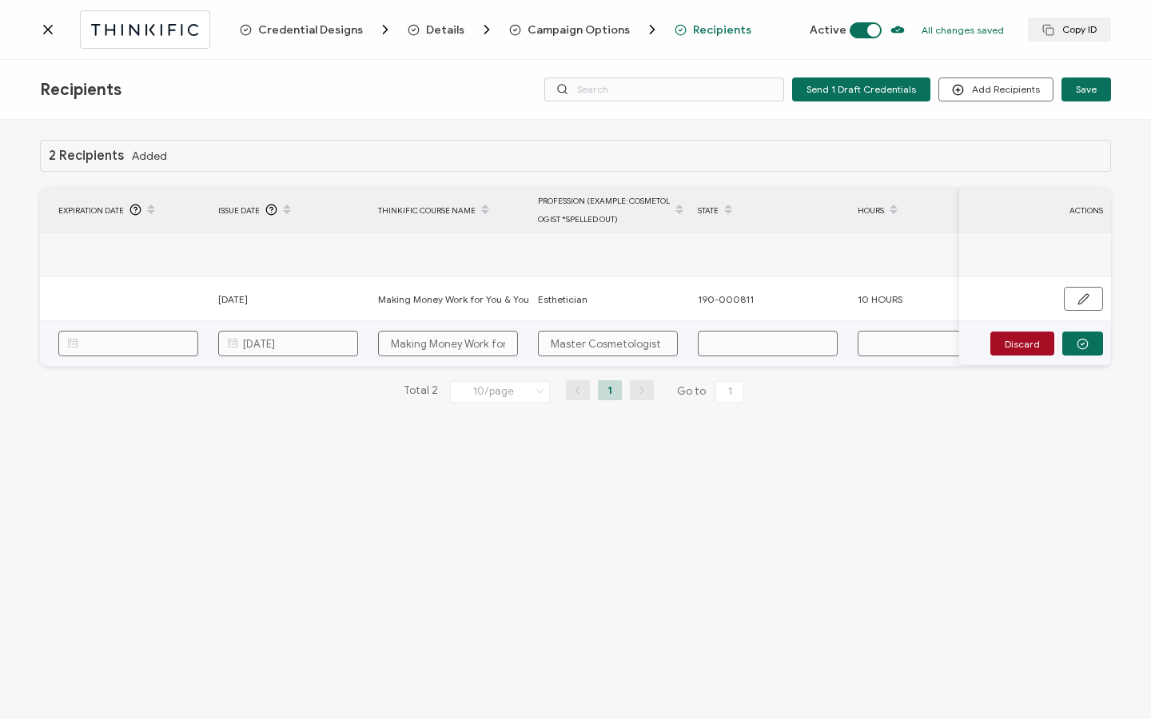
click at [756, 341] on input "text" at bounding box center [768, 344] width 140 height 26
paste input "CEP-000228"
type input "CEP-000228"
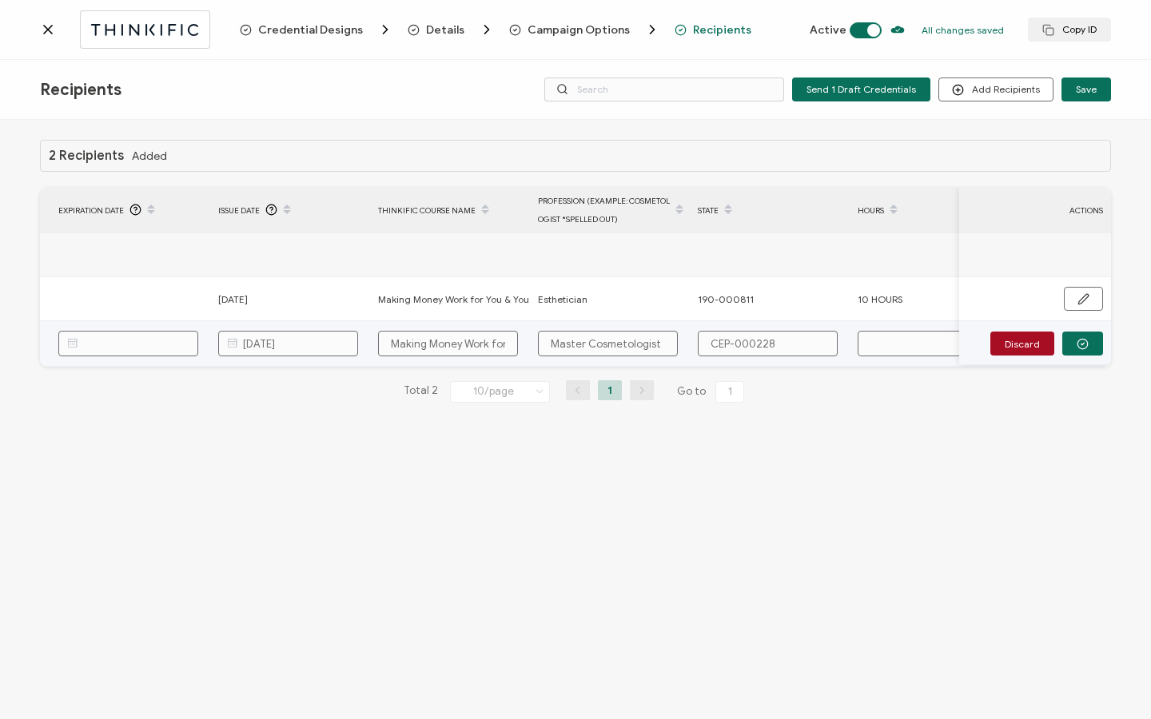
click at [902, 340] on input "text" at bounding box center [928, 344] width 140 height 26
type input "2"
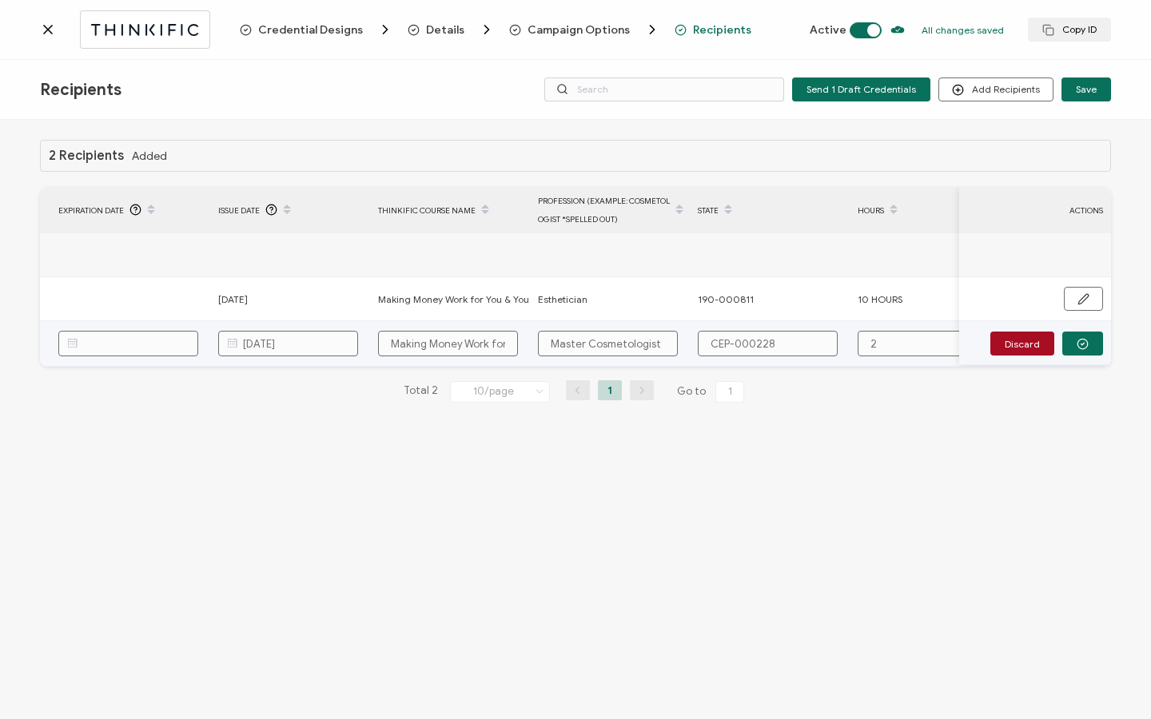
type input "2 H"
type input "2 Ho"
type input "2 Hou"
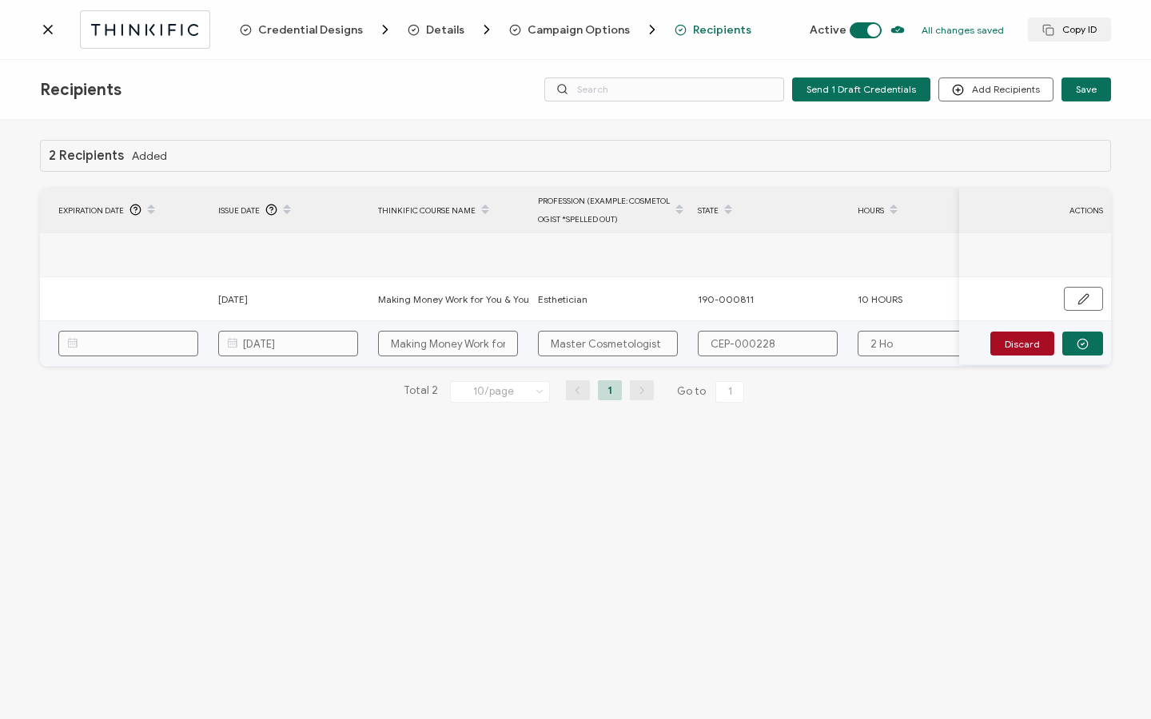
type input "2 Hou"
type input "2 Hour"
type input "2 Hours"
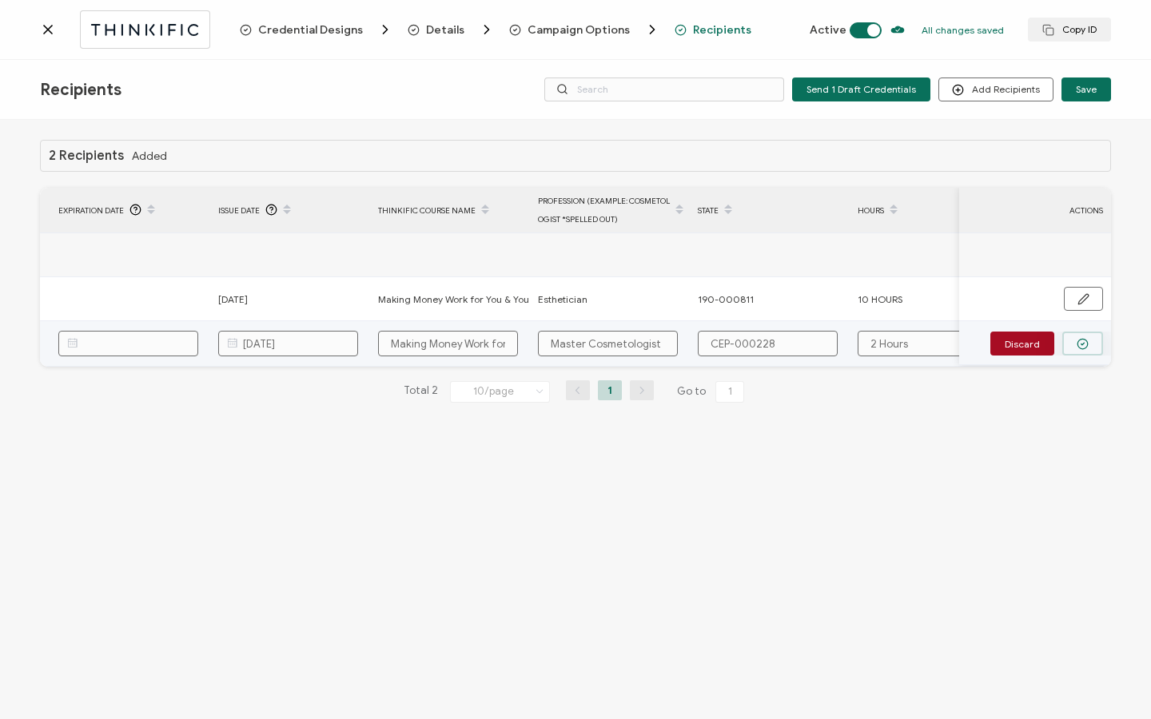
type input "2 Hours"
click at [1091, 345] on button "button" at bounding box center [1082, 344] width 41 height 24
click at [1024, 346] on span "Send" at bounding box center [1018, 343] width 12 height 12
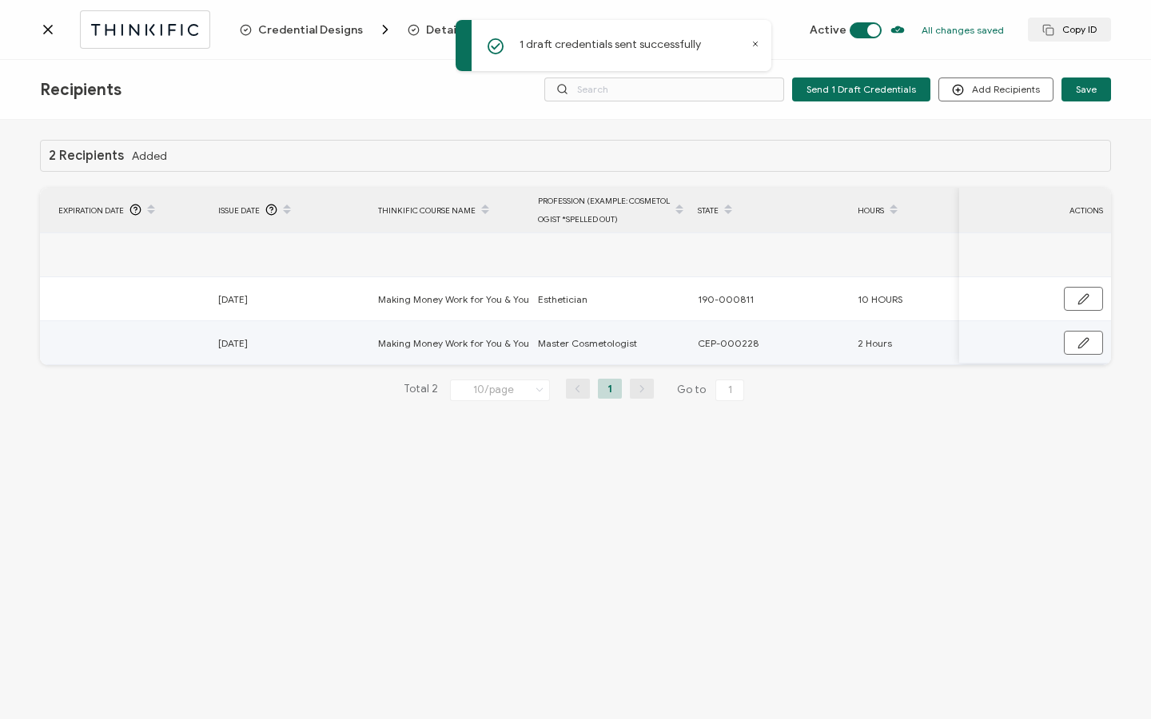
scroll to position [0, 763]
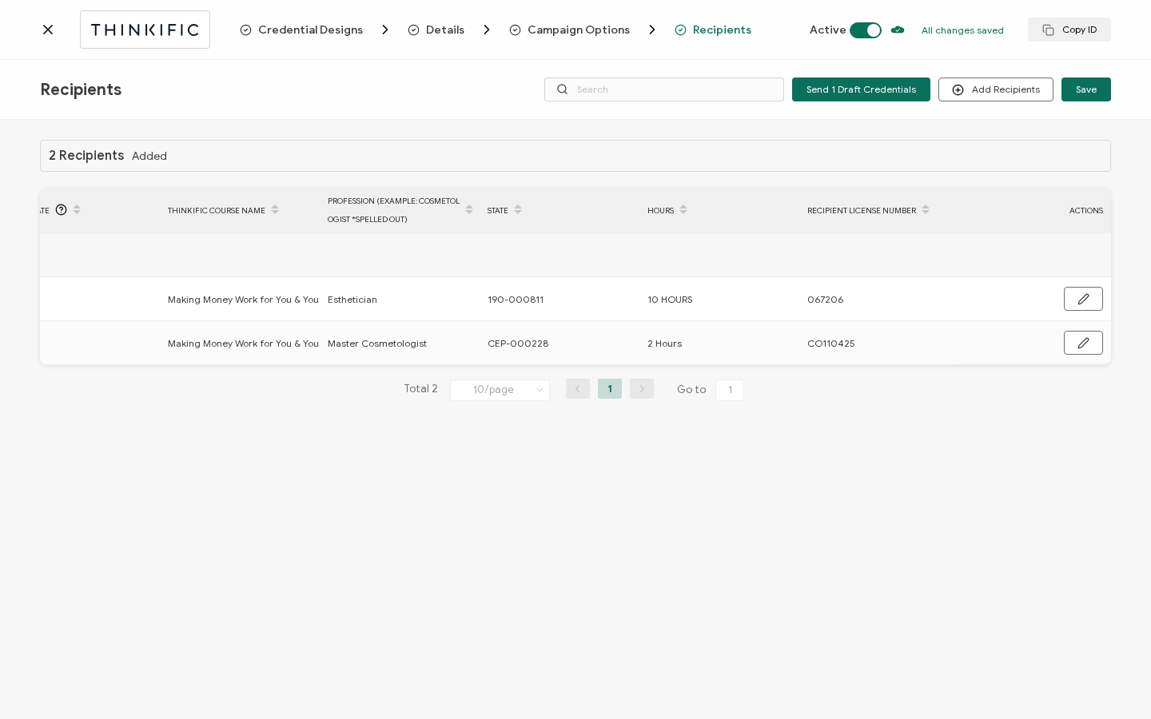
click at [54, 44] on div at bounding box center [140, 29] width 200 height 38
click at [53, 29] on icon at bounding box center [48, 30] width 16 height 16
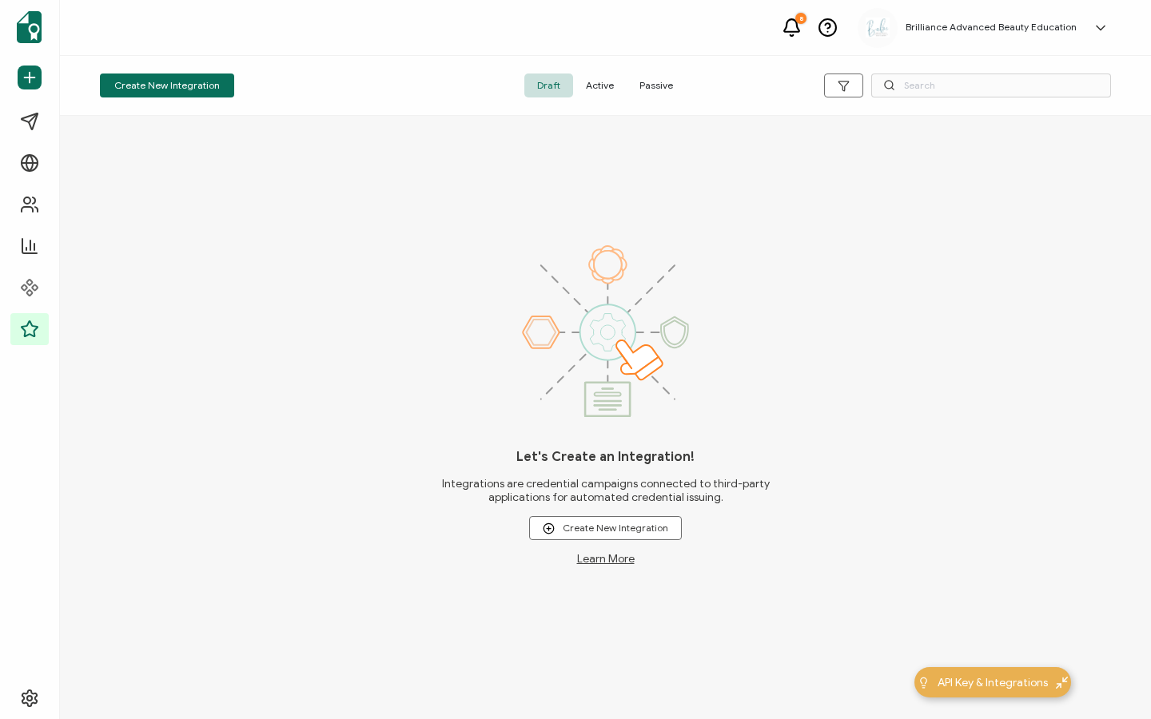
click at [605, 82] on span "Active" at bounding box center [600, 86] width 54 height 24
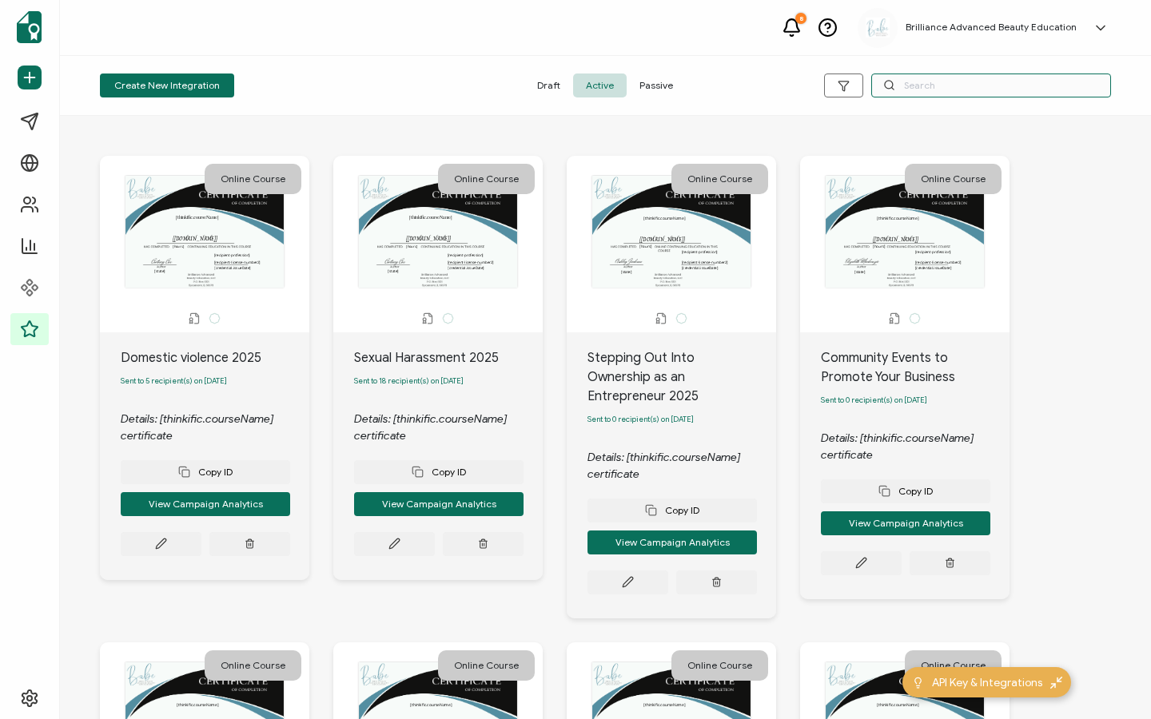
click at [926, 86] on input "text" at bounding box center [991, 86] width 240 height 24
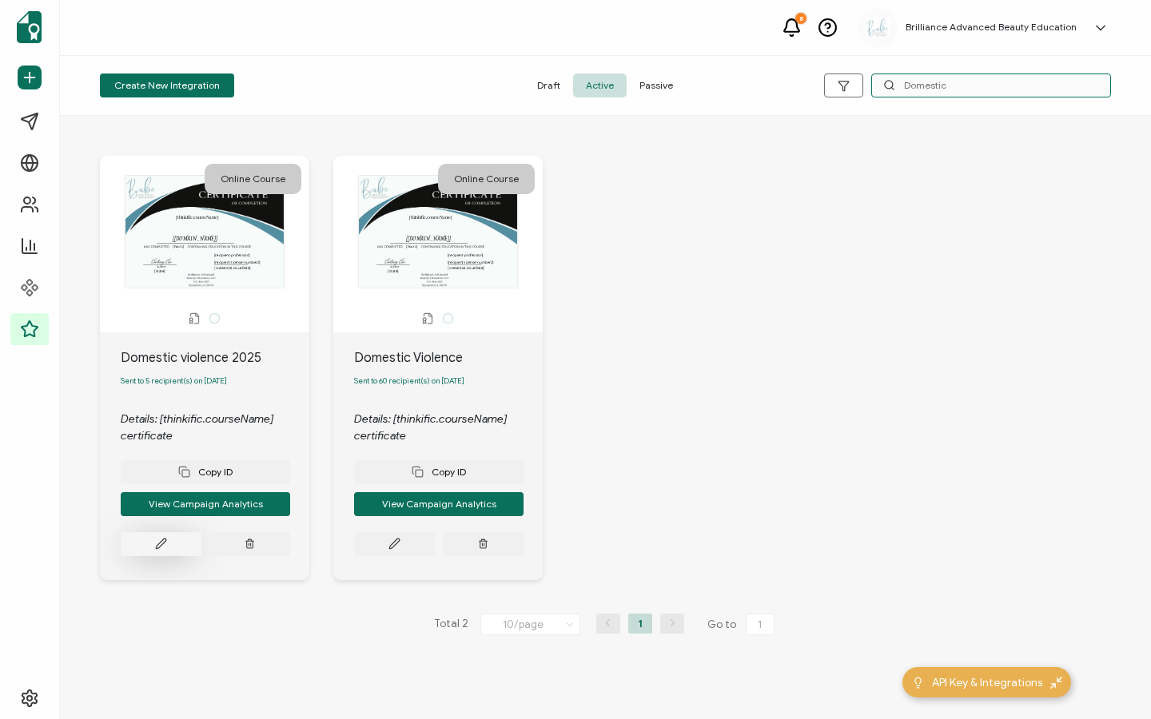
type input "Domestic"
click at [165, 554] on button at bounding box center [161, 544] width 81 height 24
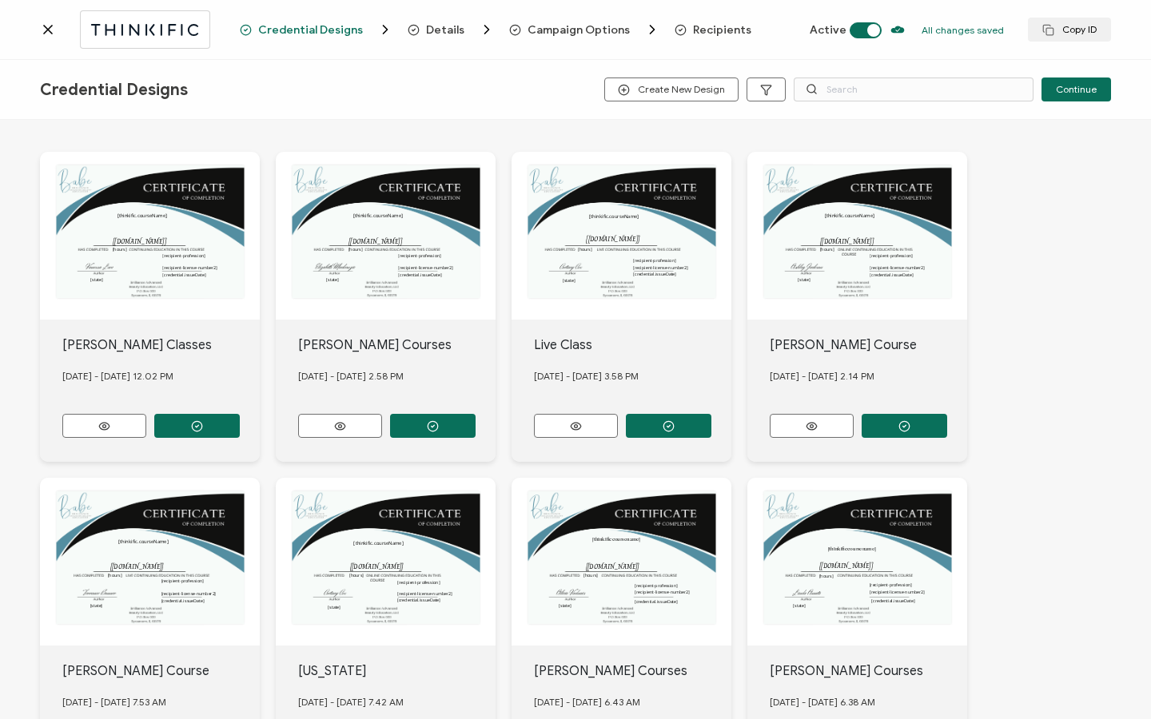
click at [731, 31] on span "Recipients" at bounding box center [722, 30] width 58 height 12
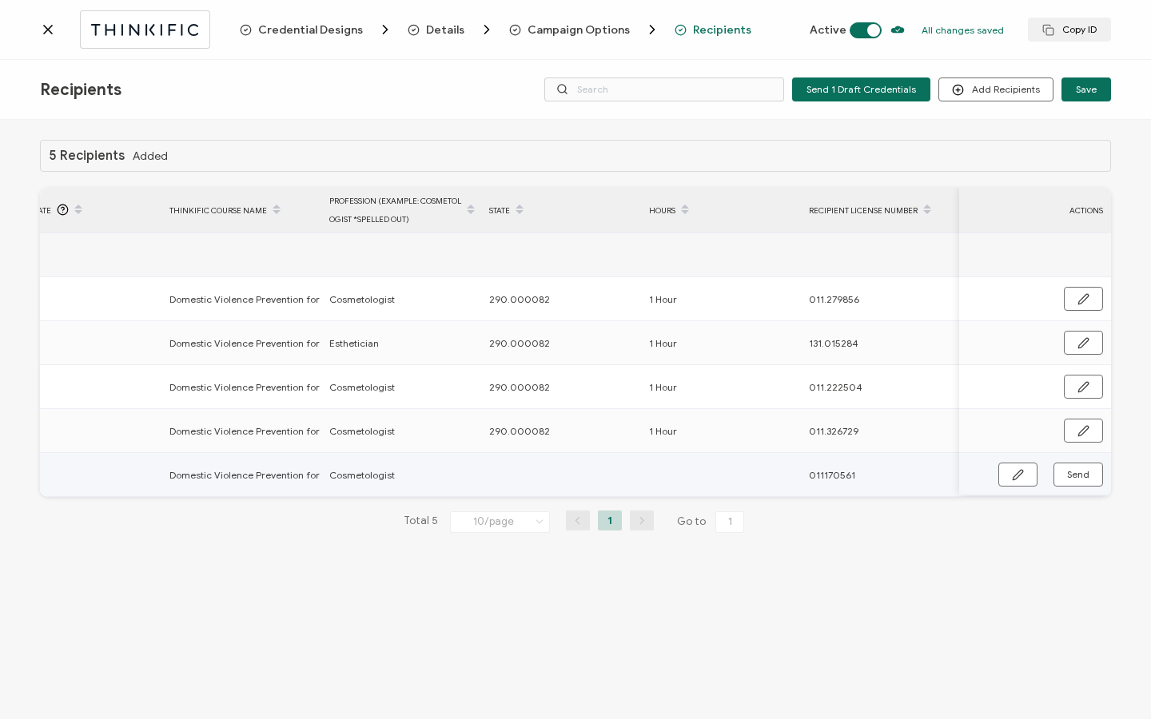
scroll to position [0, 763]
click at [1010, 476] on button "button" at bounding box center [1017, 475] width 39 height 24
drag, startPoint x: 487, startPoint y: 429, endPoint x: 576, endPoint y: 428, distance: 89.5
click at [576, 428] on div "290.000082" at bounding box center [559, 431] width 158 height 18
copy span "290.000082"
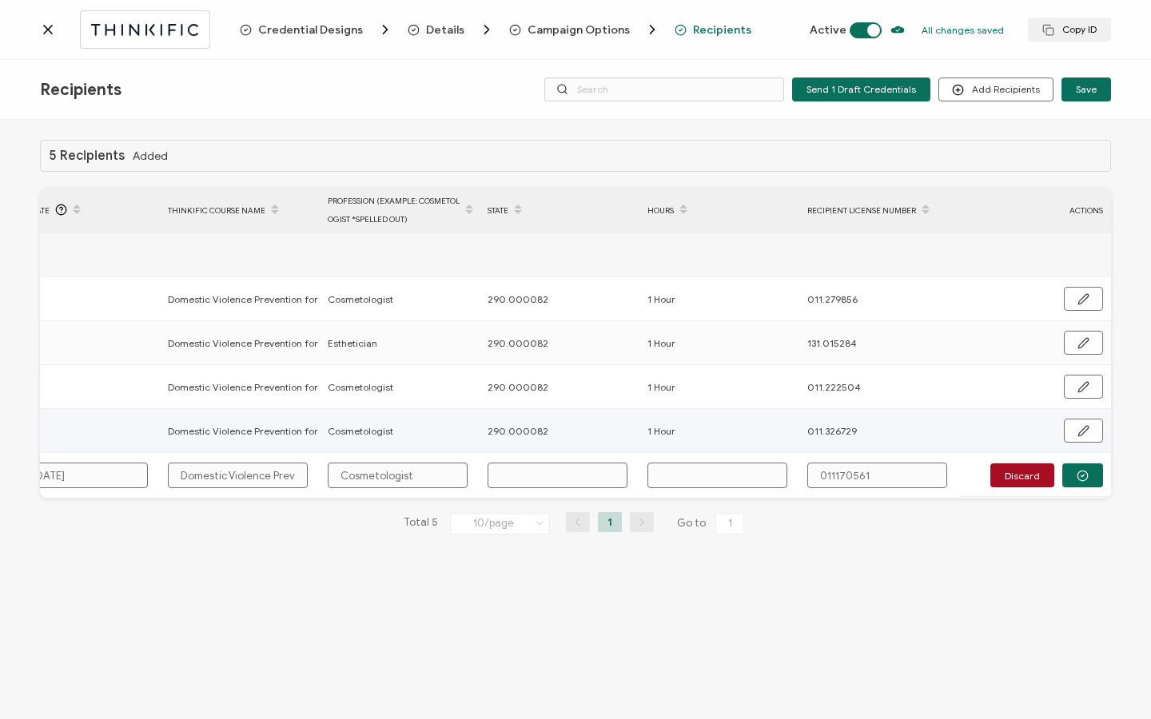
click at [524, 469] on input "text" at bounding box center [558, 476] width 140 height 26
paste input "290.000082"
type input "290.000082"
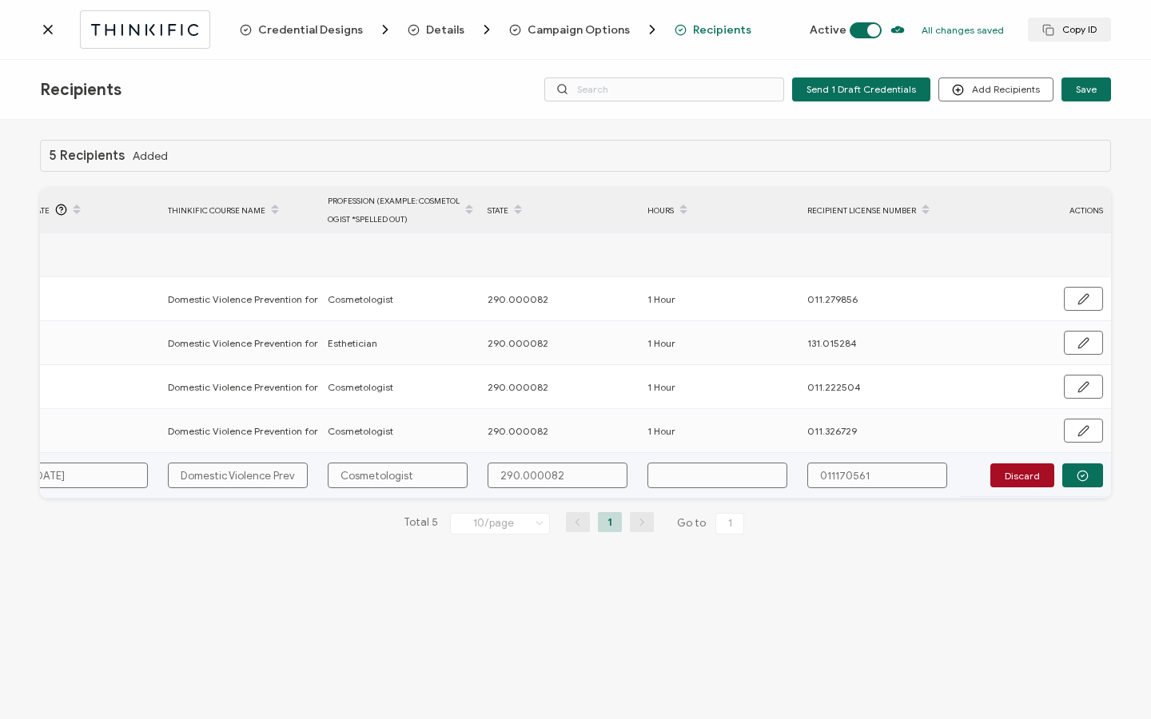
click at [675, 476] on input "text" at bounding box center [717, 476] width 140 height 26
type input "1"
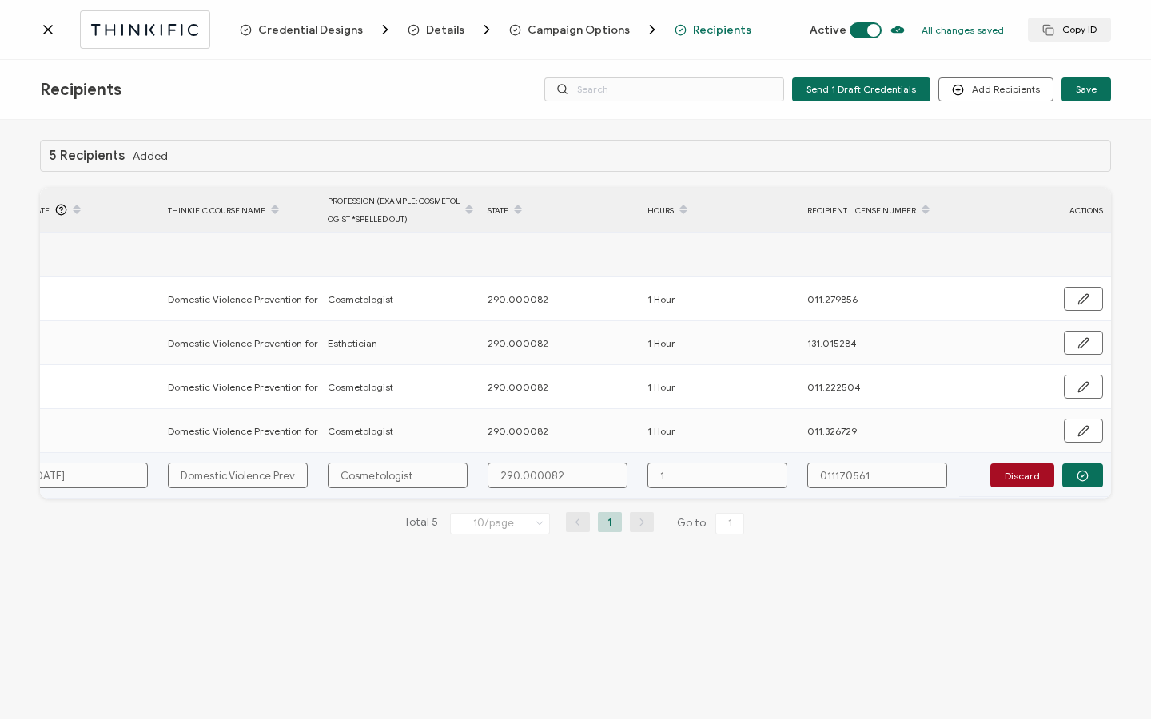
type input "1 H"
type input "1 Ho"
type input "1 Hou"
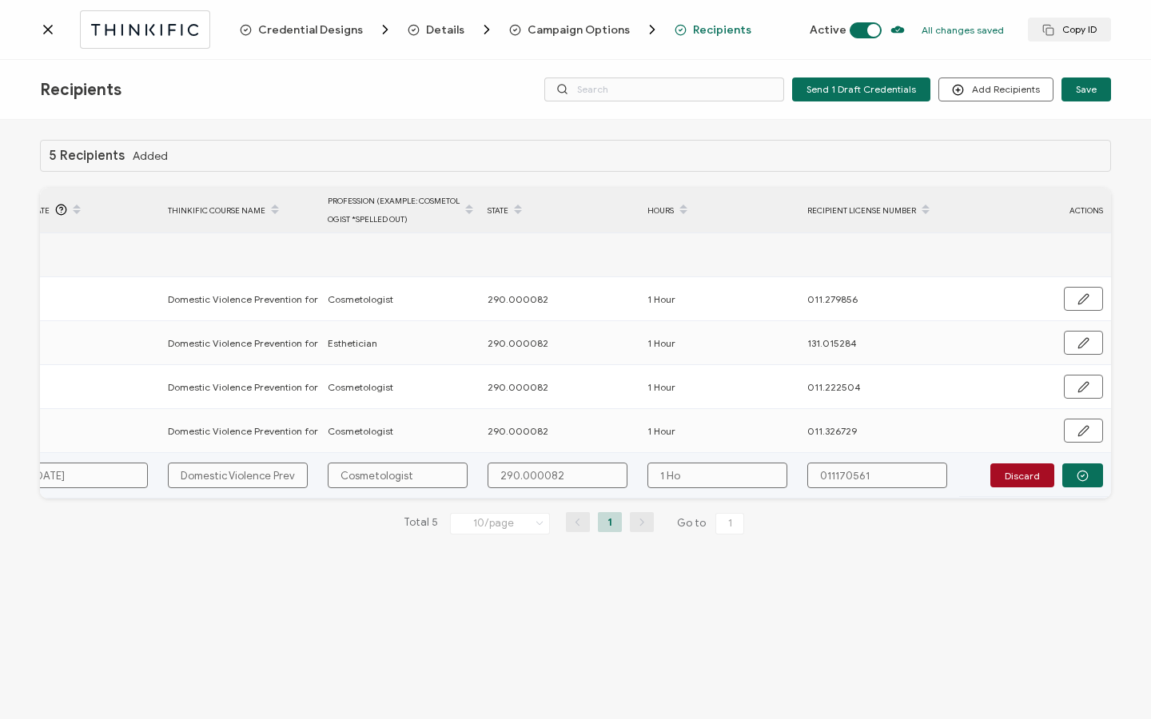
type input "1 Hou"
type input "1 Hour"
type input "1 Hours"
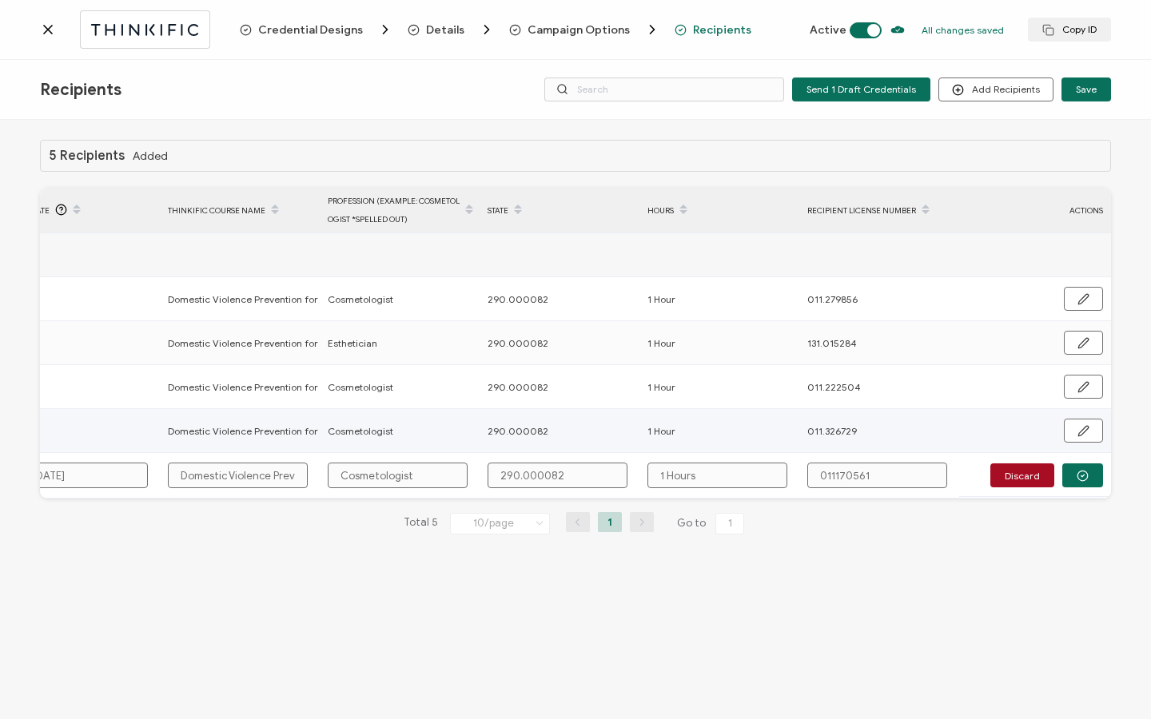
type input "1 Hour"
click at [1074, 468] on button "button" at bounding box center [1082, 476] width 41 height 24
click at [1020, 481] on button "button" at bounding box center [1017, 475] width 39 height 24
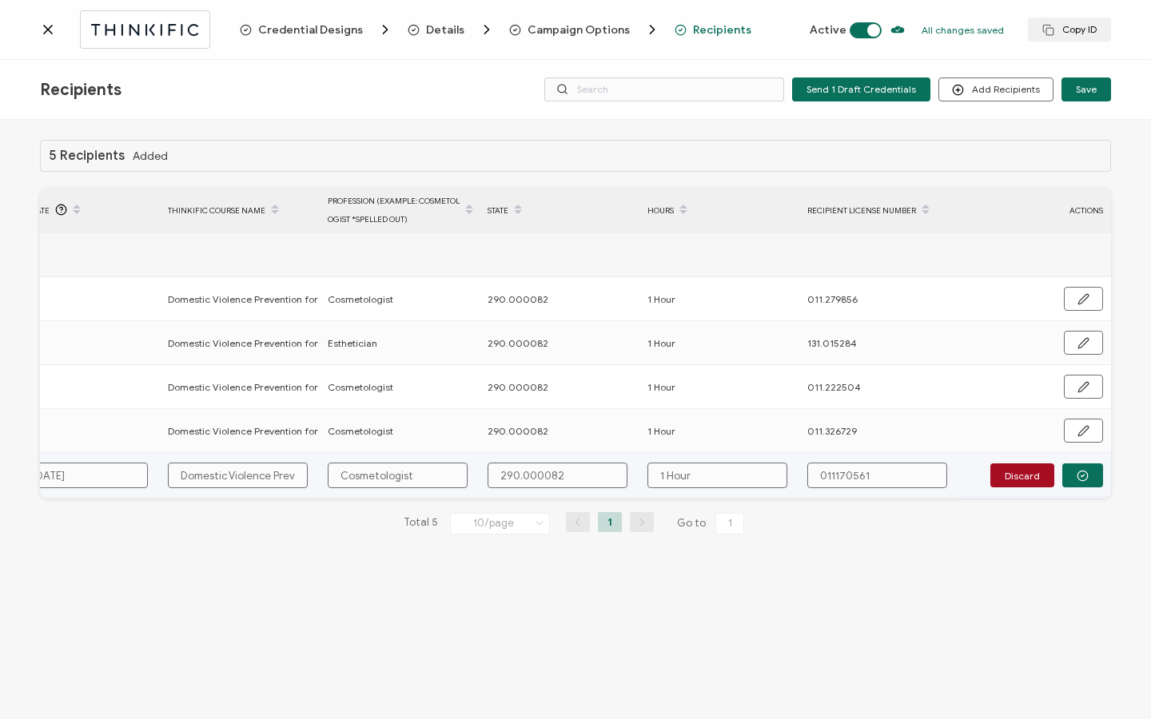
click at [836, 474] on input "011170561" at bounding box center [877, 476] width 140 height 26
type input "01170561"
type input "01.170561"
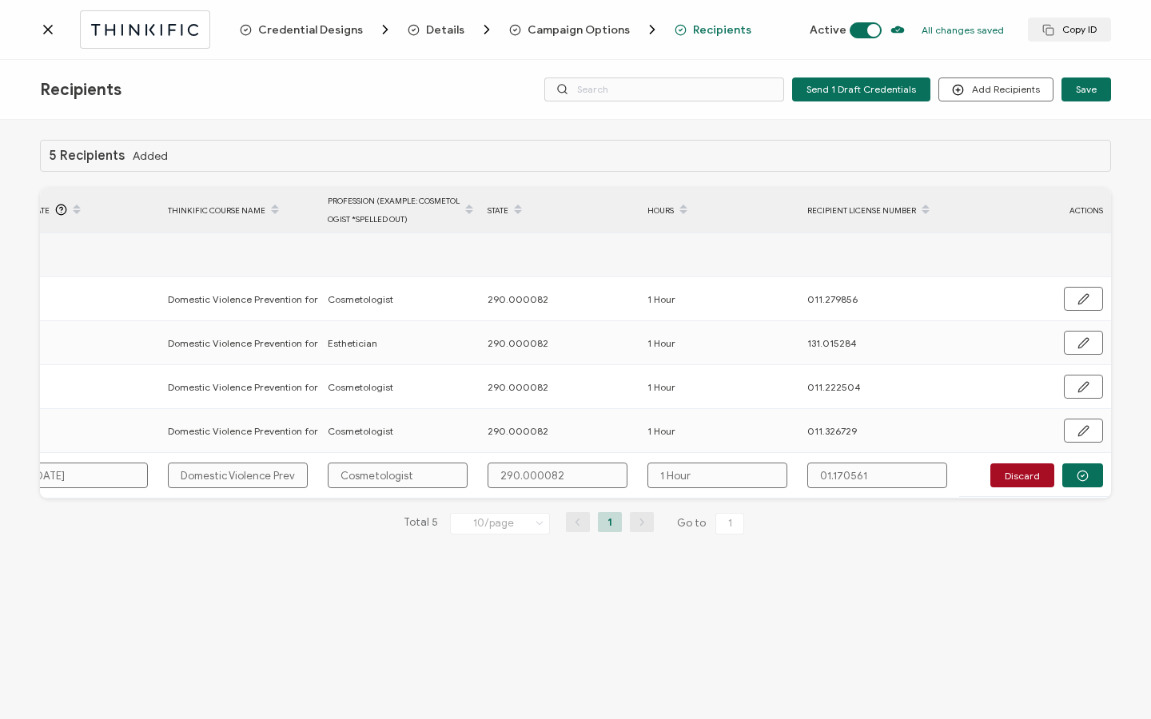
type input "01170561"
type input "011170561"
type input "011.170561"
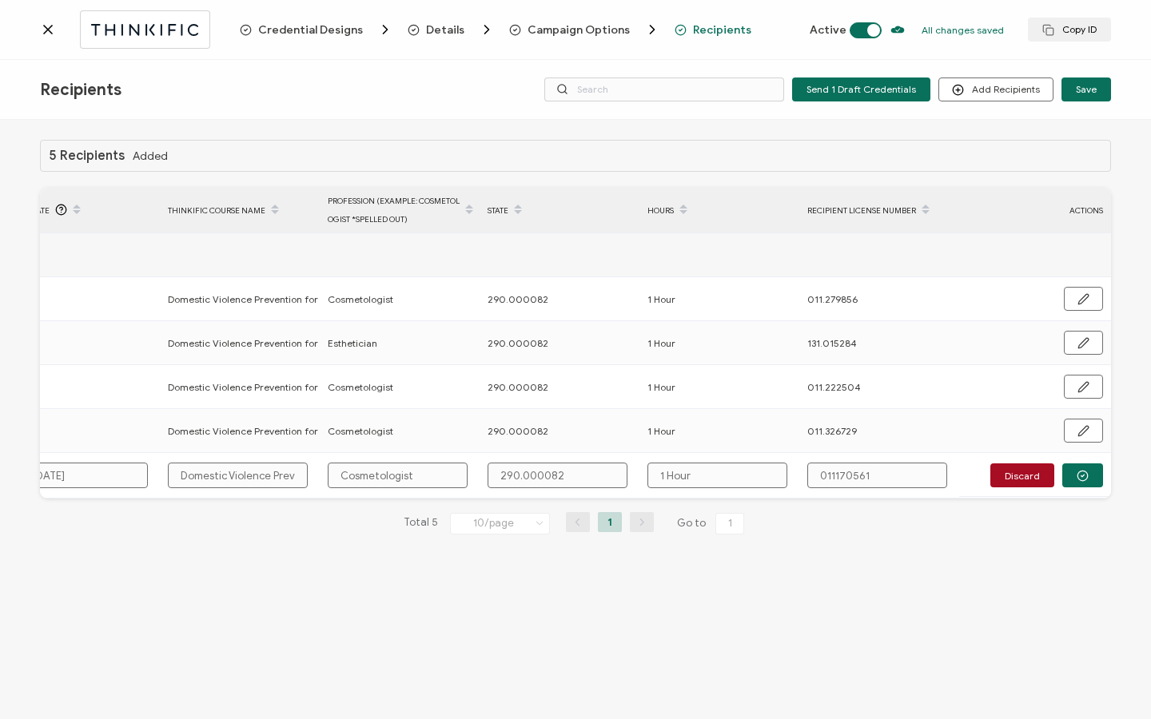
type input "011.170561"
click at [1088, 477] on icon "button" at bounding box center [1083, 476] width 12 height 12
click at [1024, 477] on span "Send" at bounding box center [1018, 475] width 12 height 12
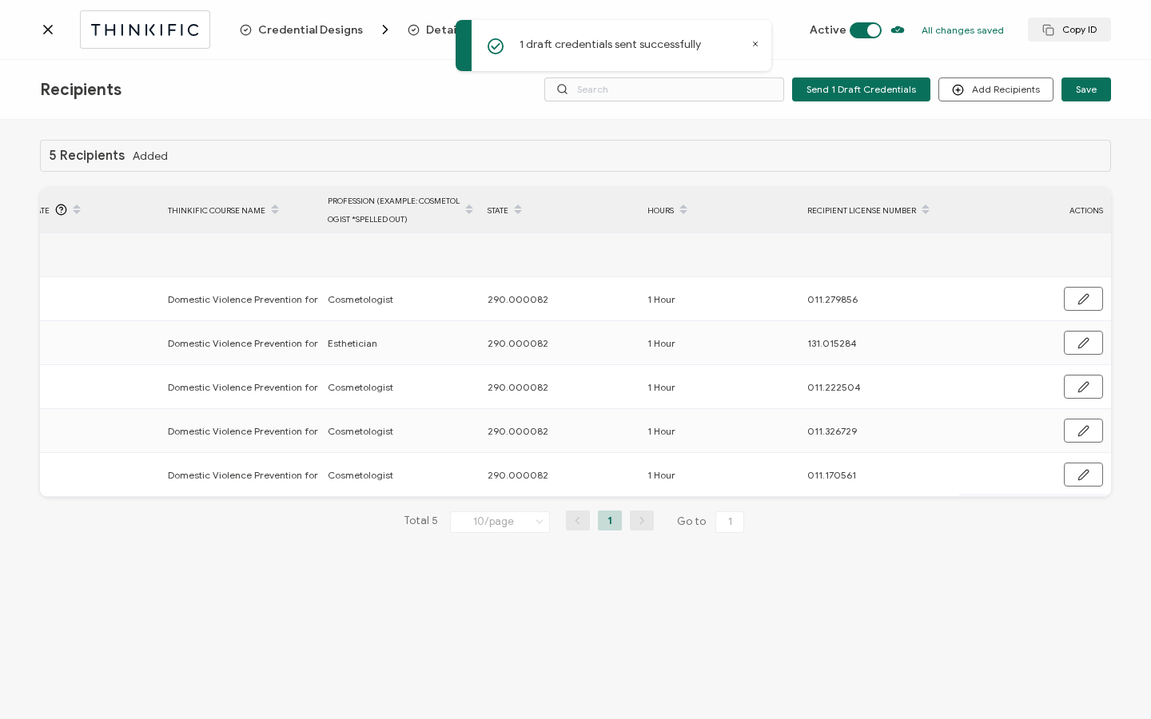
click at [50, 30] on icon at bounding box center [48, 30] width 8 height 8
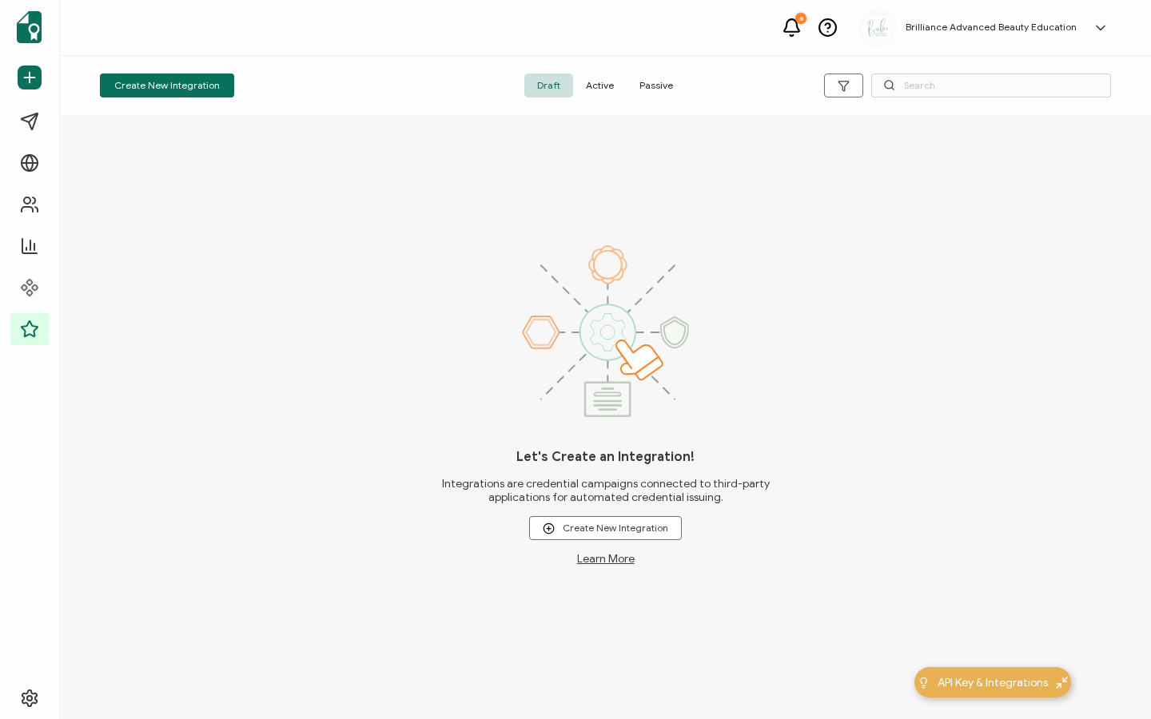
click at [604, 91] on span "Active" at bounding box center [600, 86] width 54 height 24
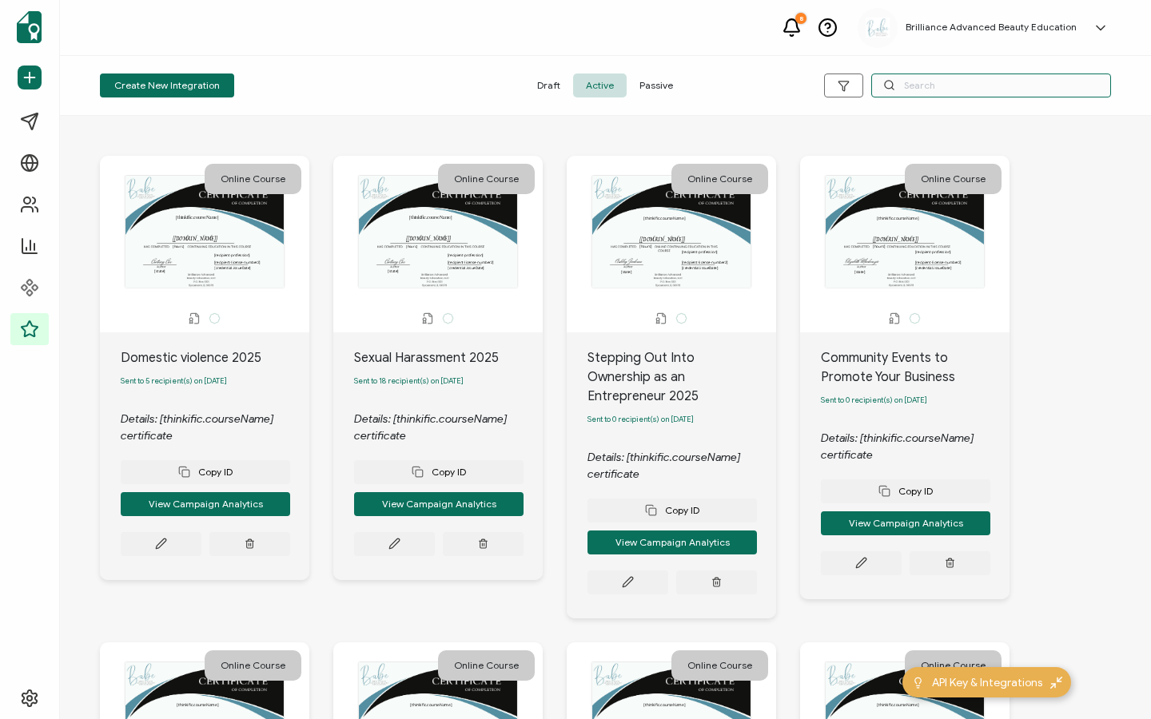
click at [930, 81] on input "text" at bounding box center [991, 86] width 240 height 24
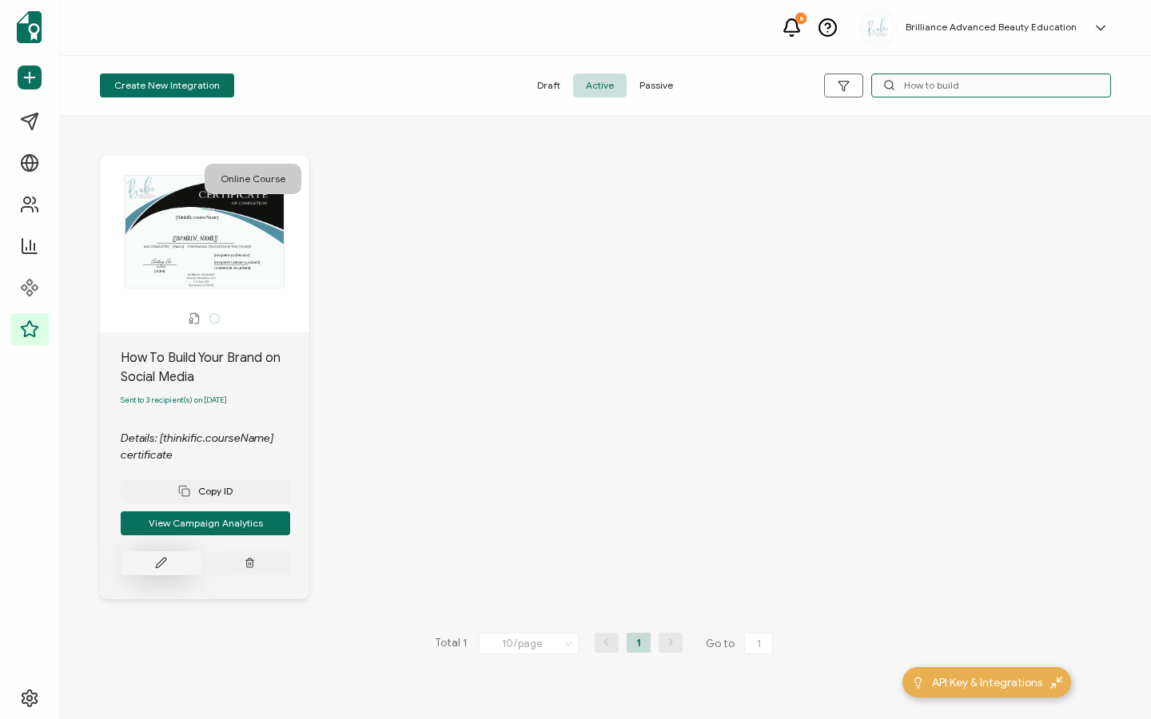
type input "How to build"
click at [168, 564] on button at bounding box center [161, 564] width 81 height 24
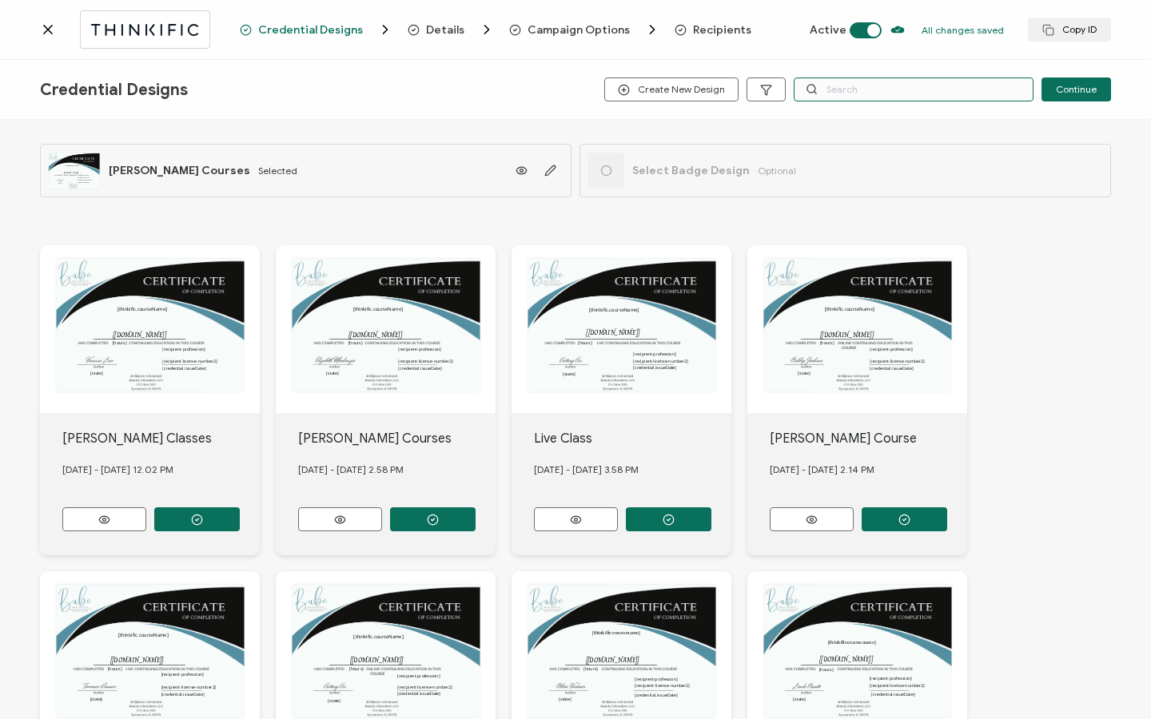
click at [858, 93] on input "text" at bounding box center [914, 90] width 240 height 24
click at [731, 24] on span "Recipients" at bounding box center [722, 30] width 58 height 12
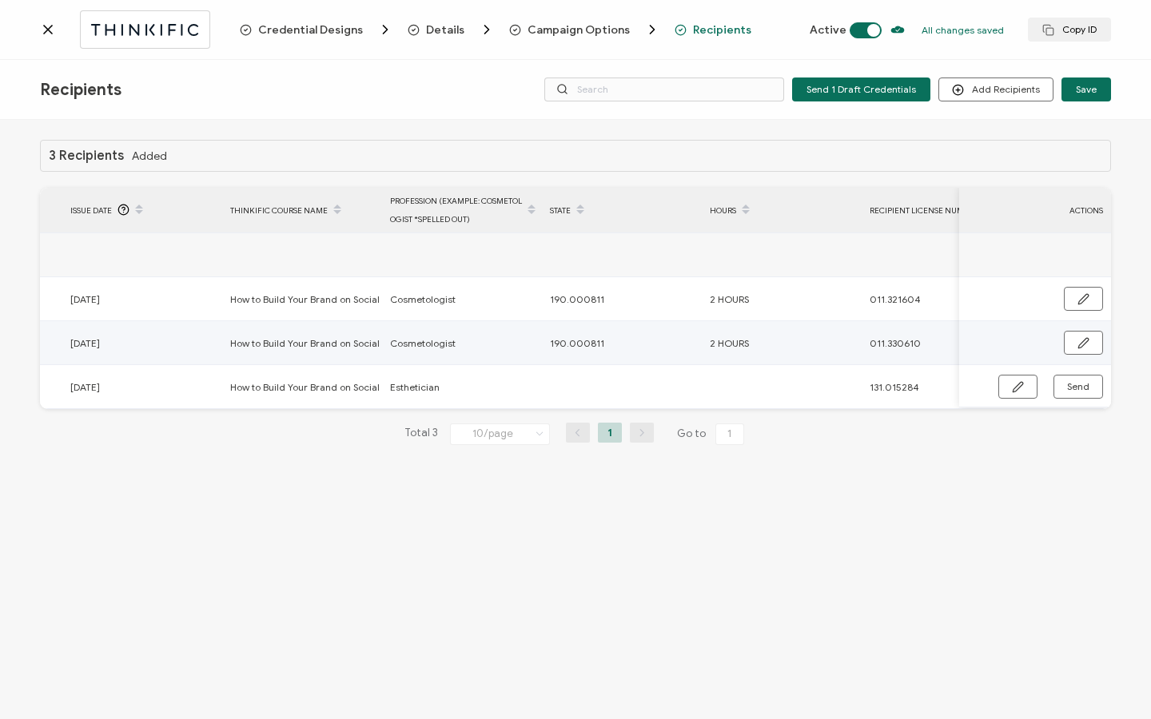
scroll to position [0, 763]
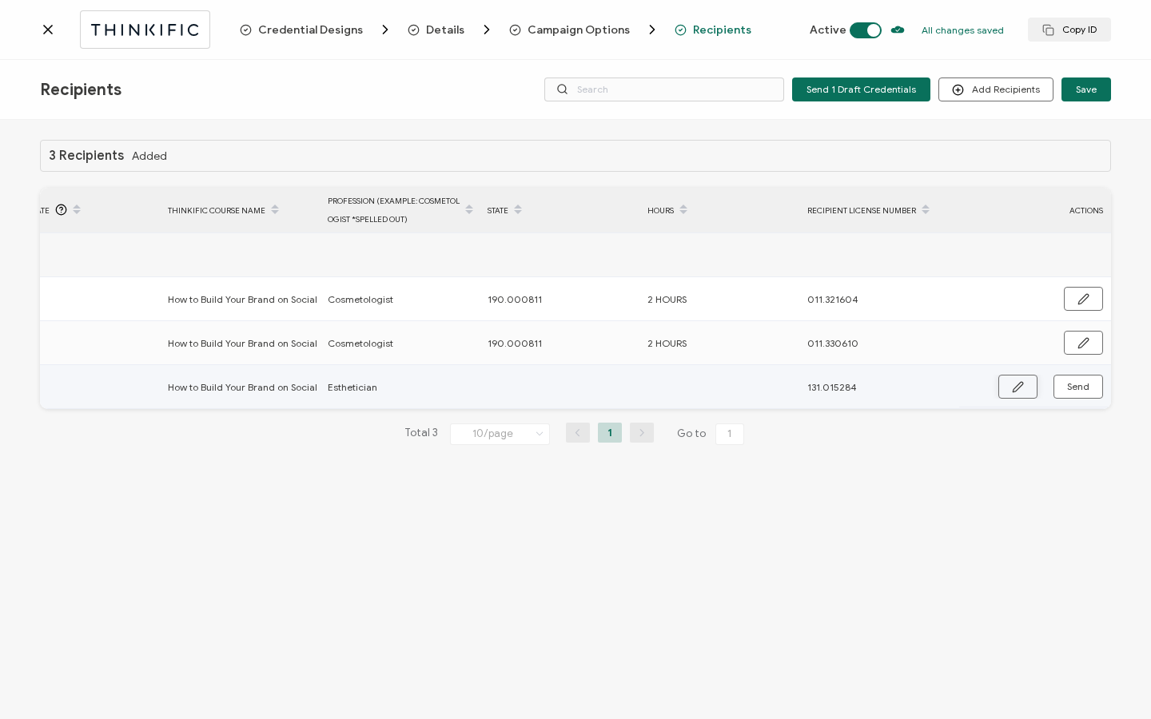
click at [1010, 394] on button "button" at bounding box center [1017, 387] width 39 height 24
drag, startPoint x: 554, startPoint y: 336, endPoint x: 470, endPoint y: 336, distance: 83.9
click at [470, 336] on tr "[PERSON_NAME] [EMAIL_ADDRESS][DOMAIN_NAME] Sent [DATE] How to Build Your Brand …" at bounding box center [194, 343] width 1834 height 44
copy tr "190.000811"
click at [514, 390] on input "text" at bounding box center [558, 388] width 140 height 26
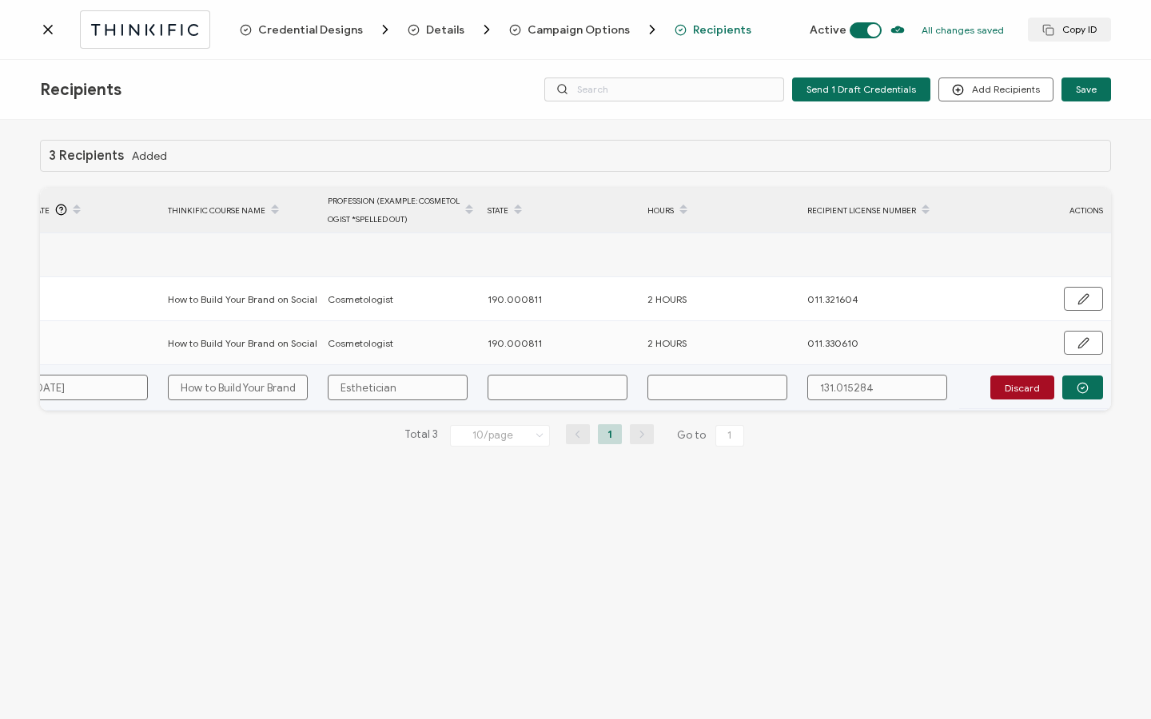
drag, startPoint x: 514, startPoint y: 390, endPoint x: 501, endPoint y: 389, distance: 12.8
click at [501, 389] on input "text" at bounding box center [558, 388] width 140 height 26
click at [516, 390] on input "text" at bounding box center [558, 388] width 140 height 26
paste input "190.000811"
type input "190.000811"
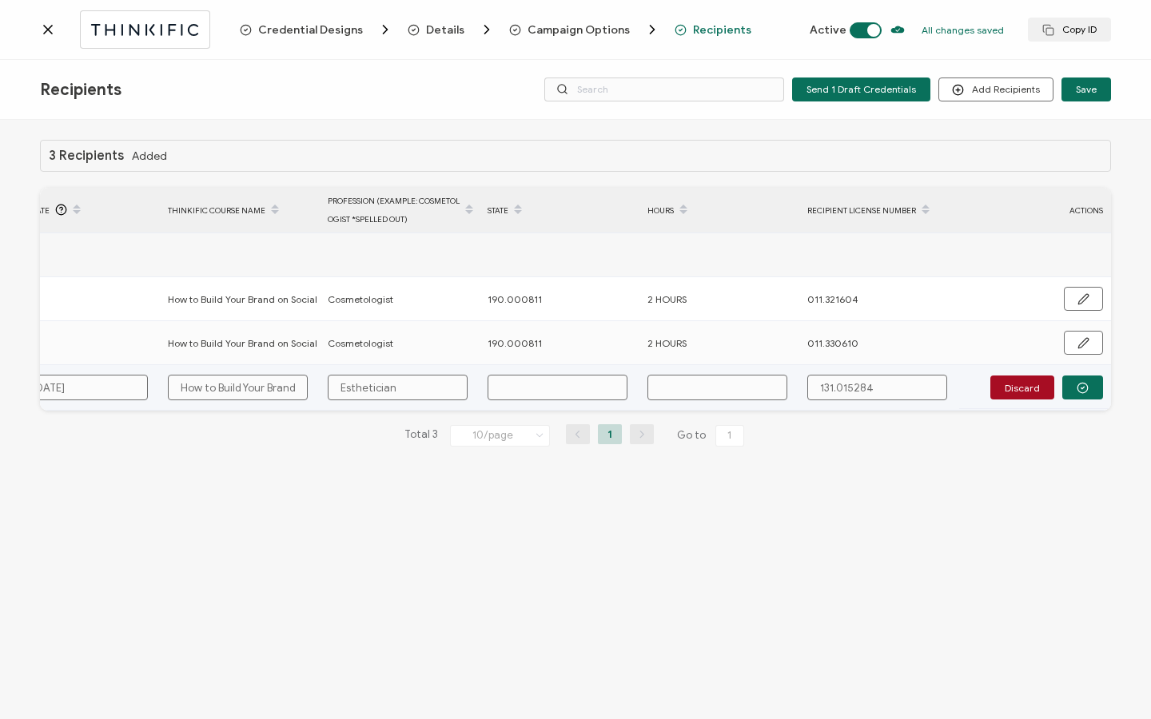
type input "190.000811"
click at [704, 380] on input "text" at bounding box center [717, 388] width 140 height 26
type input "2"
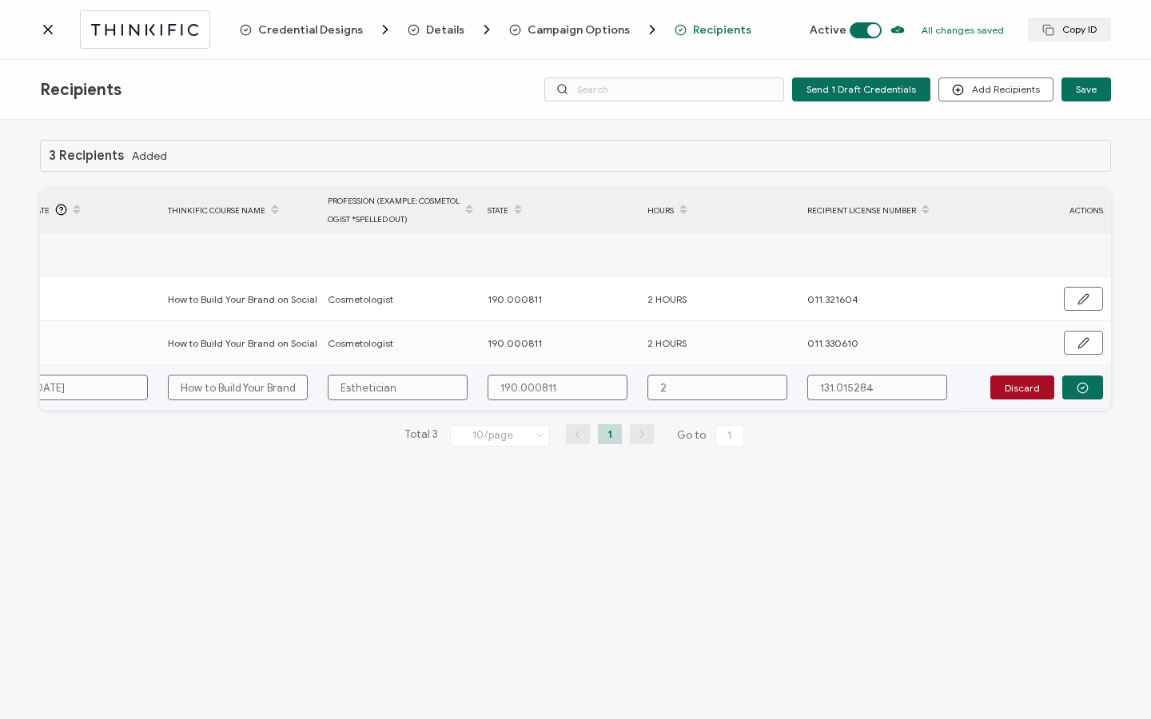
type input "2"
type input "2 H"
type input "2 Ho"
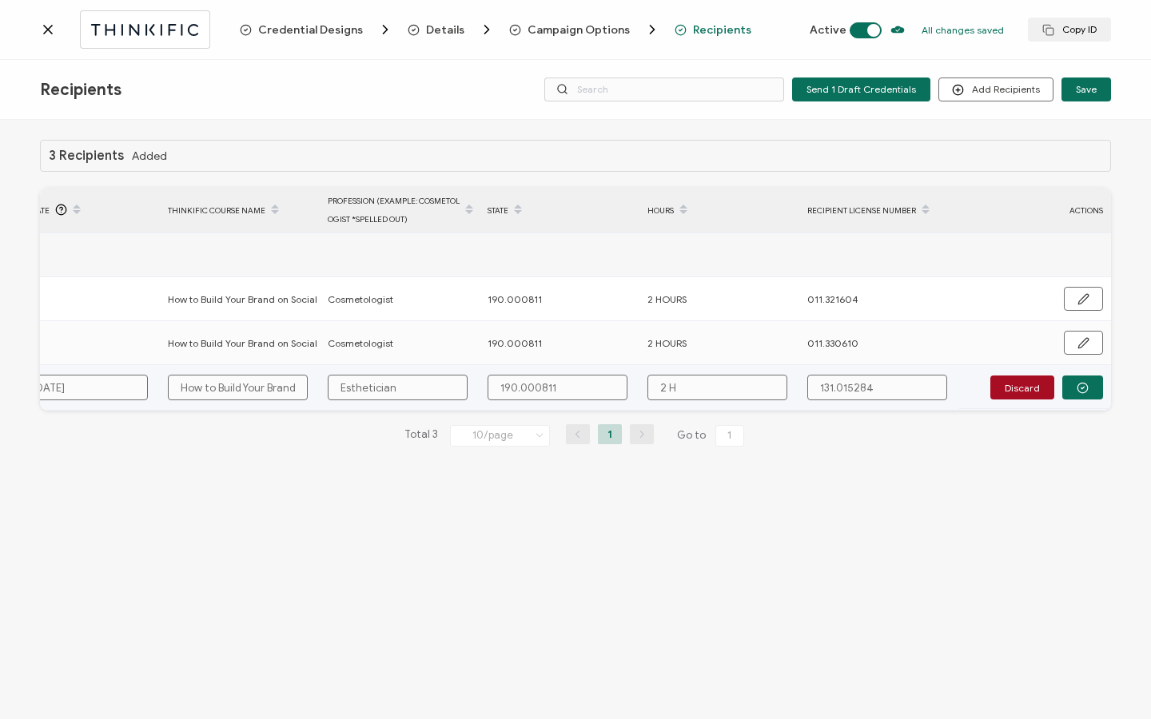
type input "2 Ho"
type input "2 Hou"
type input "2 Hour"
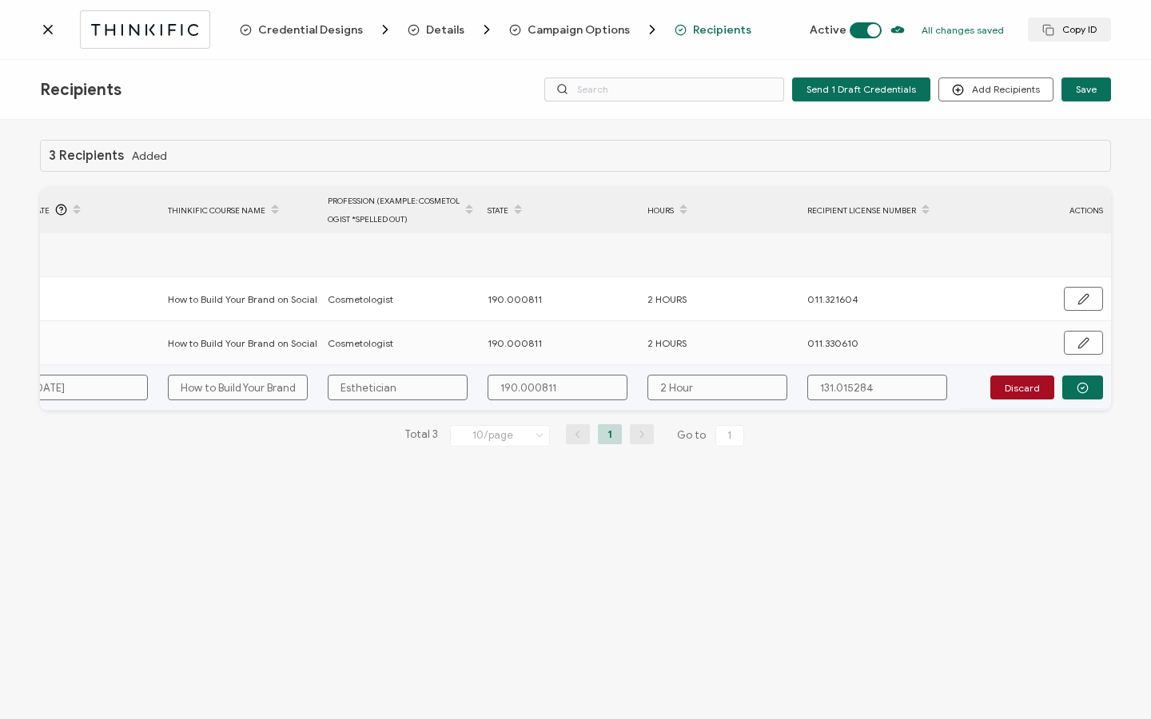
type input "2 Hours"
click at [1095, 393] on button "button" at bounding box center [1082, 388] width 41 height 24
click at [1094, 388] on button "Send" at bounding box center [1079, 387] width 50 height 24
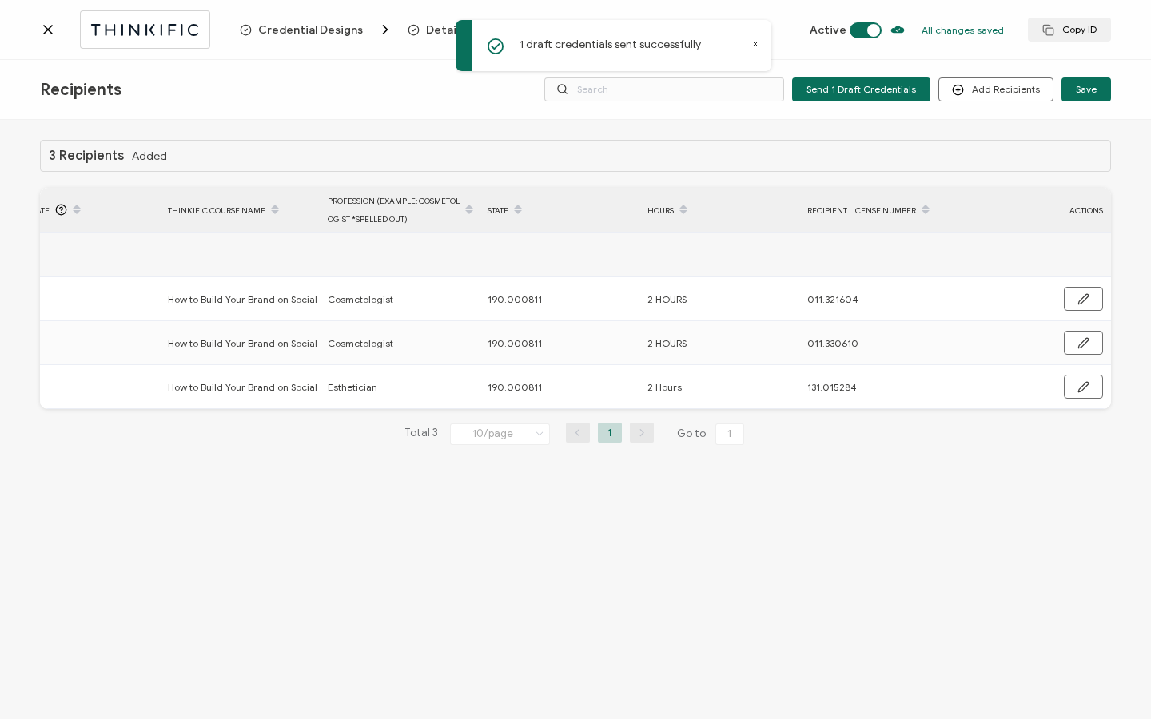
click at [50, 32] on icon at bounding box center [48, 30] width 8 height 8
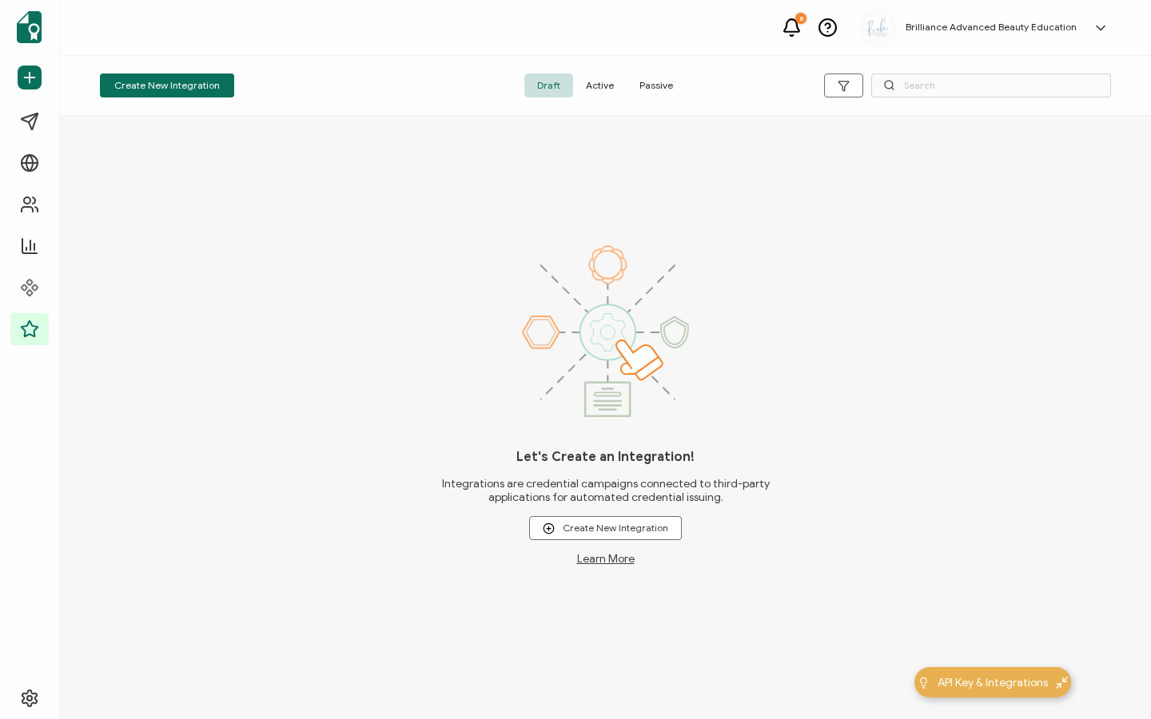
click at [595, 71] on div "Create New Integration Draft Active Passive" at bounding box center [605, 86] width 1091 height 60
click at [592, 86] on span "Active" at bounding box center [600, 86] width 54 height 24
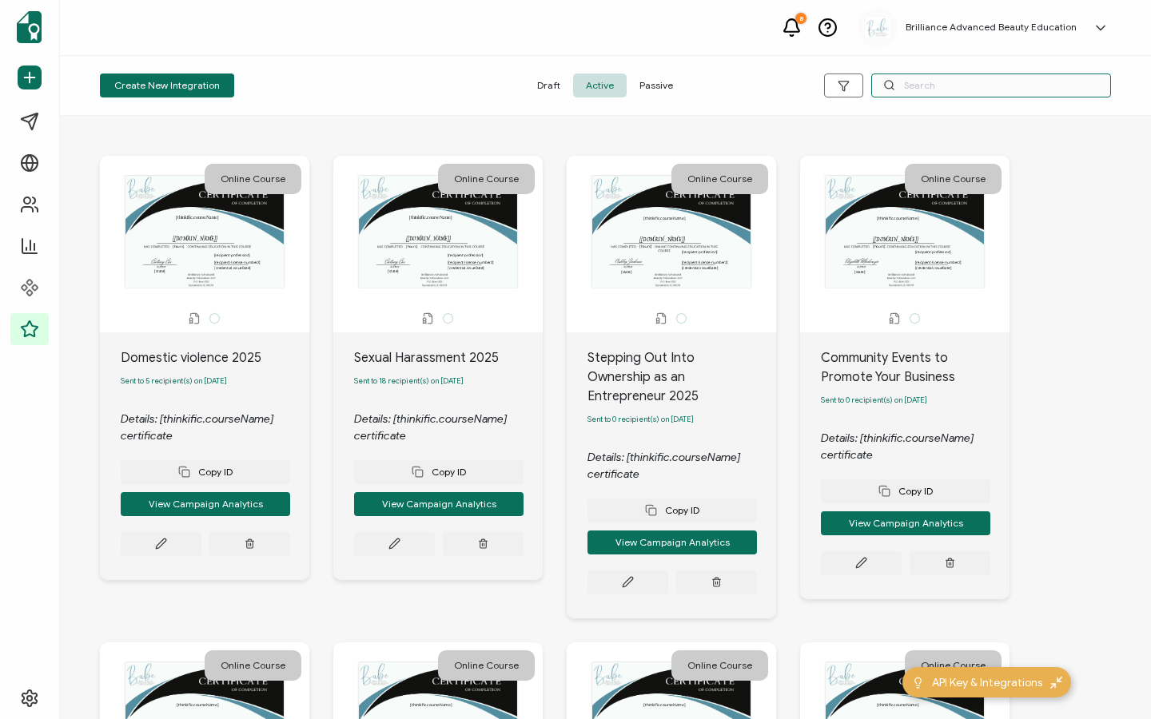
click at [939, 83] on input "text" at bounding box center [991, 86] width 240 height 24
click at [167, 548] on icon at bounding box center [161, 544] width 12 height 12
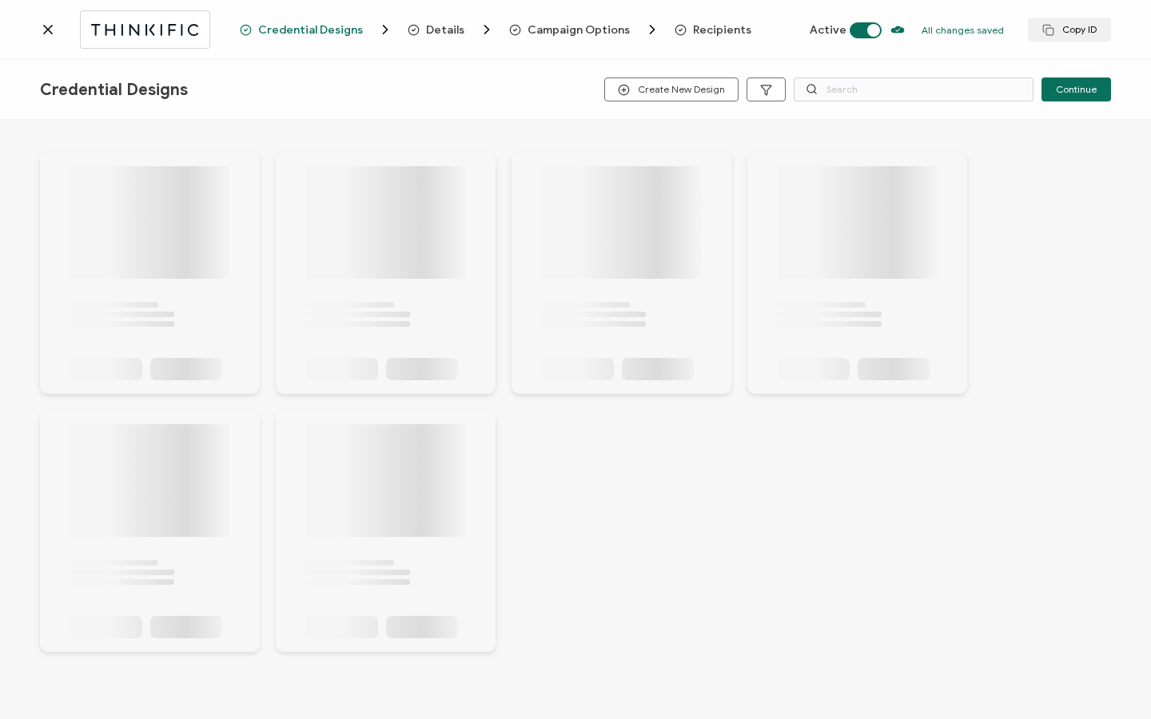
click at [699, 24] on span "Recipients" at bounding box center [722, 30] width 58 height 12
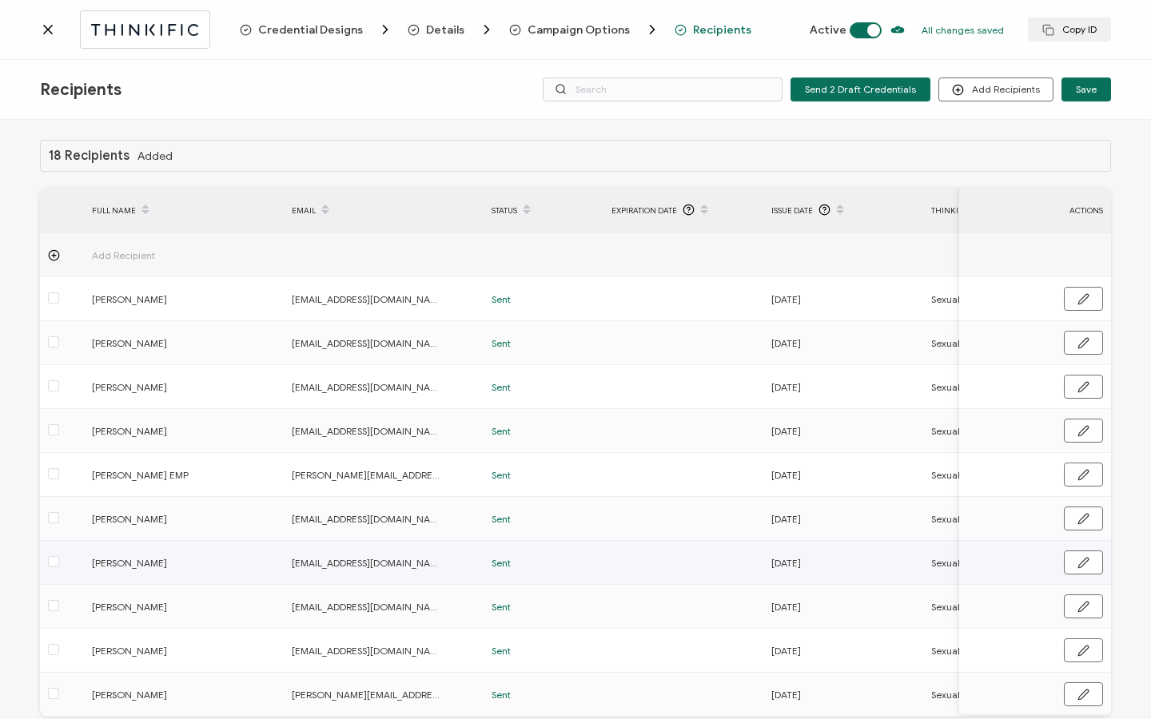
scroll to position [81, 0]
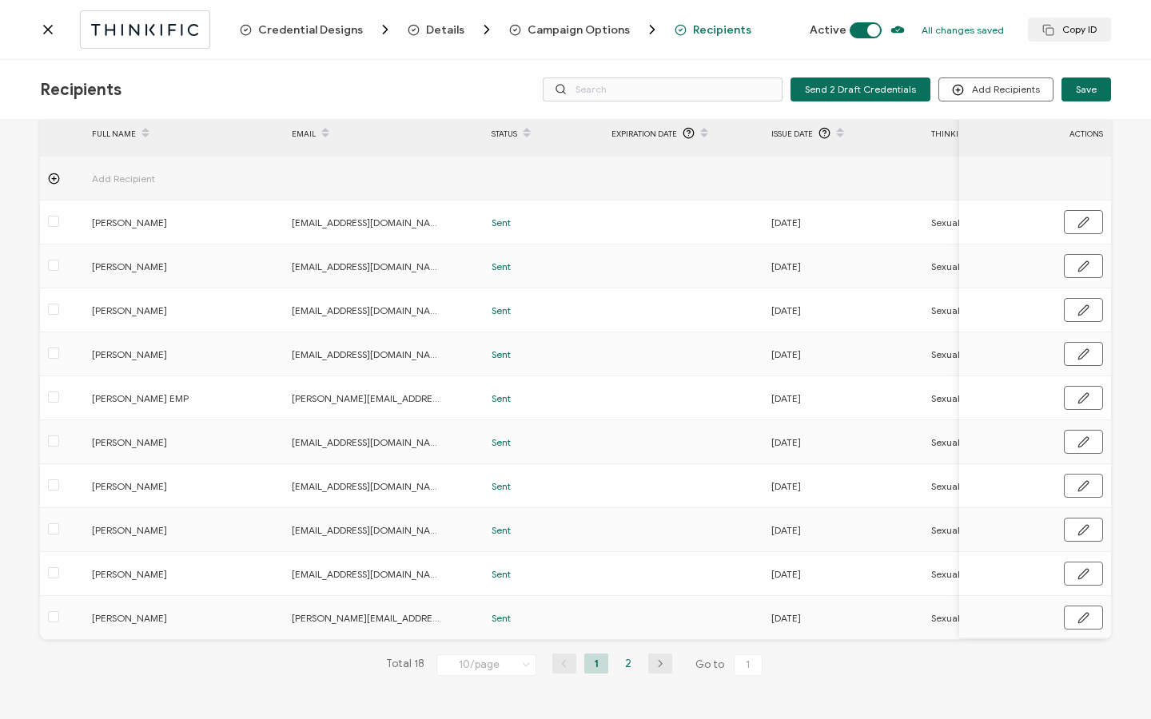
click at [618, 663] on li "2" at bounding box center [628, 664] width 24 height 20
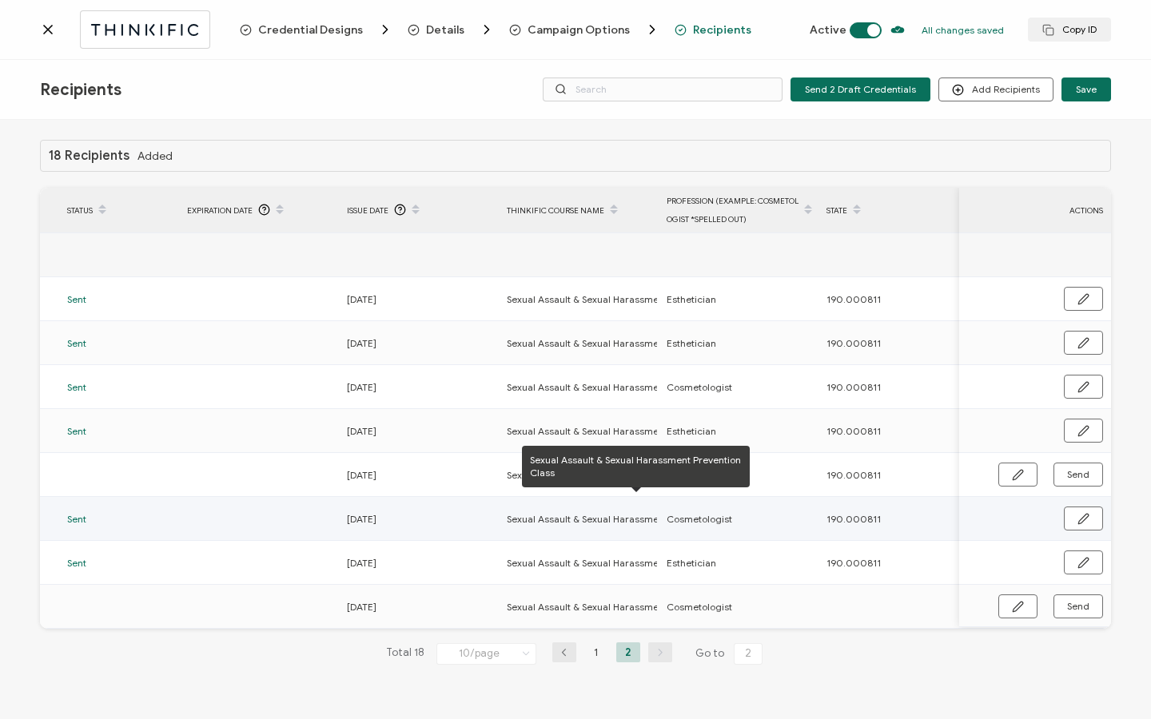
scroll to position [0, 456]
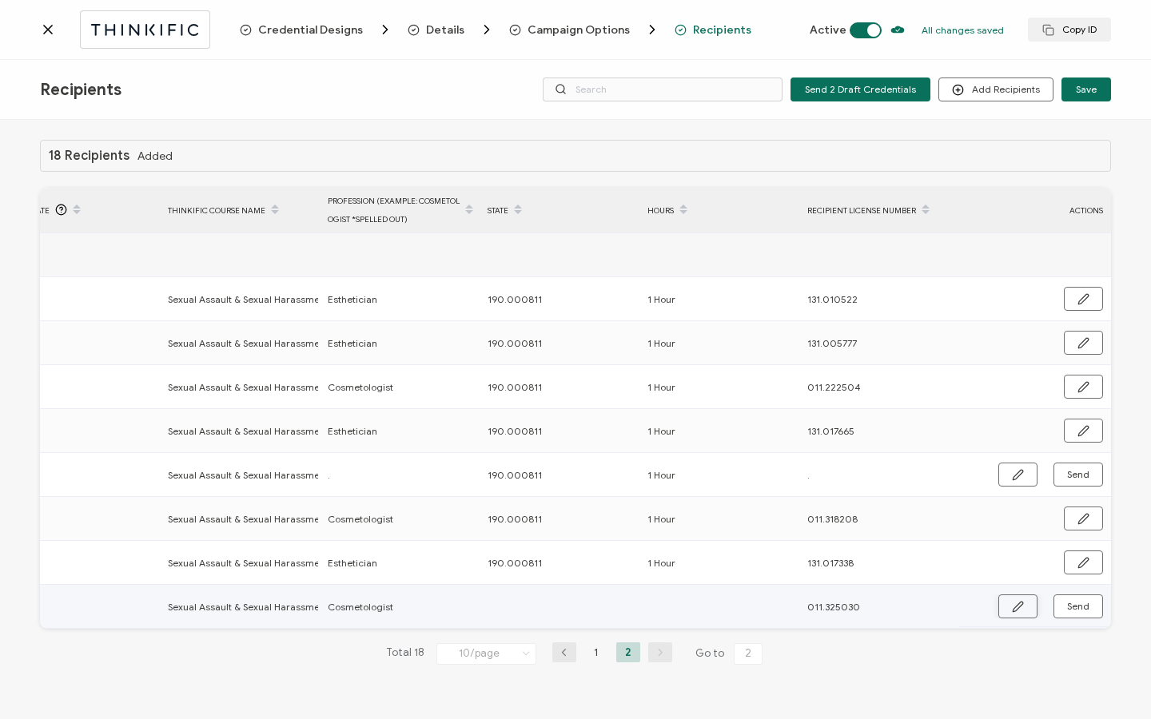
click at [1018, 608] on icon "button" at bounding box center [1018, 607] width 10 height 10
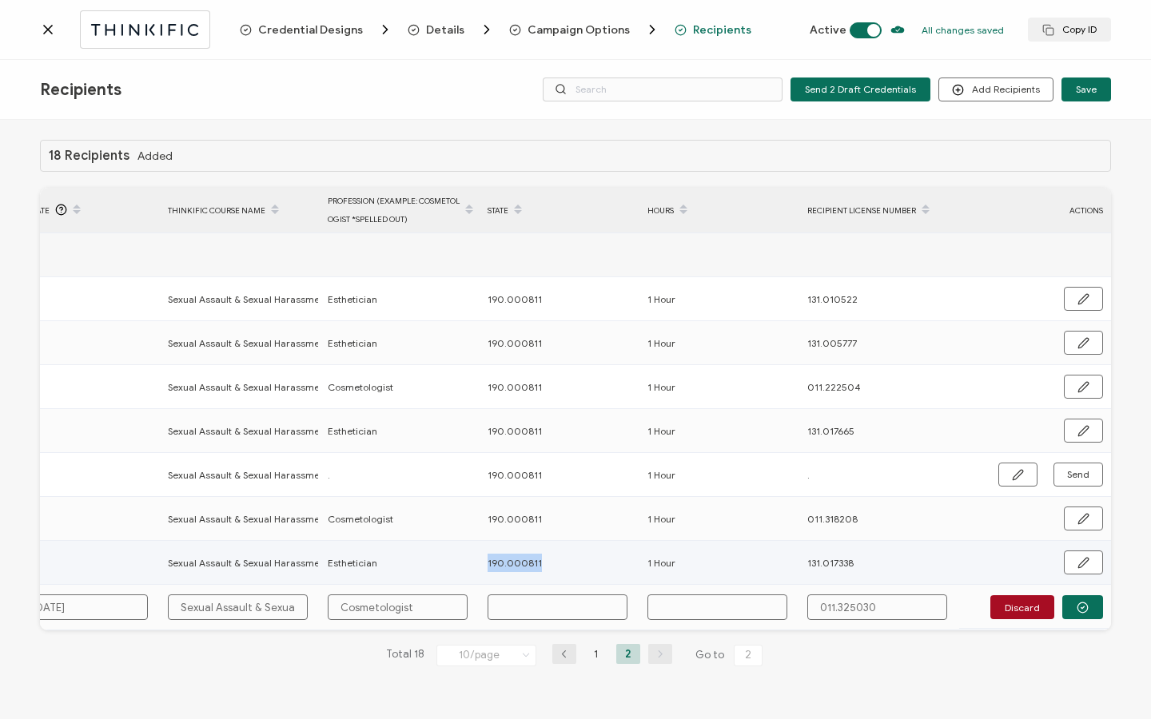
drag, startPoint x: 486, startPoint y: 561, endPoint x: 572, endPoint y: 560, distance: 86.3
click at [572, 560] on div "190.000811" at bounding box center [559, 563] width 158 height 18
copy span "190.000811"
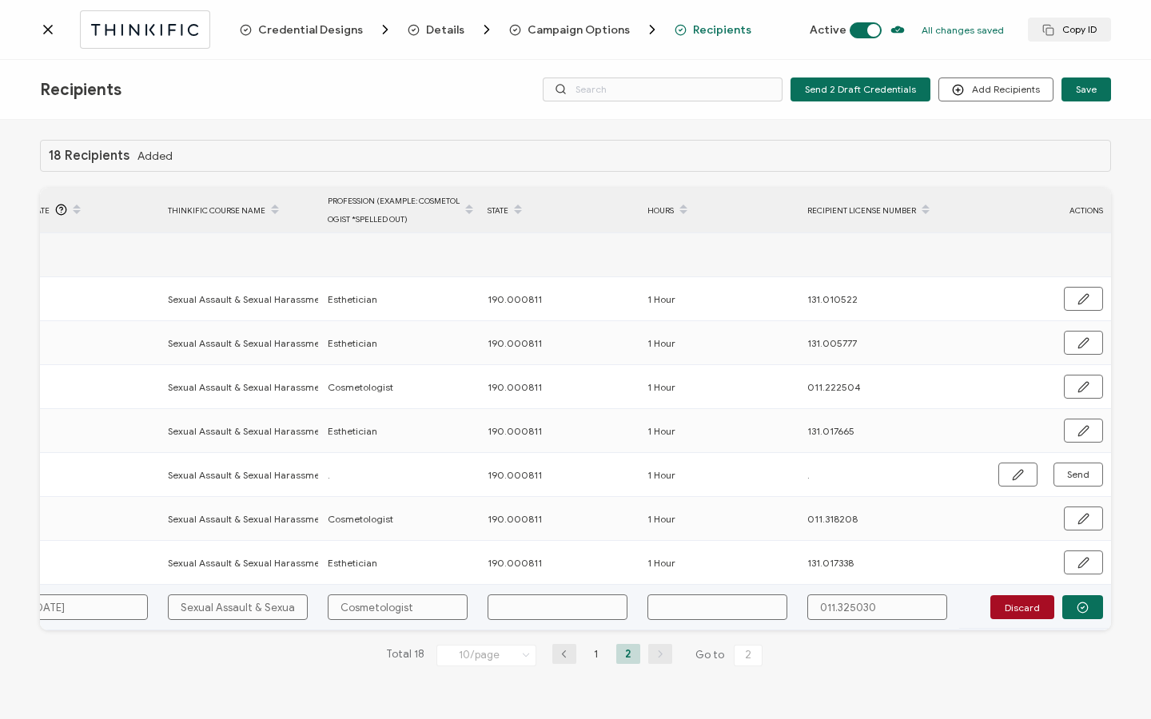
click at [511, 598] on input "text" at bounding box center [558, 608] width 140 height 26
paste input "190.000811"
type input "190.000811"
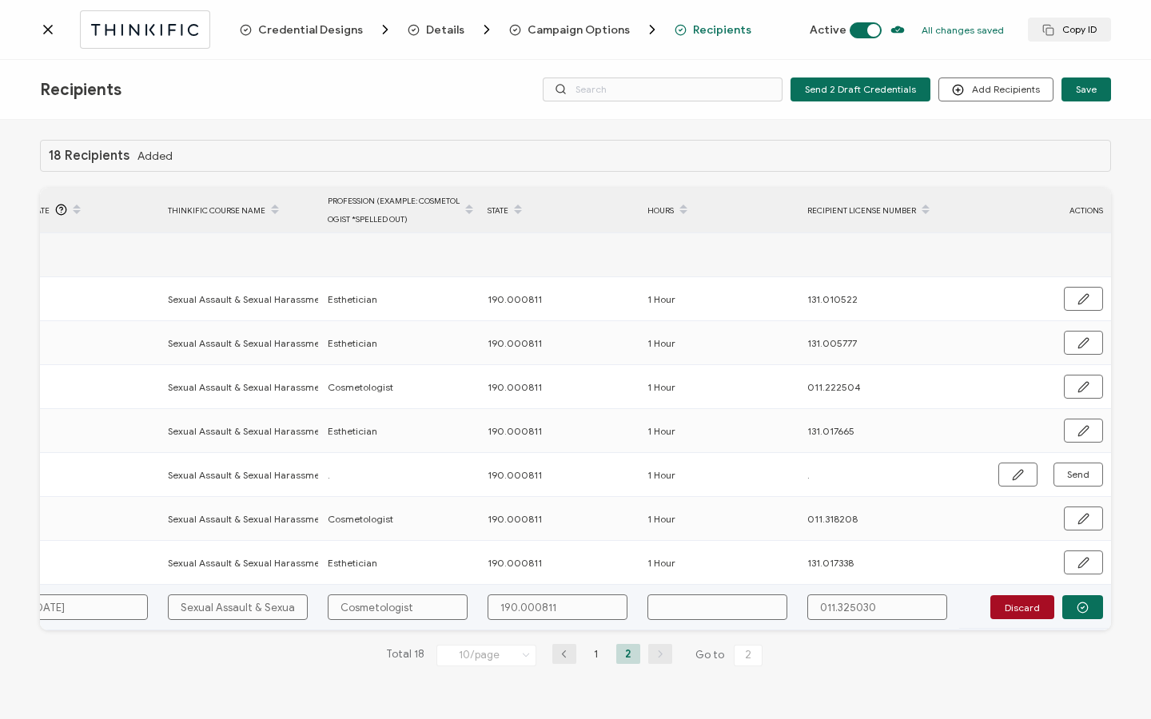
click at [678, 604] on input "text" at bounding box center [717, 608] width 140 height 26
type input "1"
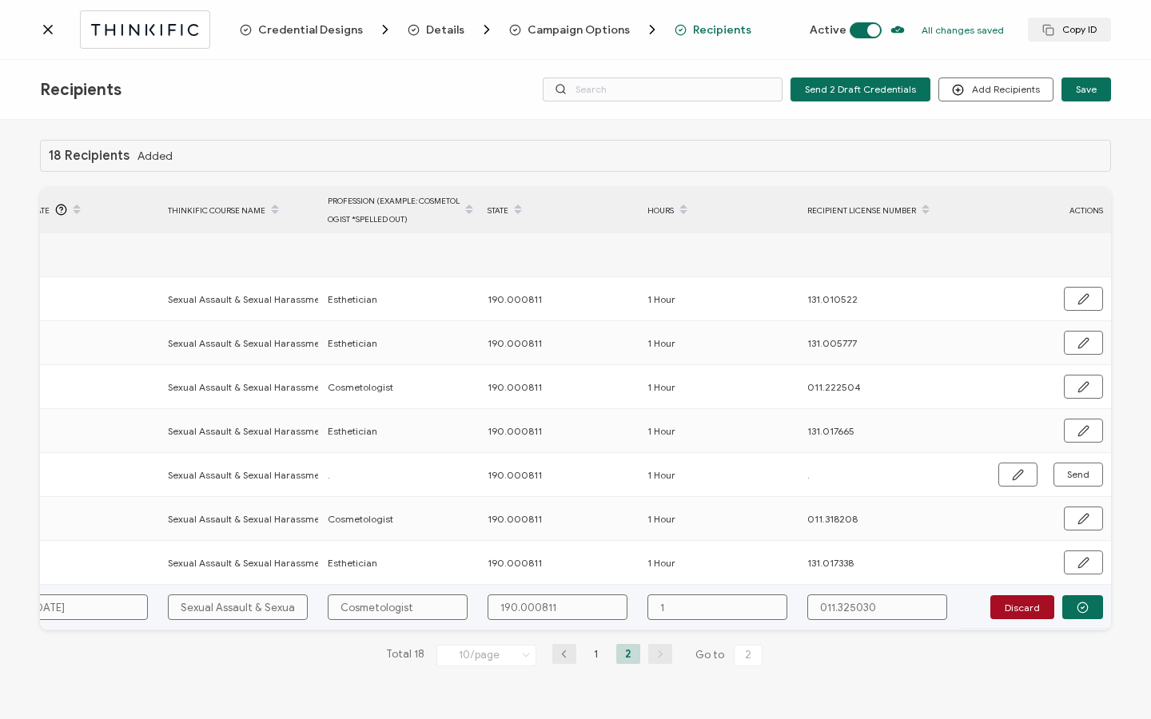
type input "1 H"
type input "1 Ho"
type input "1 Hou"
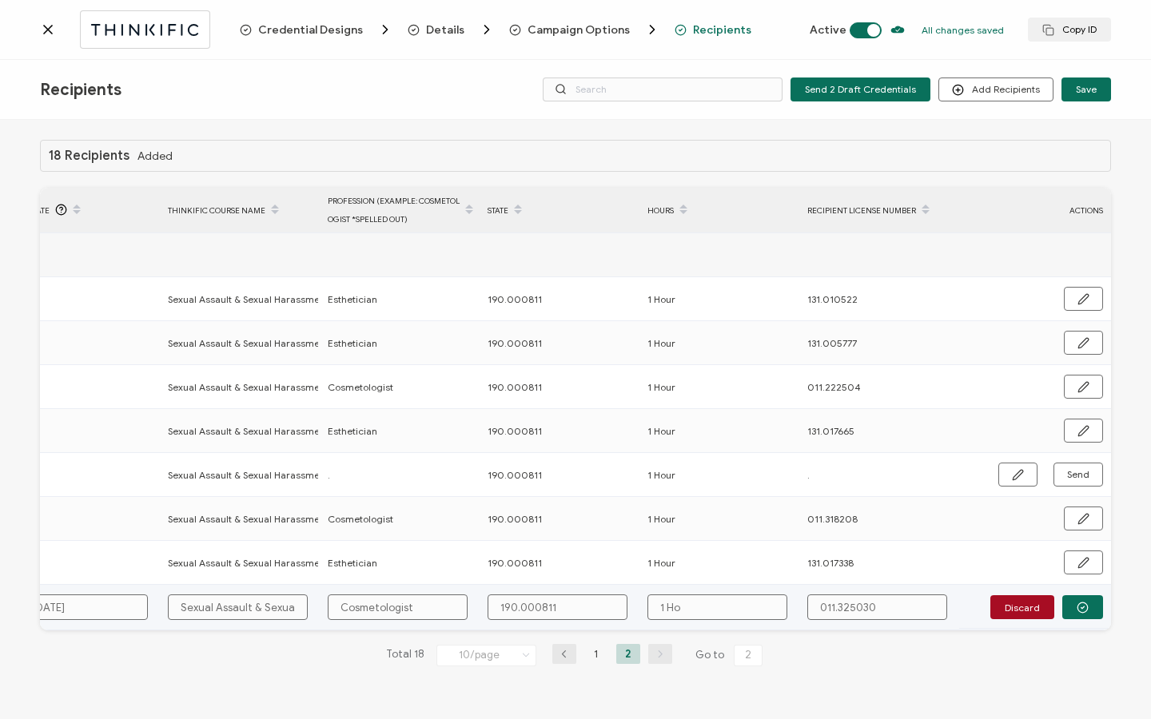
type input "1 Hou"
type input "1 Hour"
click at [1094, 611] on button "button" at bounding box center [1082, 608] width 41 height 24
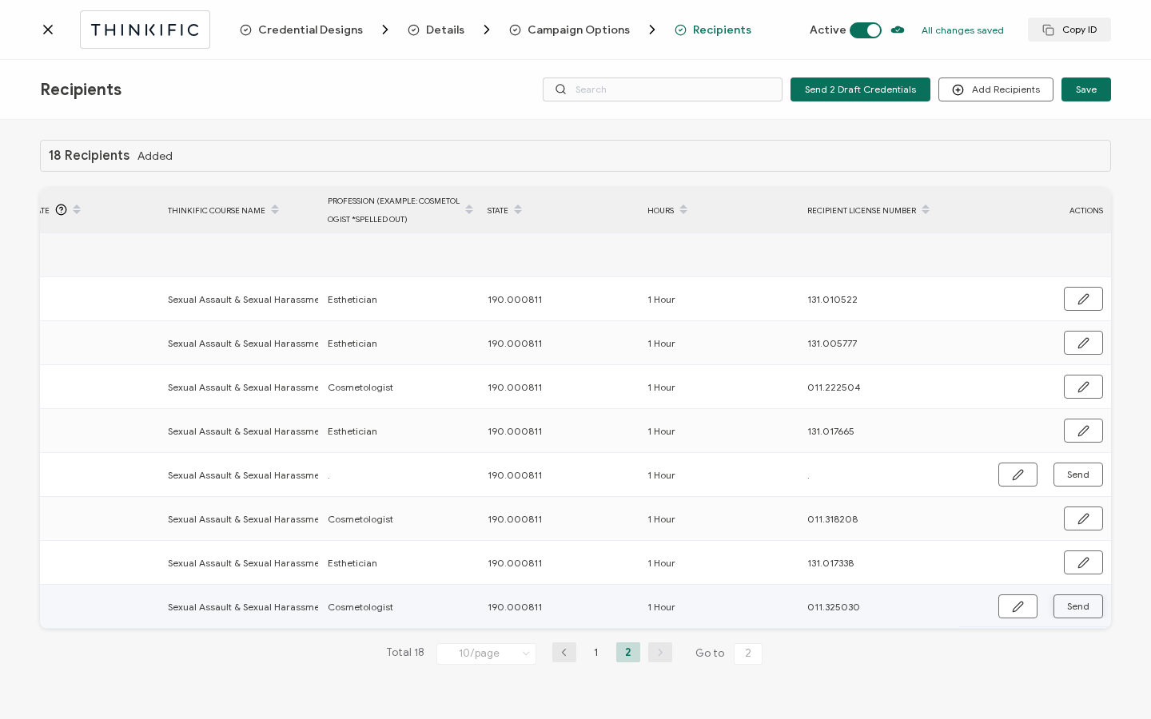
click at [1024, 608] on span "Send" at bounding box center [1018, 607] width 12 height 12
click at [46, 34] on icon at bounding box center [48, 30] width 16 height 16
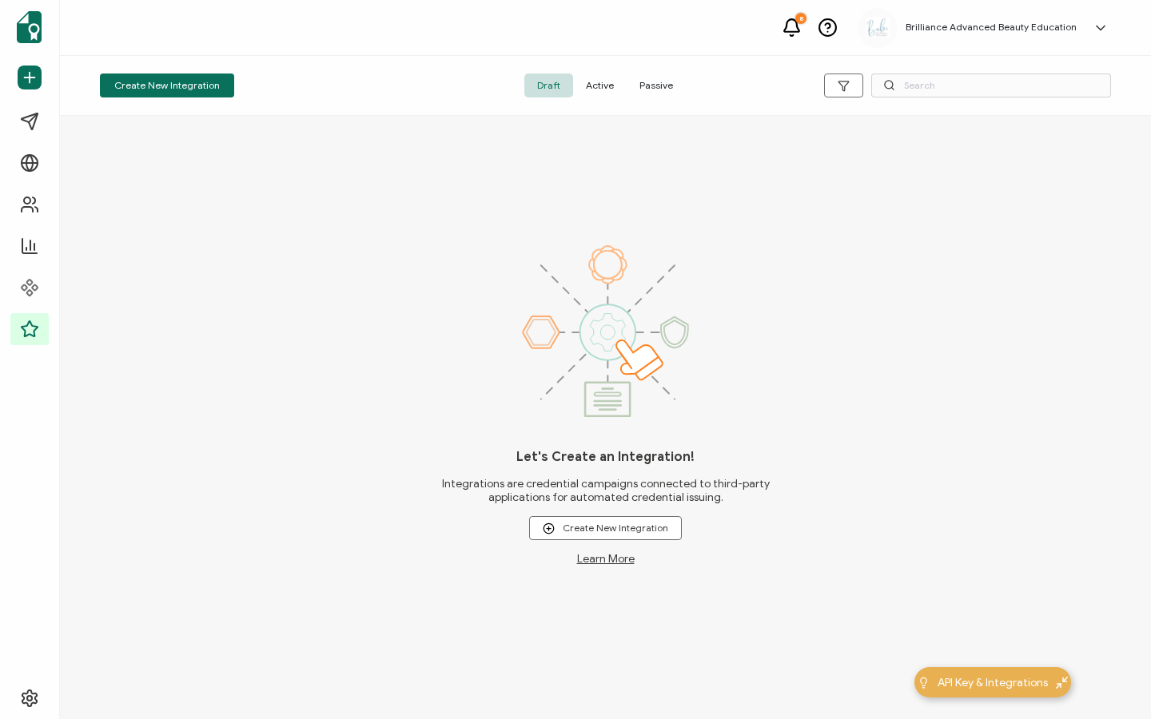
click at [606, 87] on span "Active" at bounding box center [600, 86] width 54 height 24
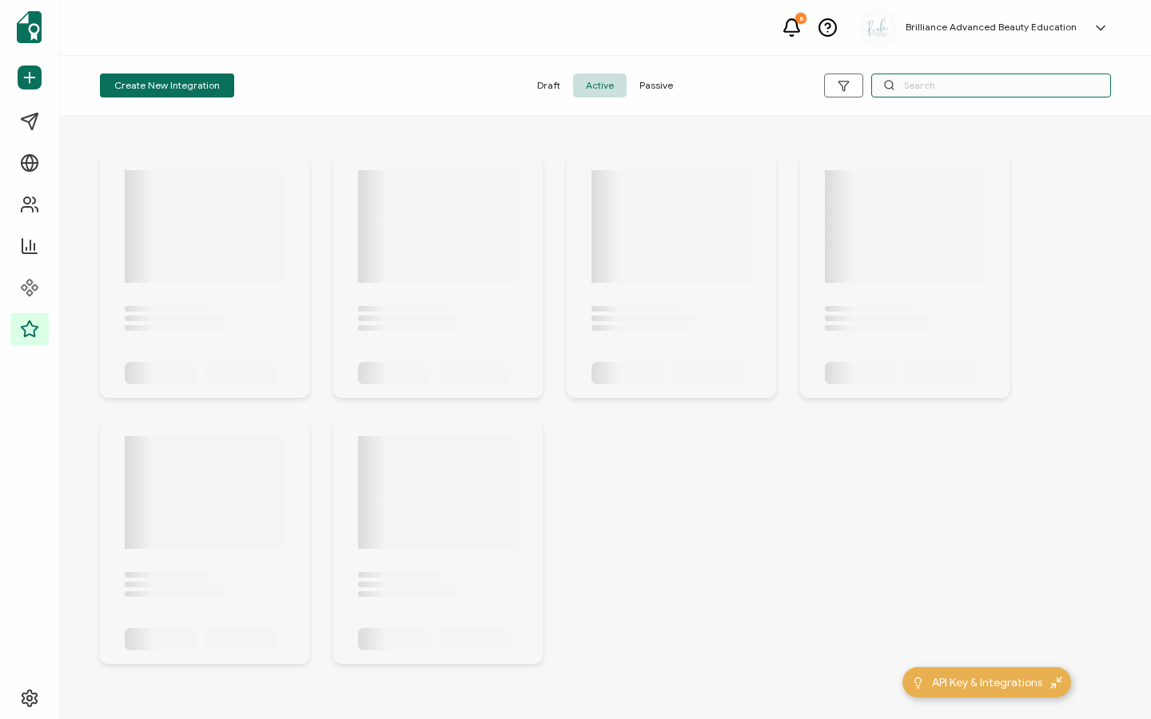
click at [946, 94] on input "text" at bounding box center [991, 86] width 240 height 24
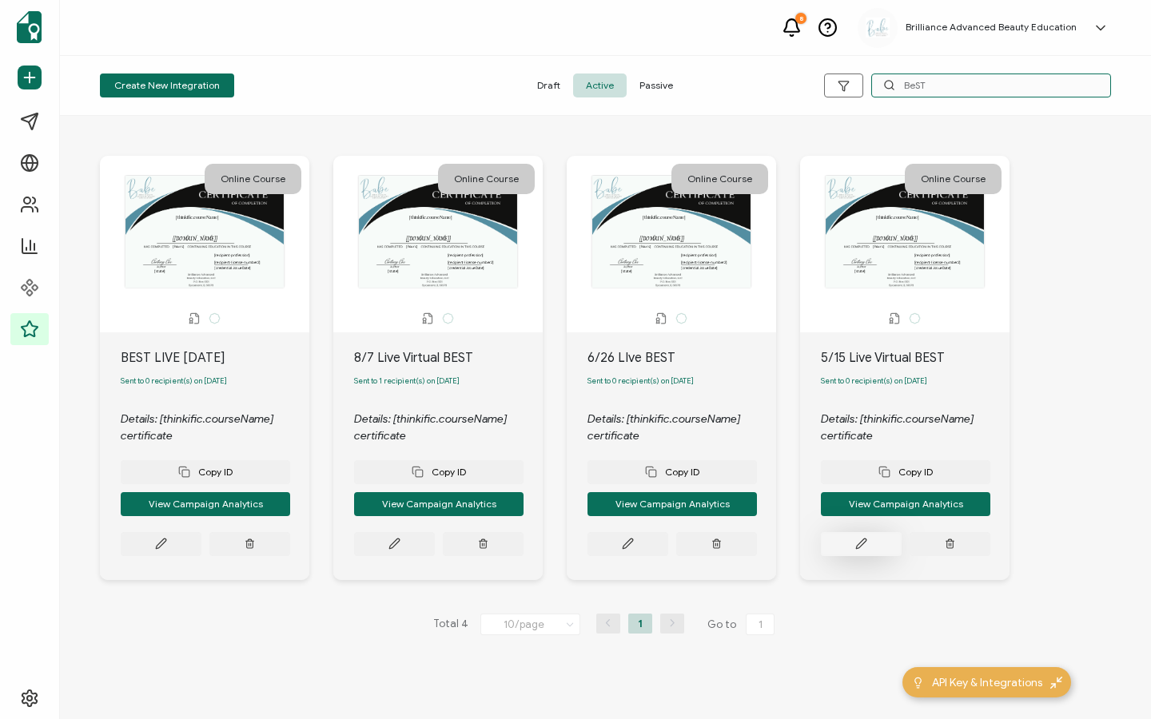
type input "BeST"
click at [201, 554] on button at bounding box center [161, 544] width 81 height 24
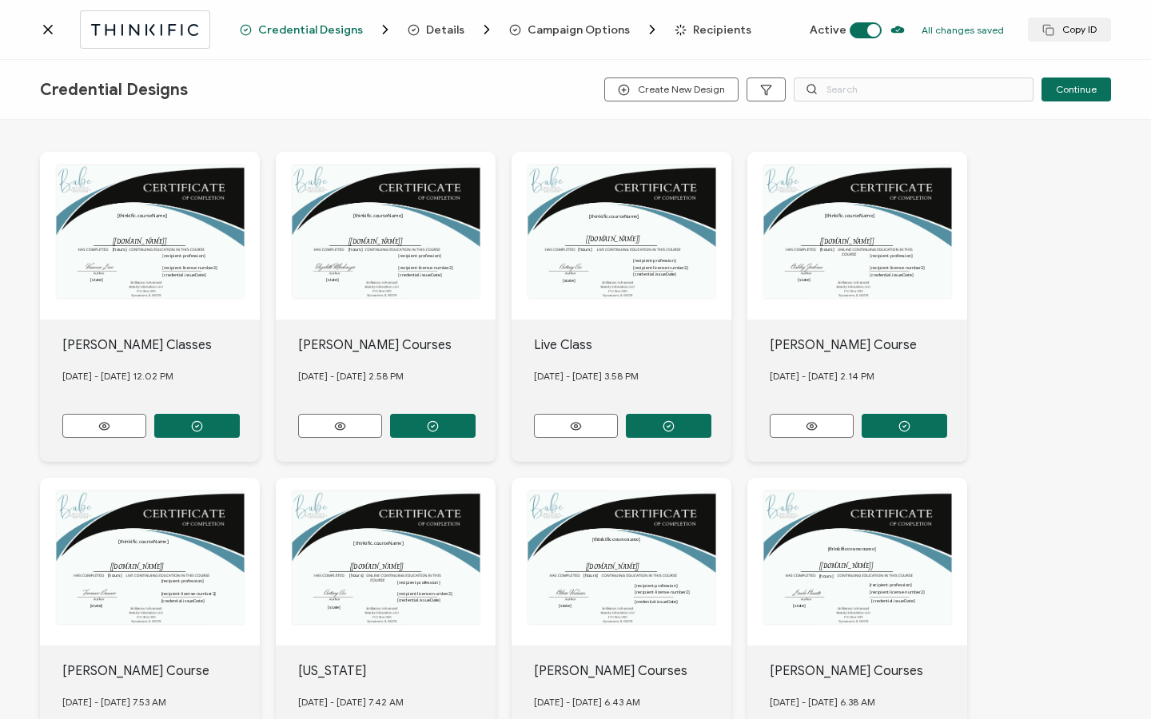
click at [707, 28] on span "Recipients" at bounding box center [722, 30] width 58 height 12
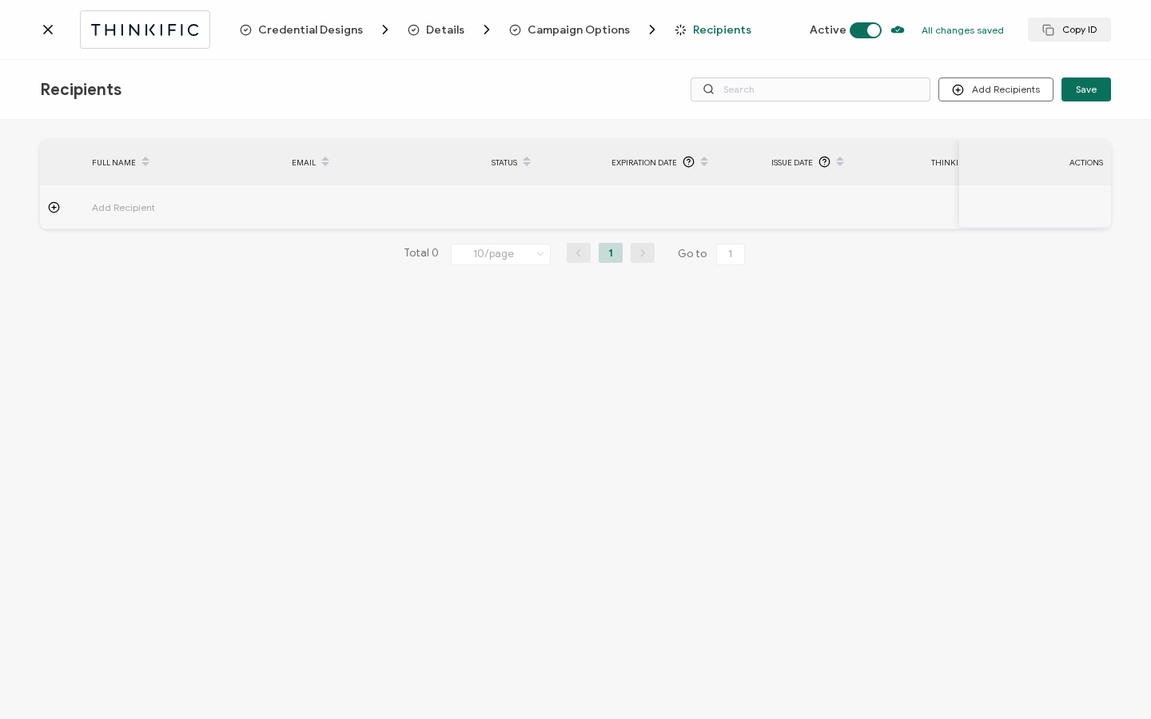
click at [46, 35] on icon at bounding box center [48, 30] width 16 height 16
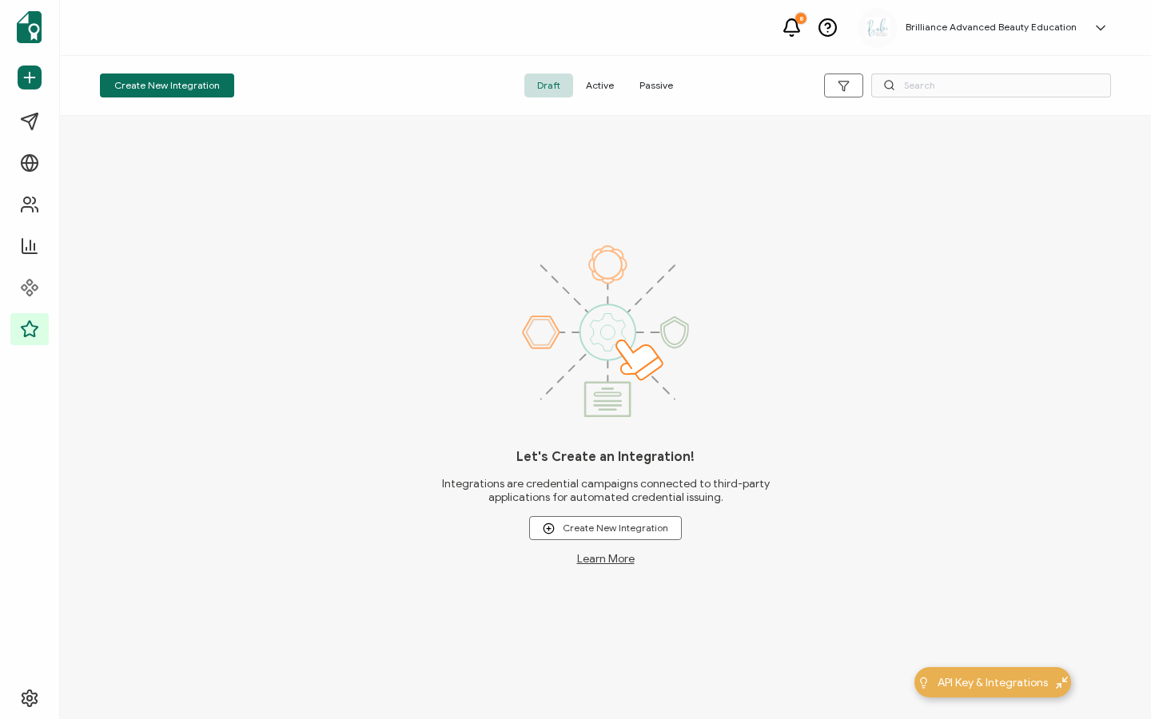
click at [609, 96] on span "Active" at bounding box center [600, 86] width 54 height 24
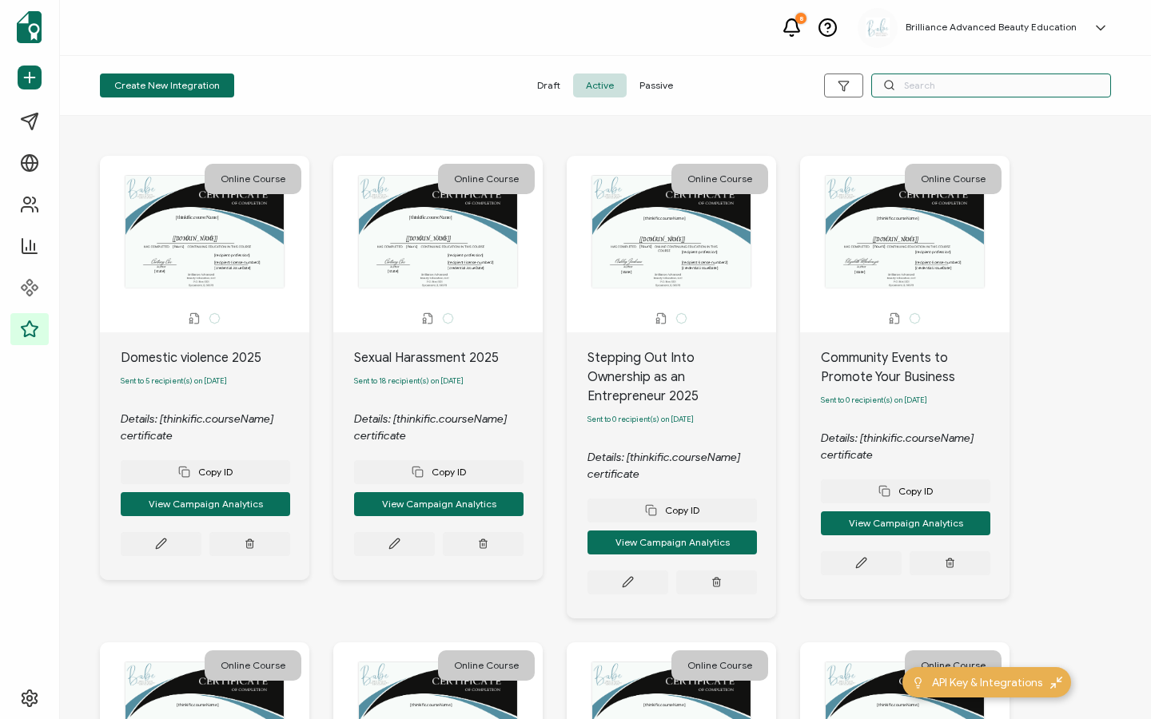
click at [946, 97] on input "text" at bounding box center [991, 86] width 240 height 24
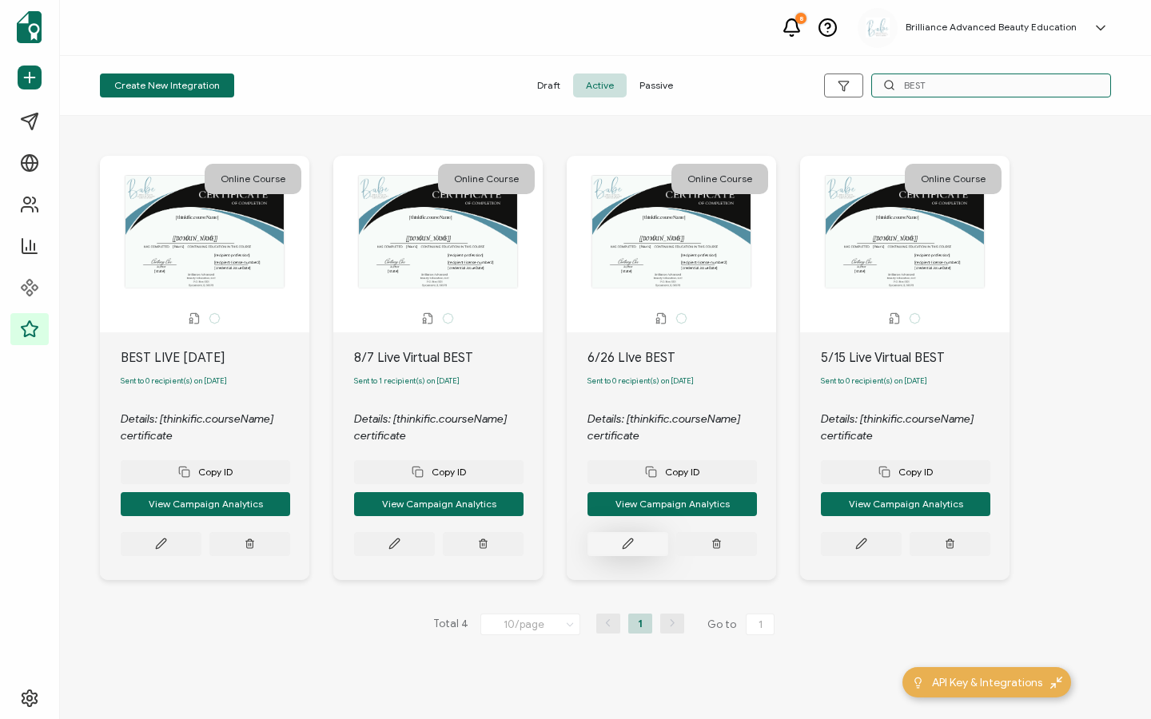
type input "BEST"
click at [201, 540] on button at bounding box center [161, 544] width 81 height 24
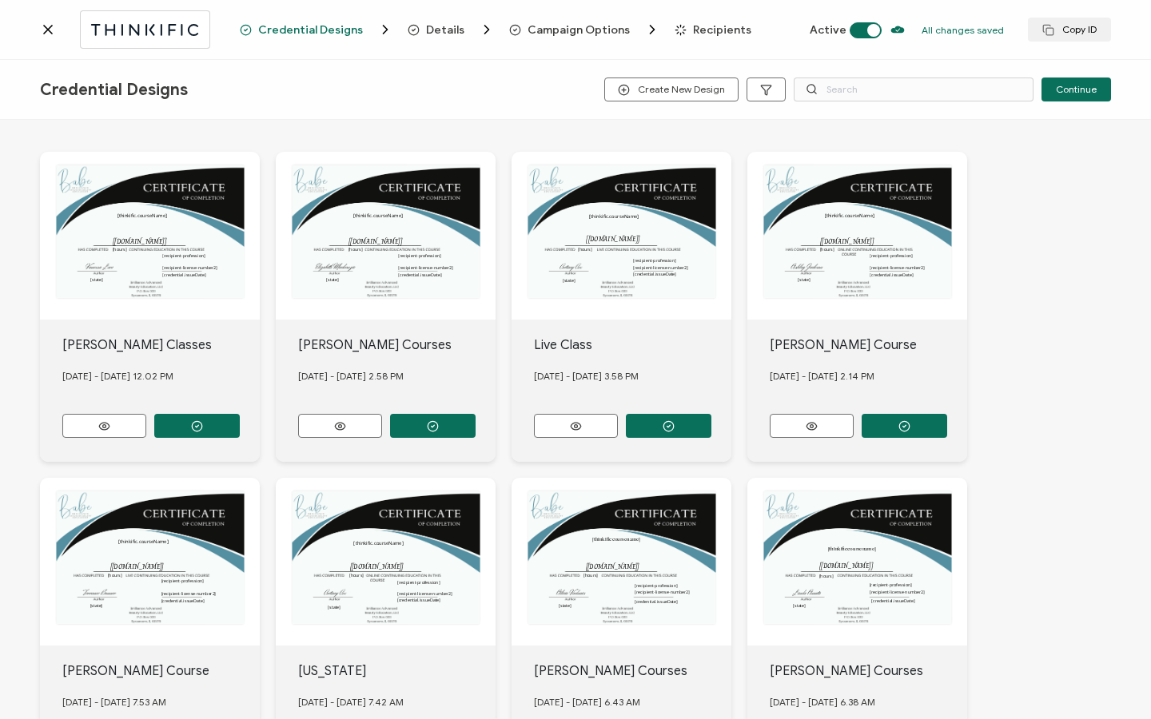
click at [711, 35] on span "Recipients" at bounding box center [722, 30] width 58 height 12
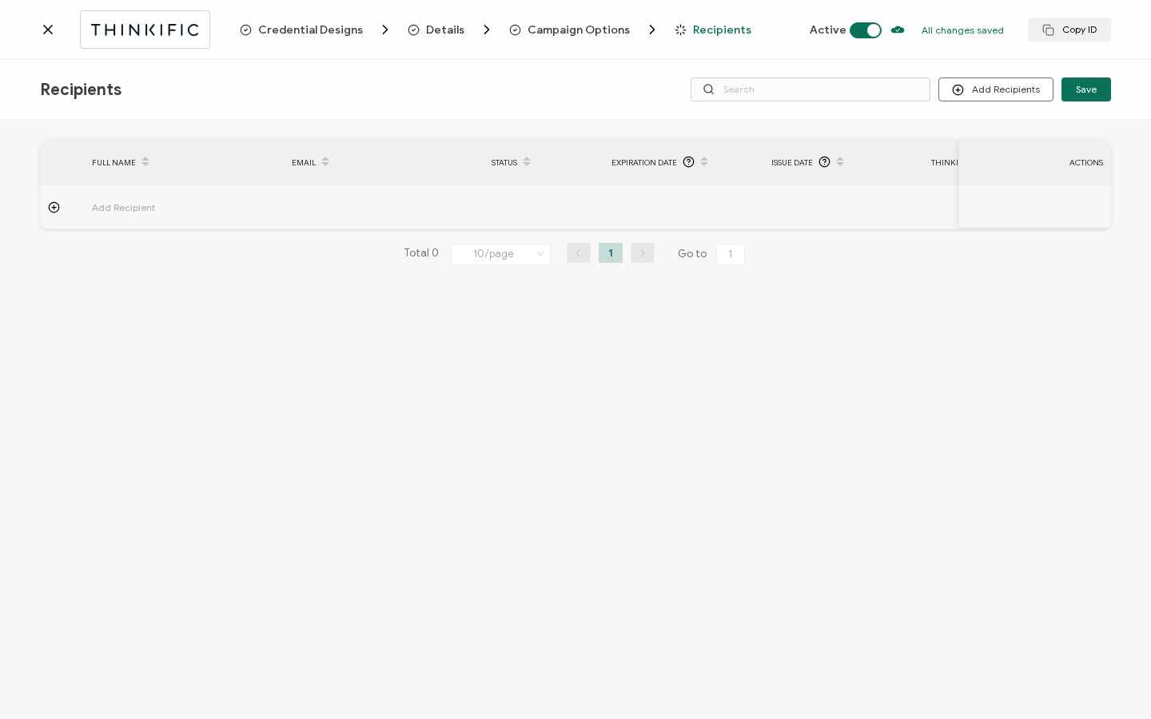
click at [43, 30] on icon at bounding box center [48, 30] width 16 height 16
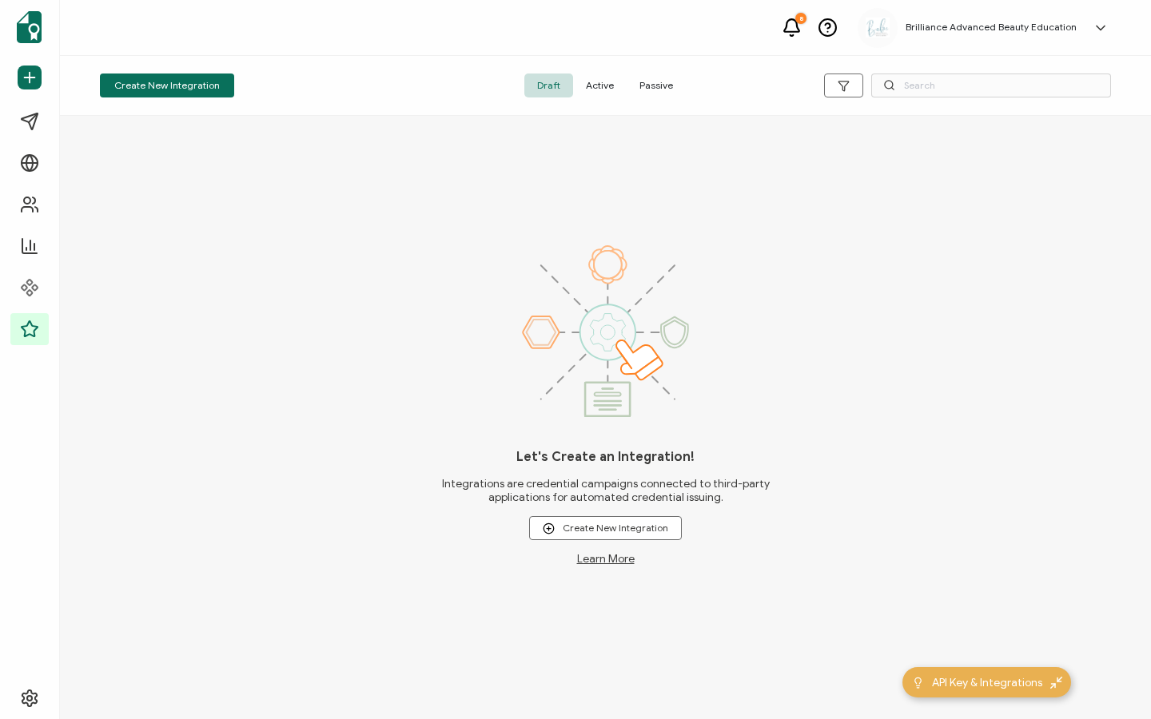
click at [600, 94] on span "Active" at bounding box center [600, 86] width 54 height 24
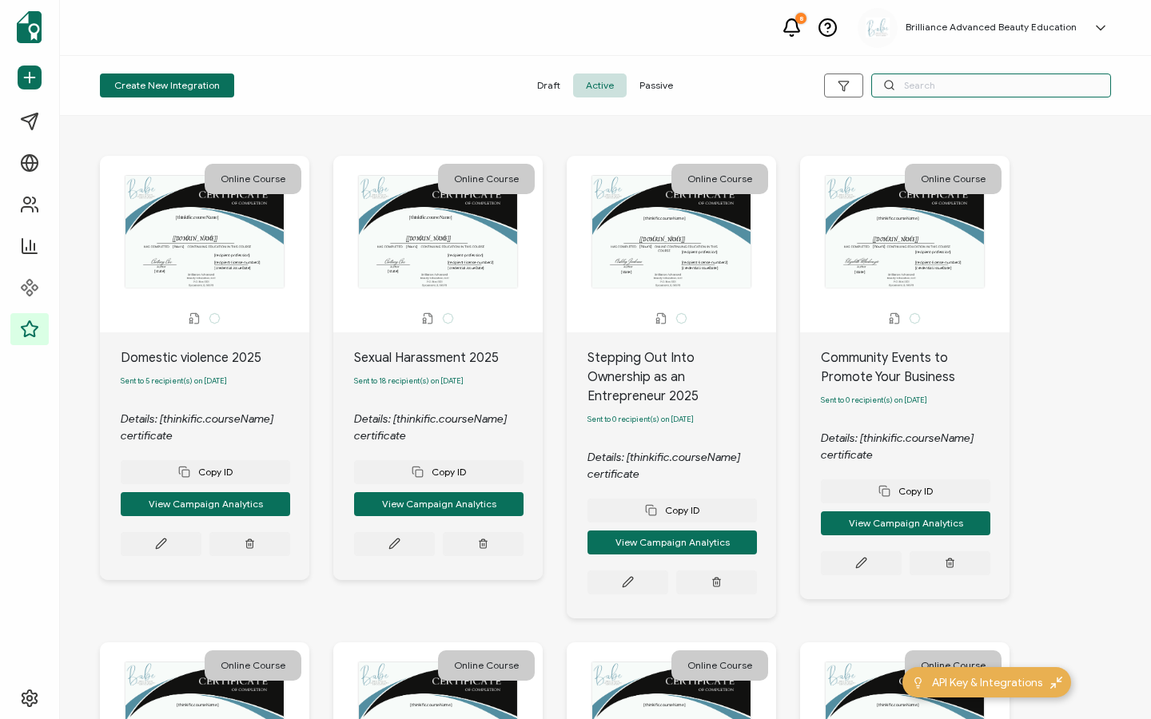
click at [941, 90] on input "text" at bounding box center [991, 86] width 240 height 24
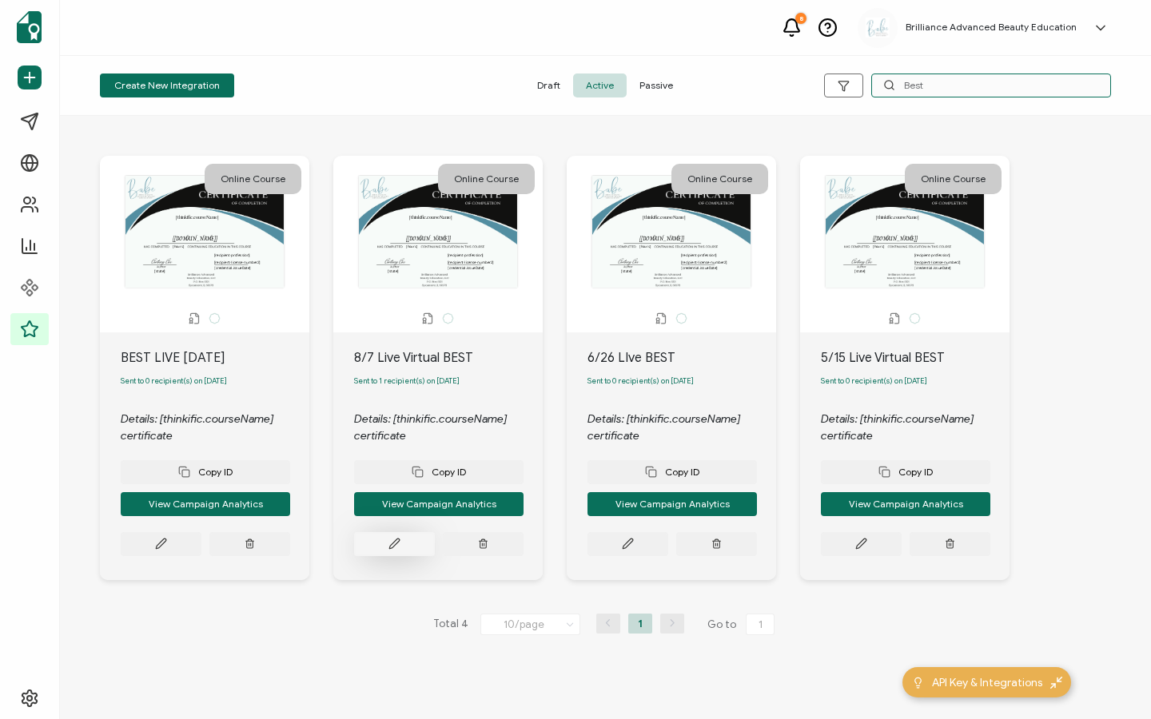
type input "Best"
click at [201, 544] on button at bounding box center [161, 544] width 81 height 24
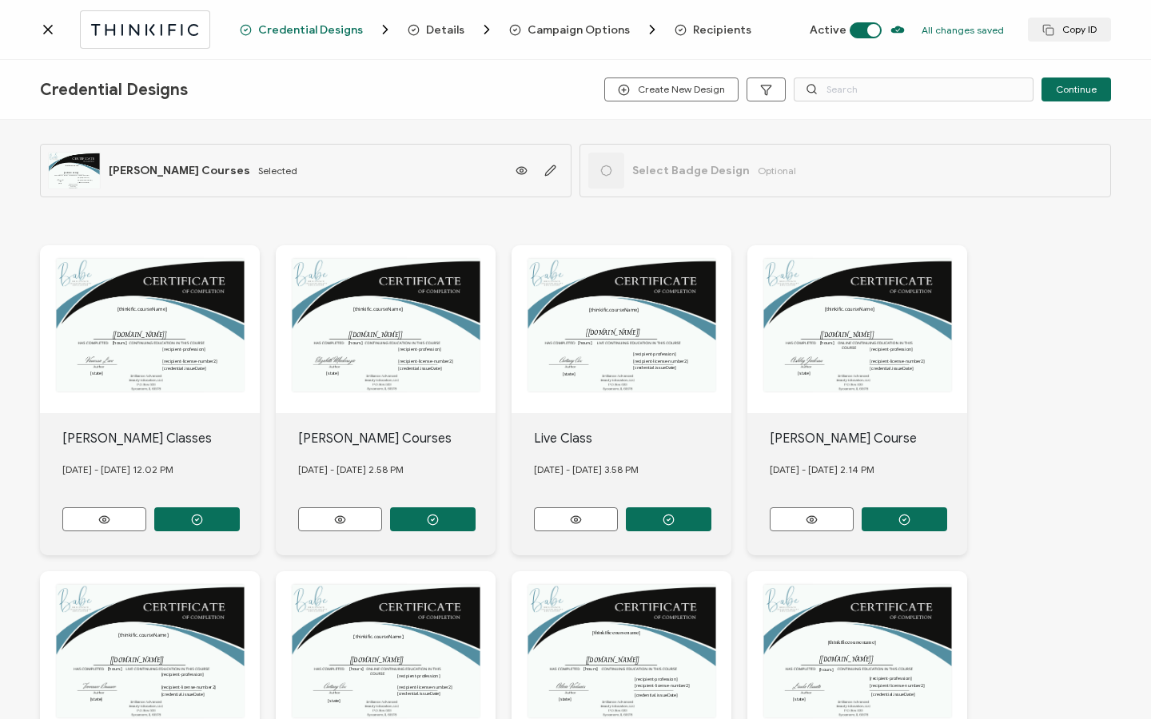
click at [706, 33] on span "Recipients" at bounding box center [722, 30] width 58 height 12
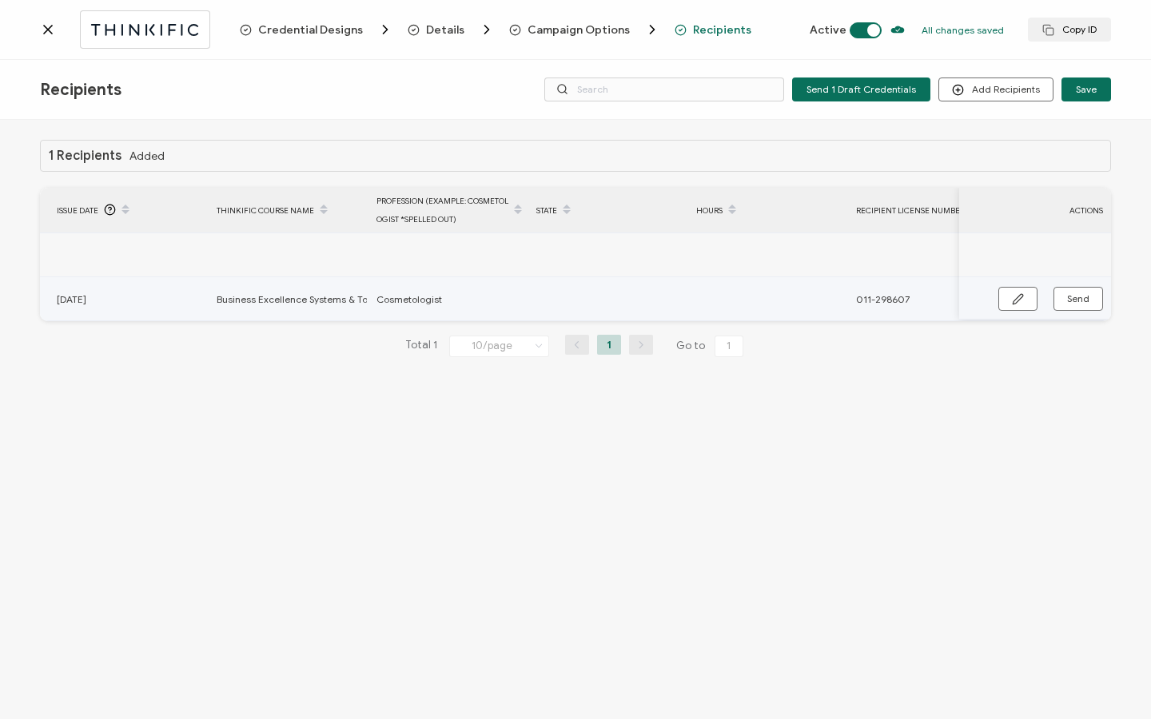
scroll to position [0, 715]
click at [1022, 301] on icon "button" at bounding box center [1018, 299] width 12 height 12
click at [624, 301] on input "text" at bounding box center [606, 300] width 140 height 26
type input "1"
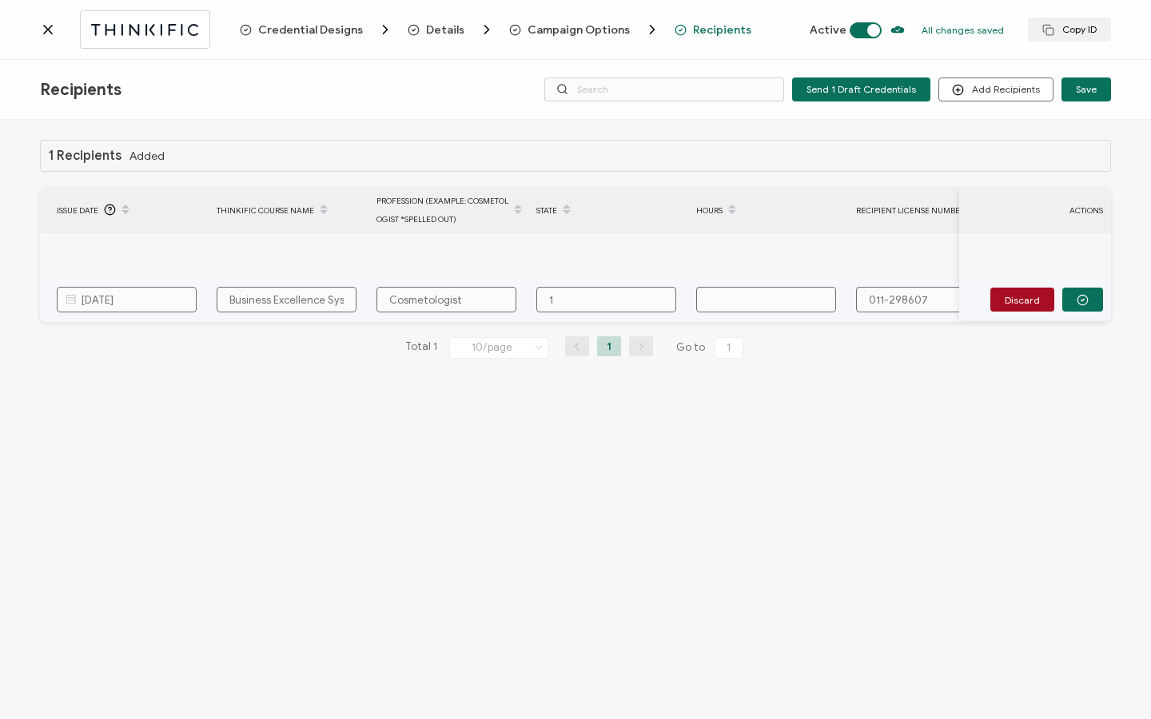
type input "19"
type input "190"
type input "190."
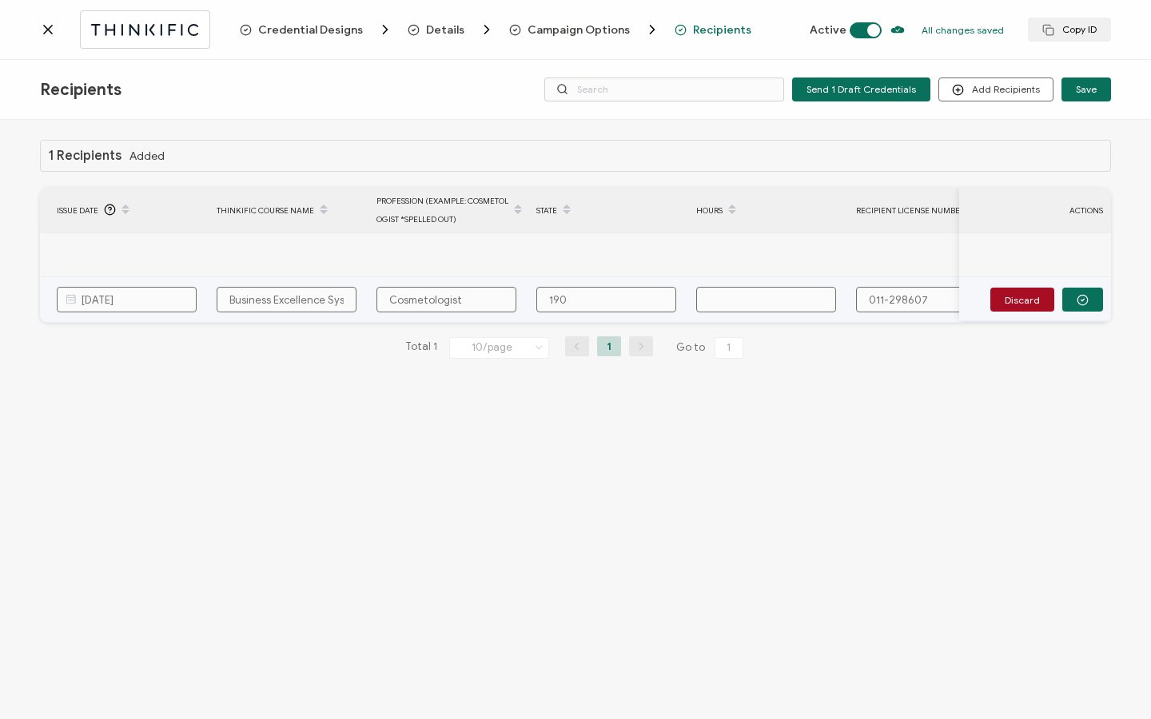
type input "190."
type input "190.0"
type input "190.00"
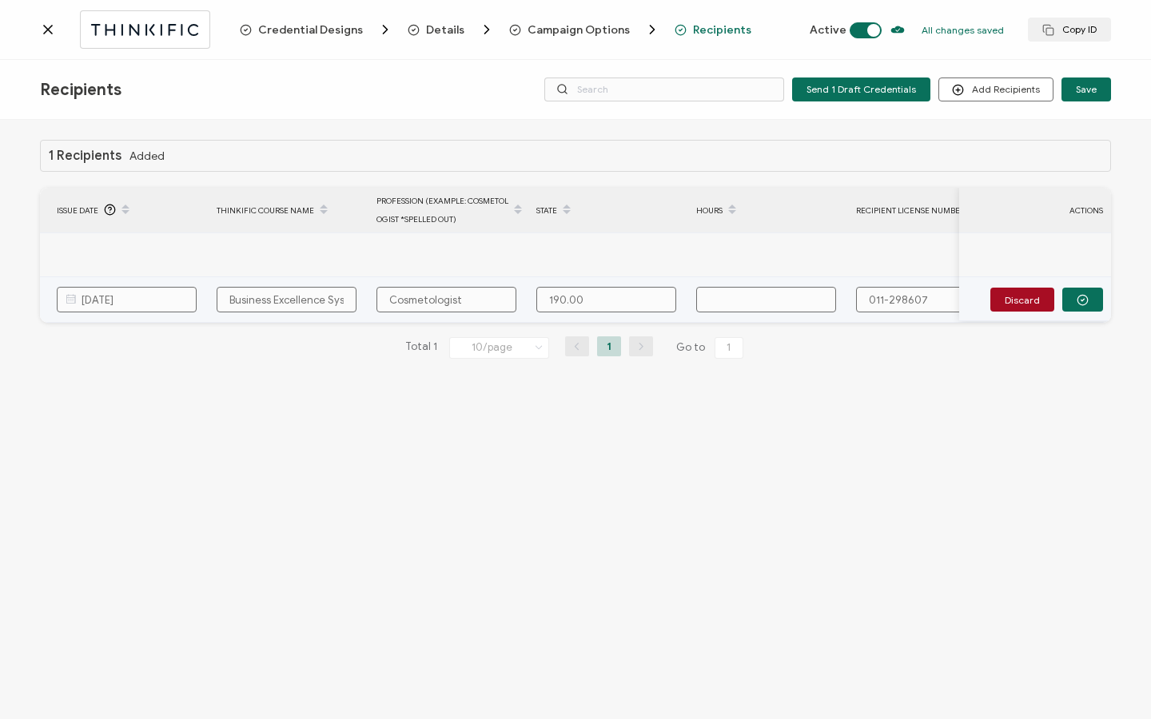
type input "190.000"
click at [1077, 298] on icon "button" at bounding box center [1083, 300] width 12 height 12
click at [1024, 298] on span "Send" at bounding box center [1018, 299] width 12 height 12
